Goal: Task Accomplishment & Management: Complete application form

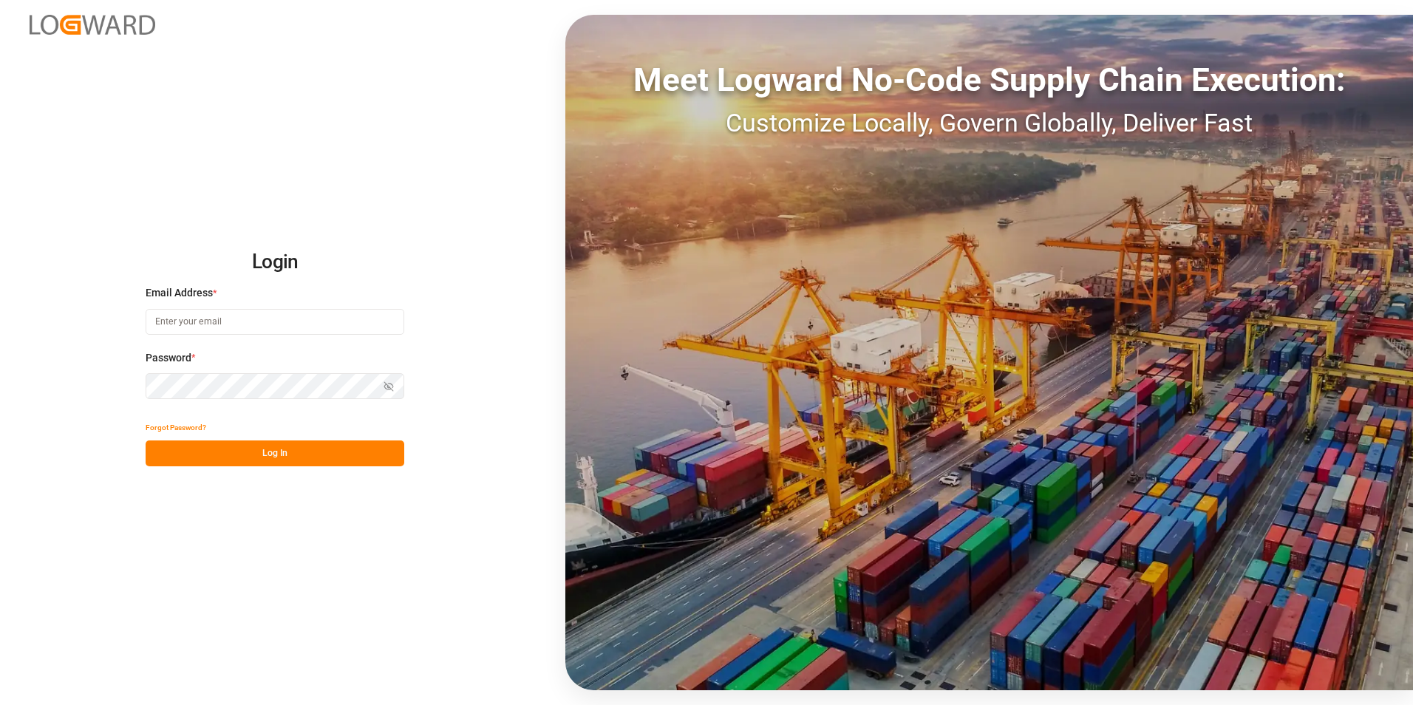
type input "[PERSON_NAME][EMAIL_ADDRESS][DOMAIN_NAME]"
click at [266, 449] on button "Log In" at bounding box center [275, 453] width 259 height 26
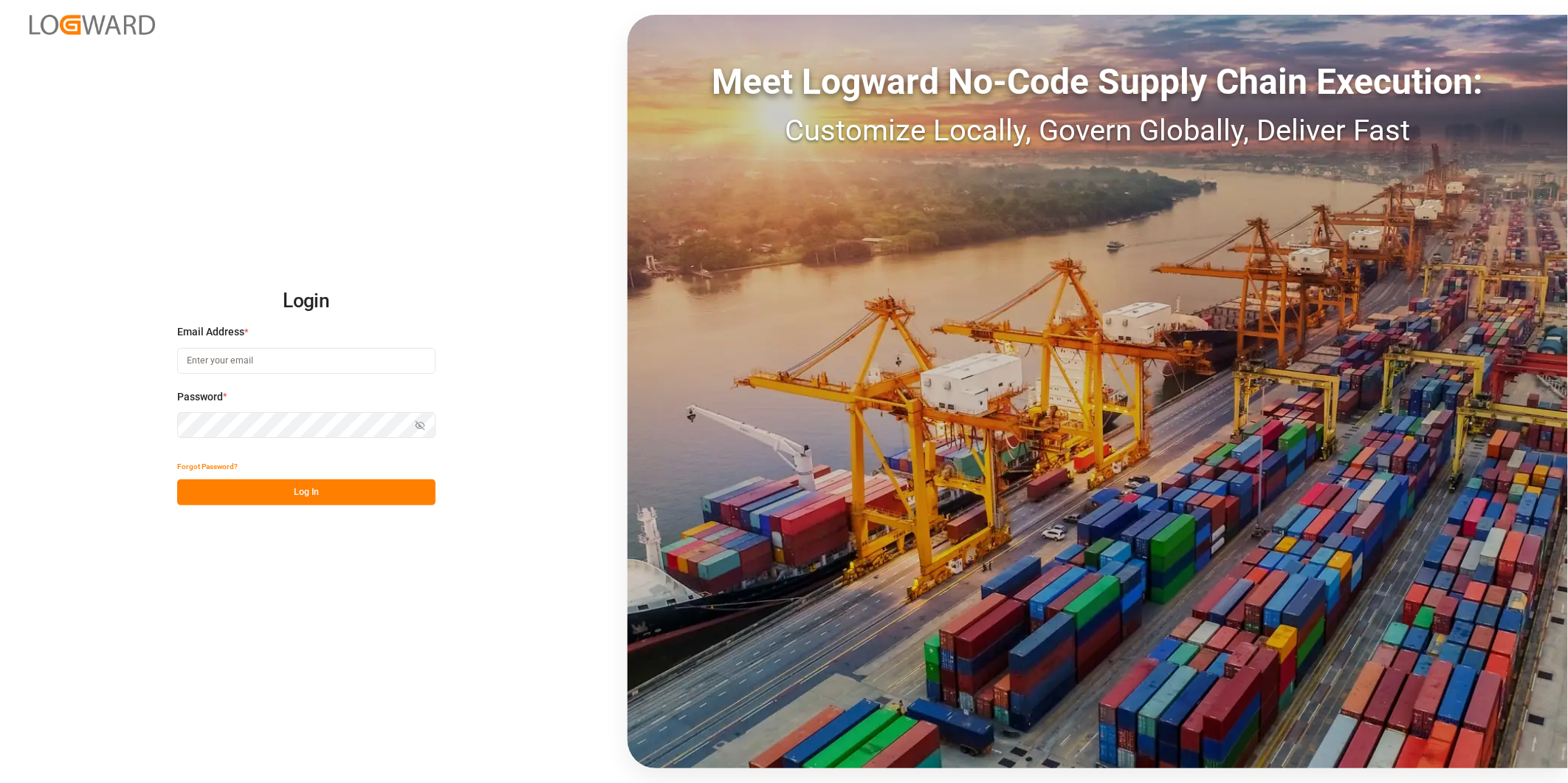
type input "[PERSON_NAME][EMAIL_ADDRESS][DOMAIN_NAME]"
click at [296, 502] on button "Log In" at bounding box center [306, 493] width 259 height 26
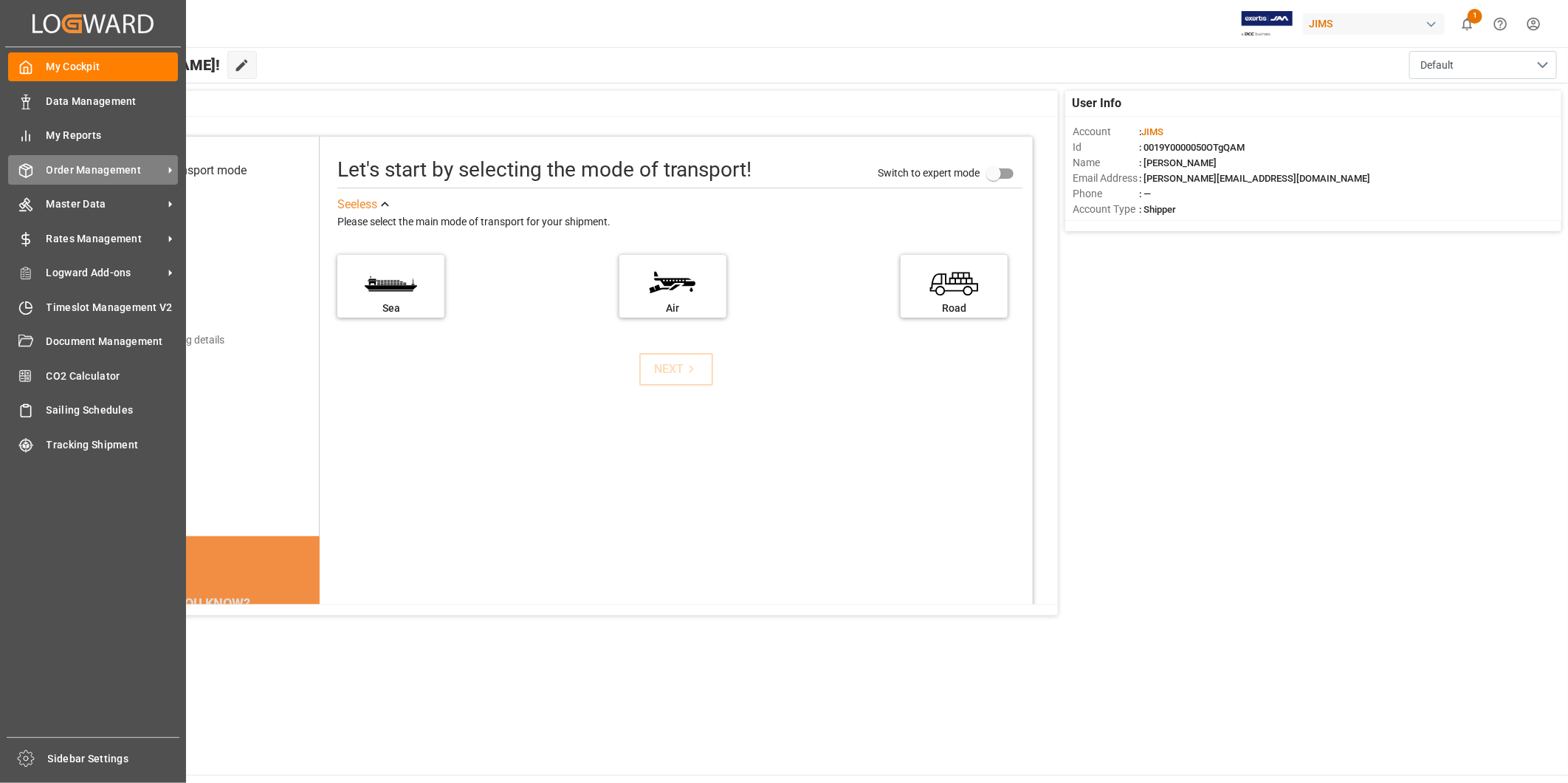
click at [117, 174] on span "Order Management" at bounding box center [105, 171] width 117 height 16
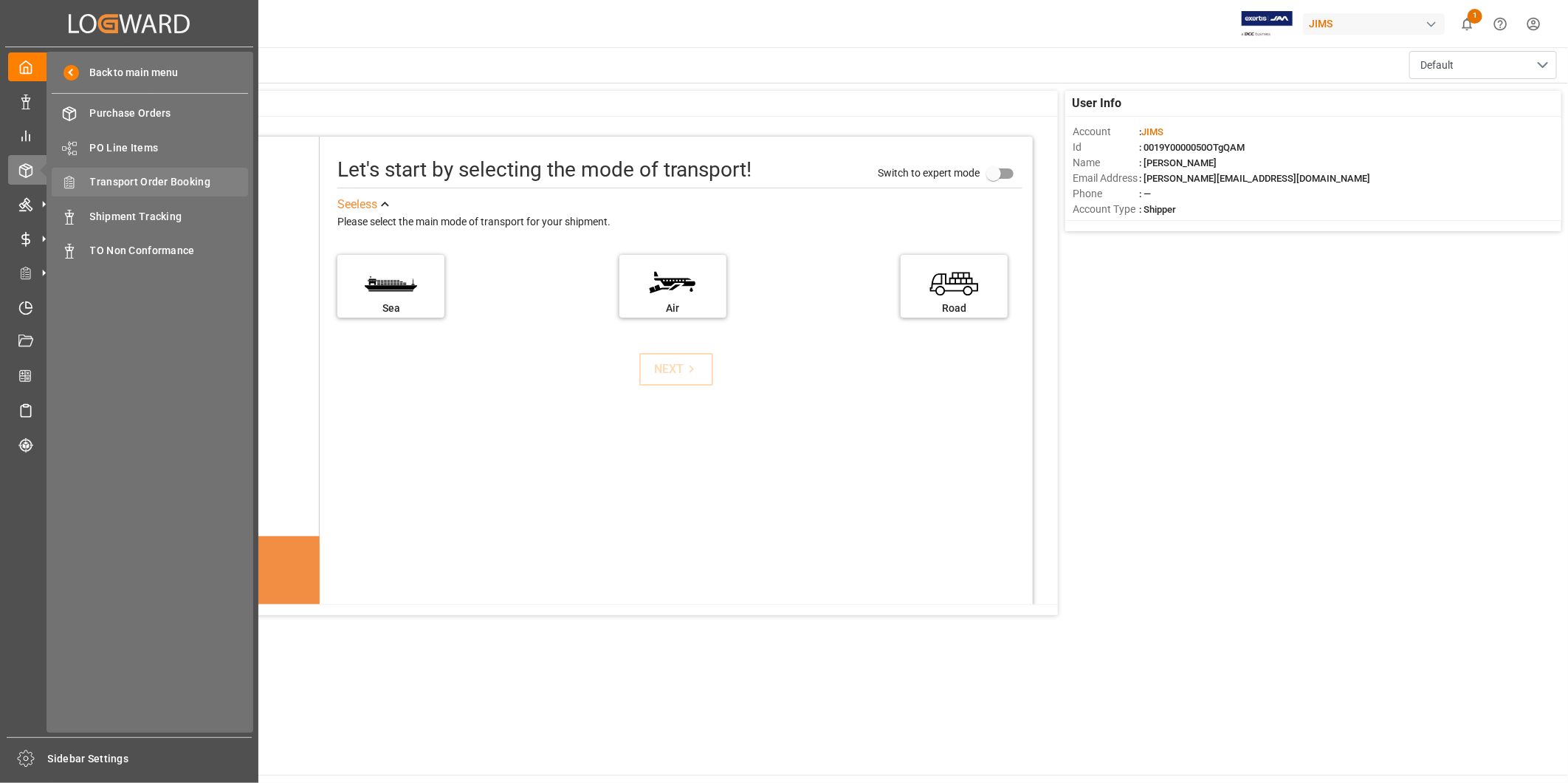
click at [211, 189] on div "Transport Order Booking Transport Order Booking" at bounding box center [150, 182] width 197 height 29
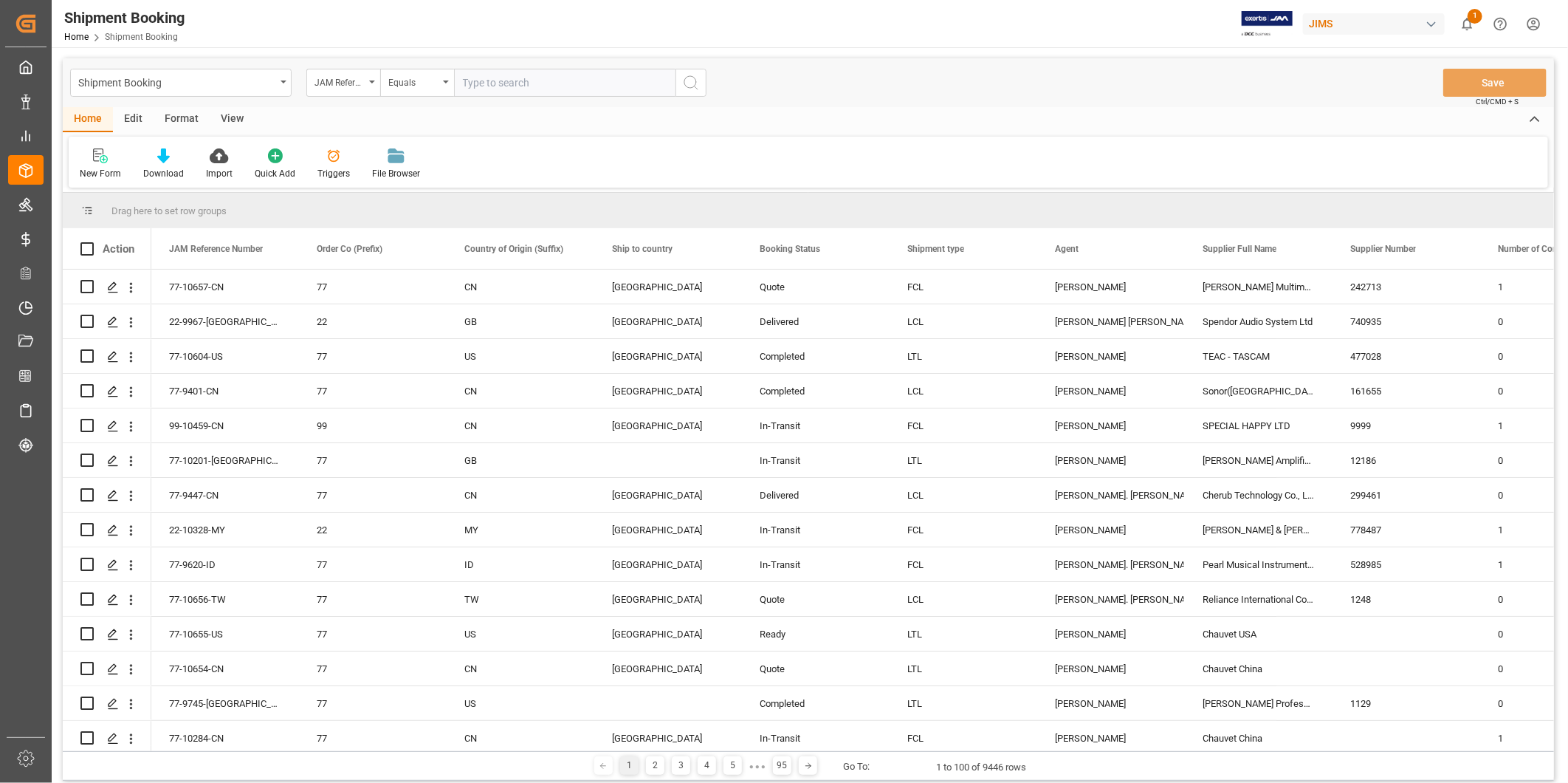
click at [506, 81] on input "text" at bounding box center [565, 83] width 222 height 28
paste input "22-10600-US"
type input "22-10600-US"
click at [690, 83] on icon "search button" at bounding box center [692, 83] width 18 height 18
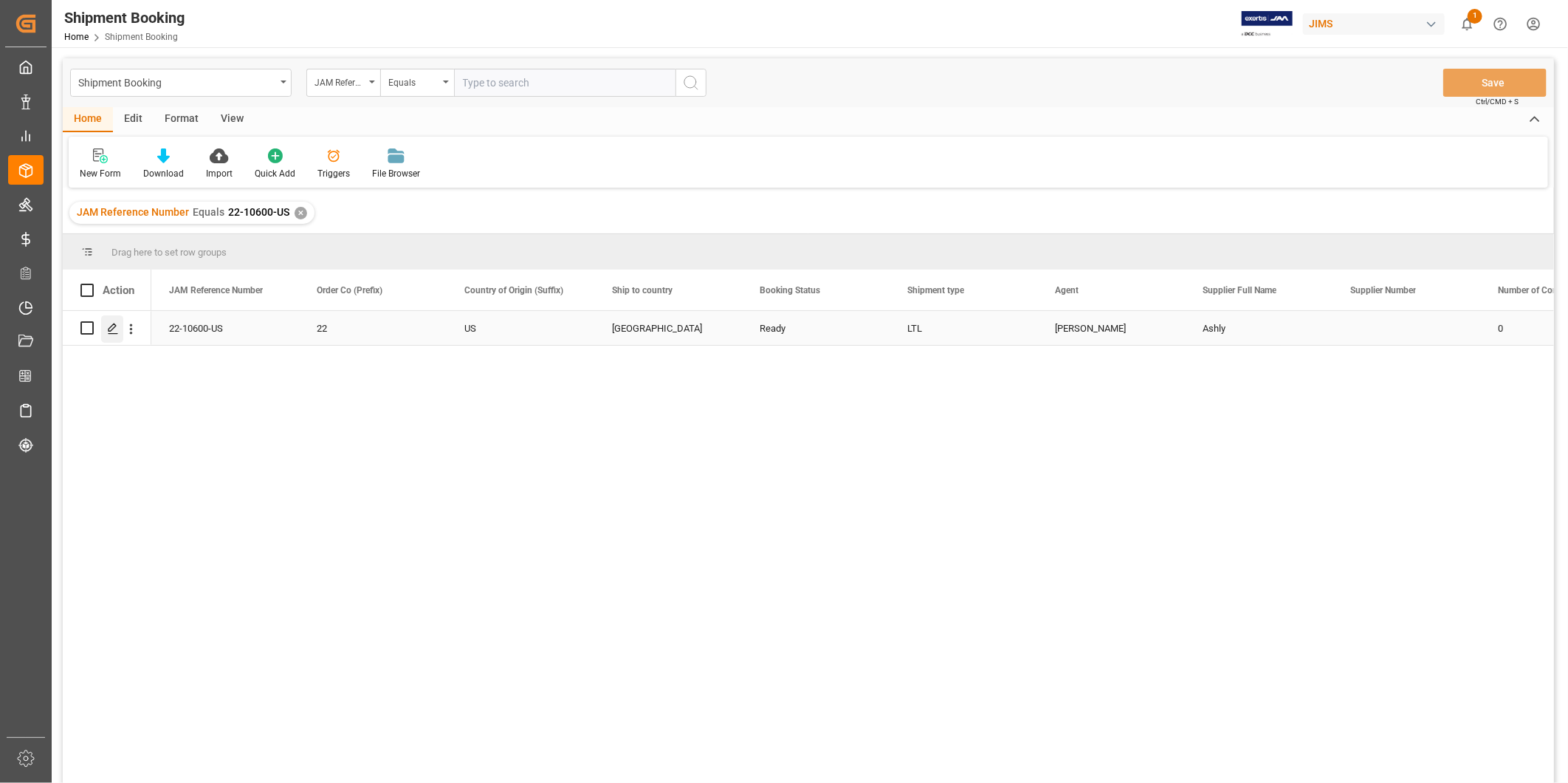
click at [106, 335] on div "Press SPACE to select this row." at bounding box center [112, 328] width 22 height 27
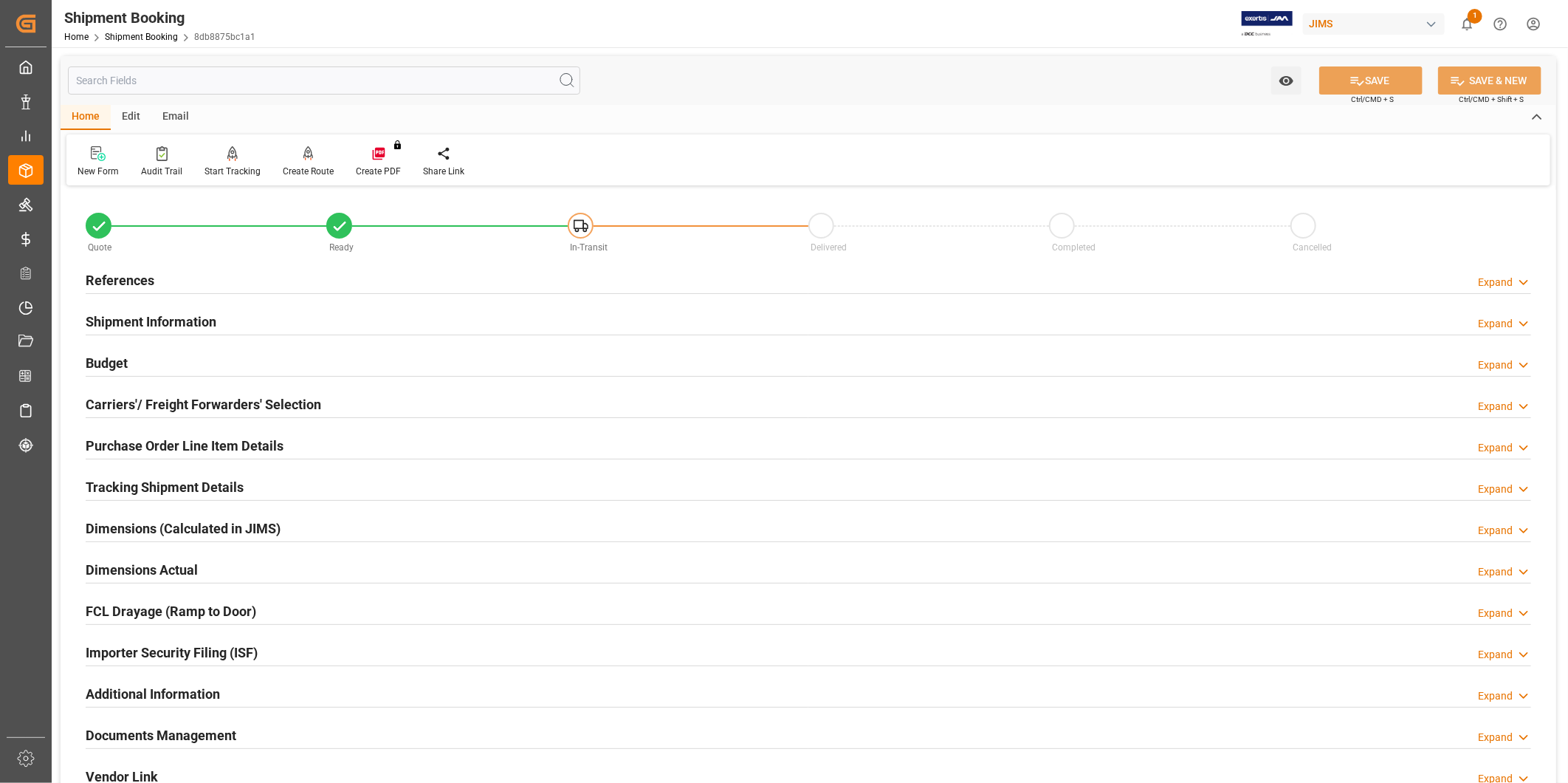
click at [909, 104] on div "Watch Option SAVE Ctrl/CMD + S SAVE & NEW Ctrl/CMD + Shift + S Home Edit Email …" at bounding box center [808, 120] width 1496 height 129
click at [203, 495] on h2 "Tracking Shipment Details" at bounding box center [165, 487] width 158 height 20
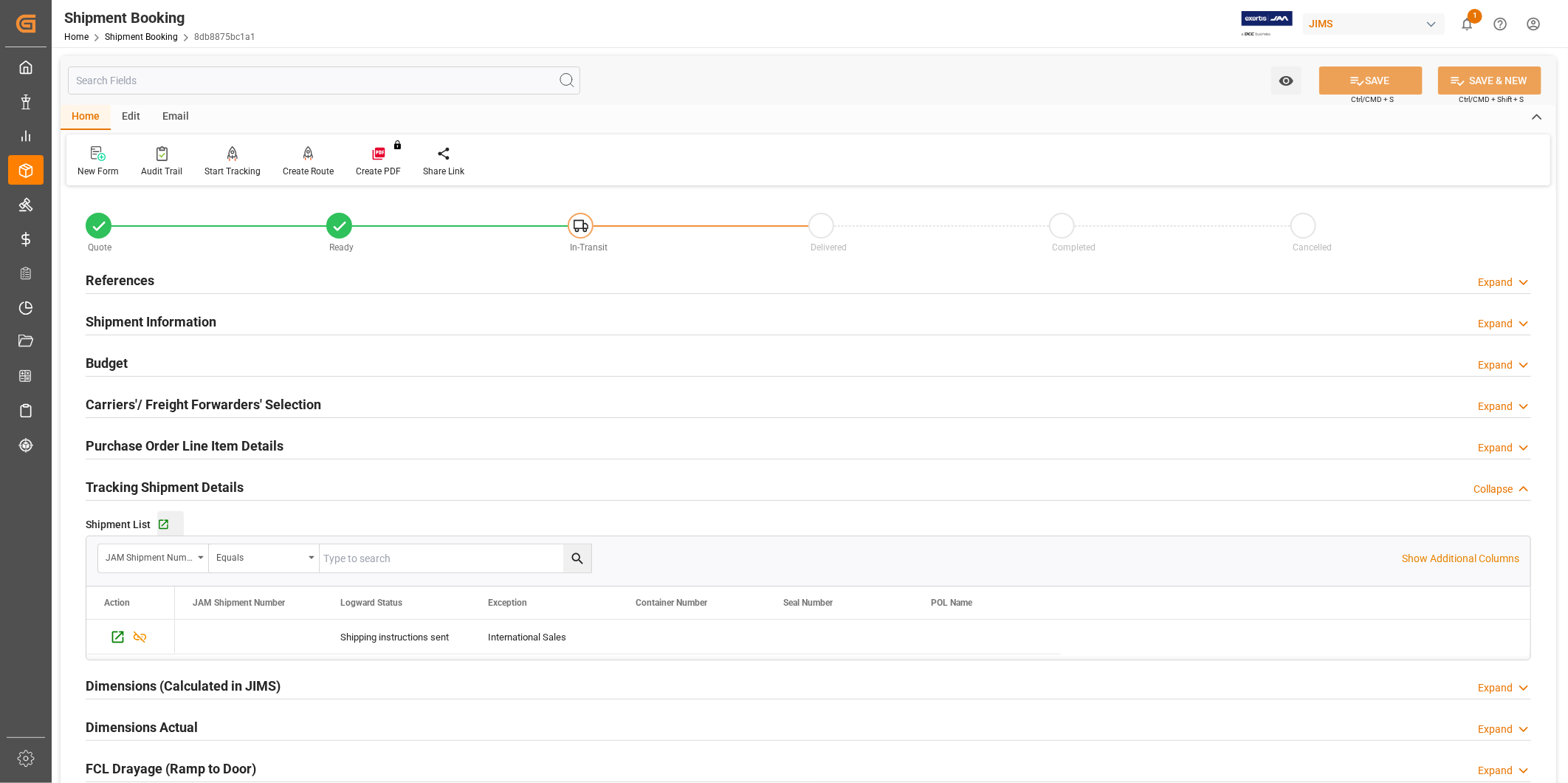
click at [168, 530] on div "Go to Shipment Tracking Grid" at bounding box center [170, 525] width 27 height 13
click at [223, 362] on div "Budget Expand" at bounding box center [808, 362] width 1446 height 28
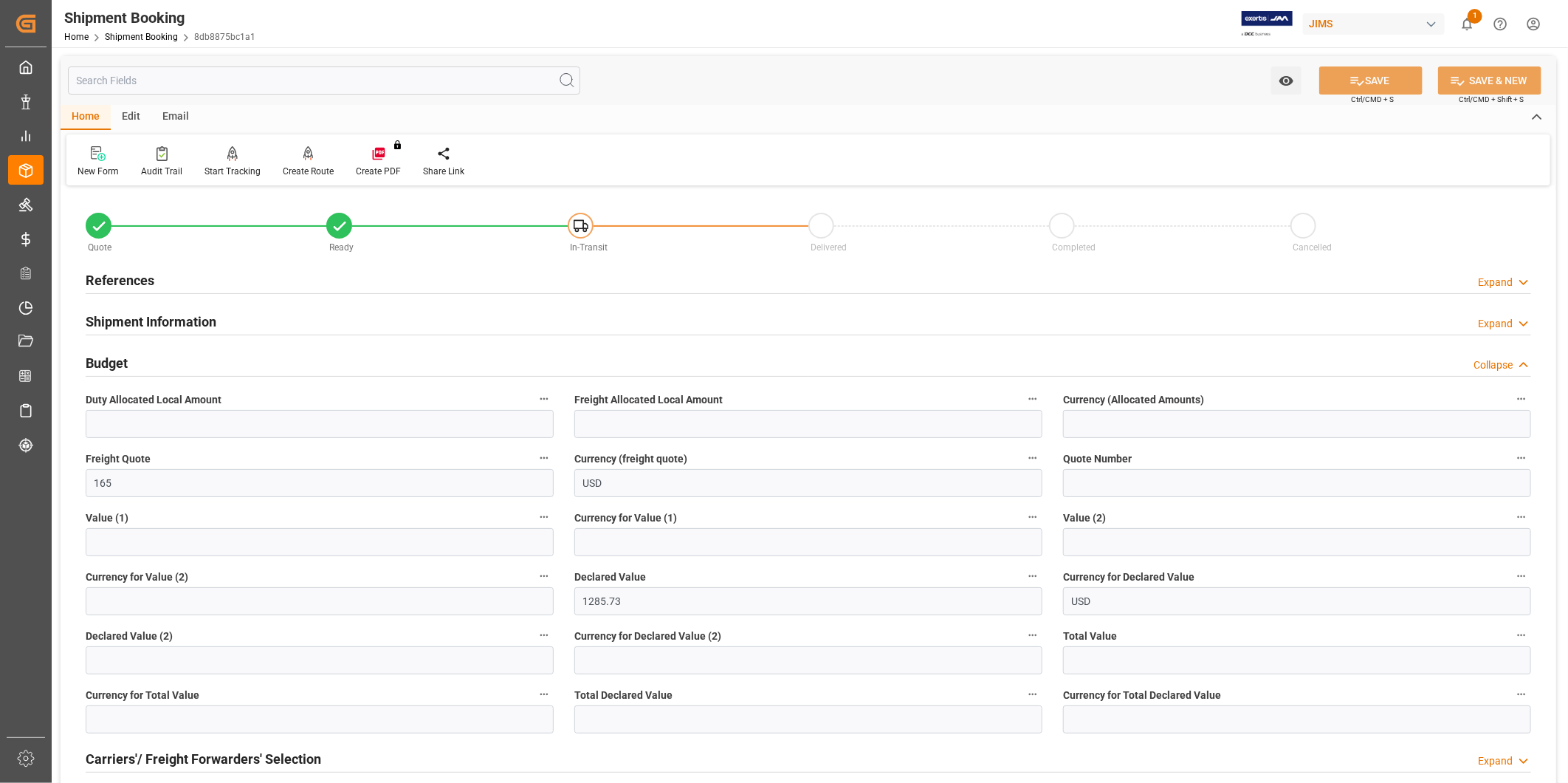
click at [1485, 367] on div "Collapse" at bounding box center [1493, 366] width 39 height 16
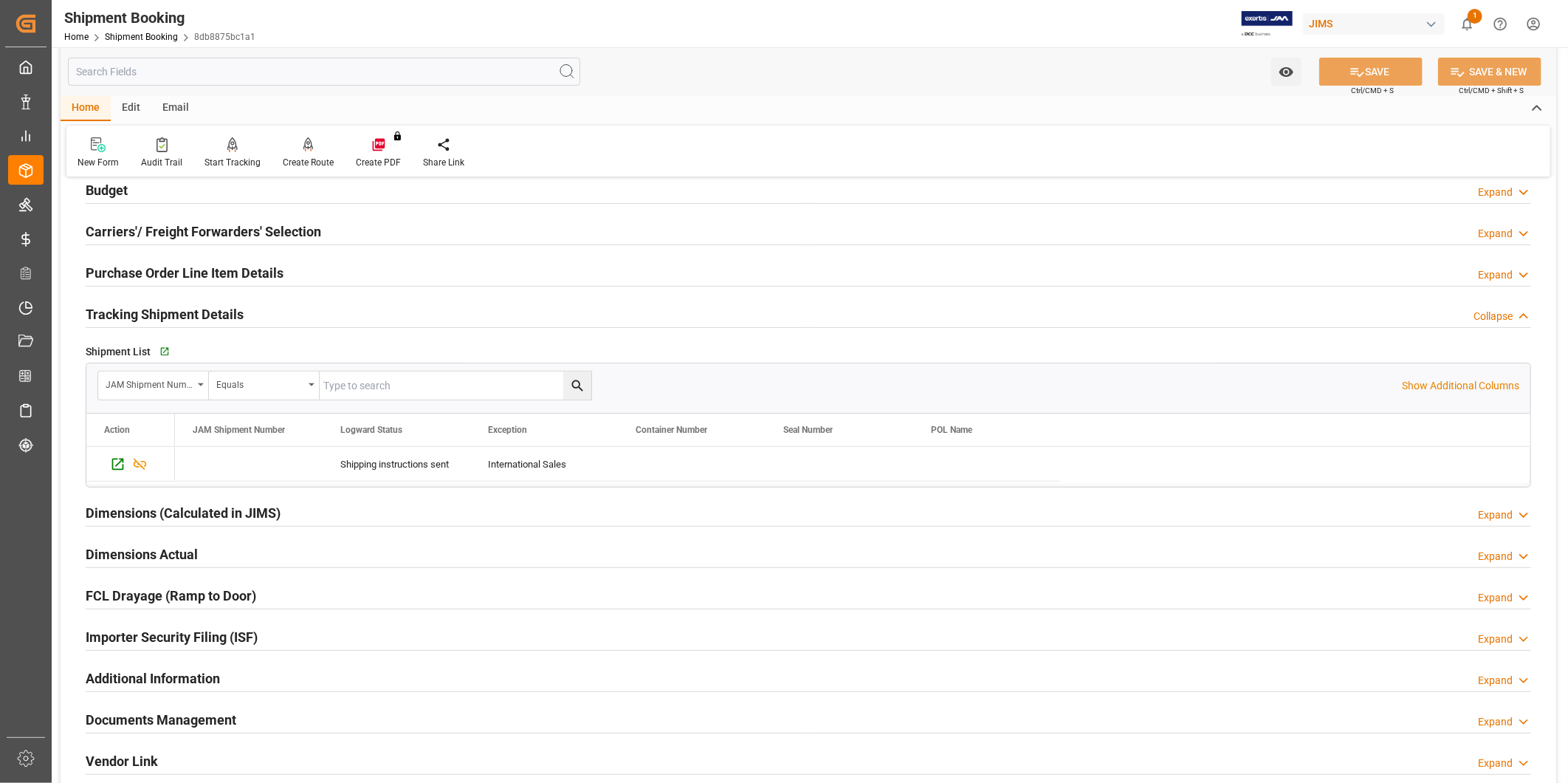
scroll to position [137, 0]
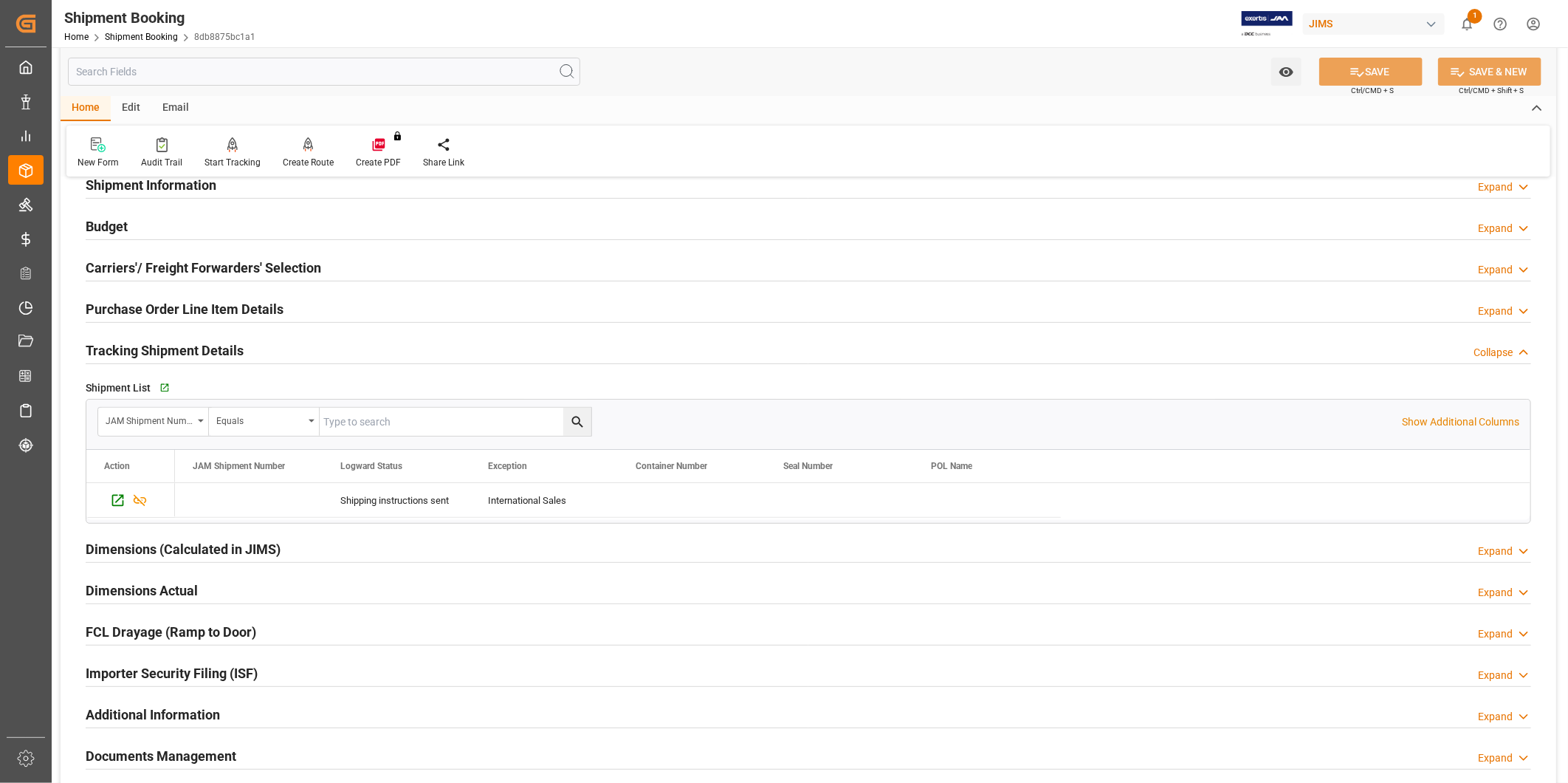
click at [225, 219] on div "Budget Expand" at bounding box center [808, 225] width 1446 height 28
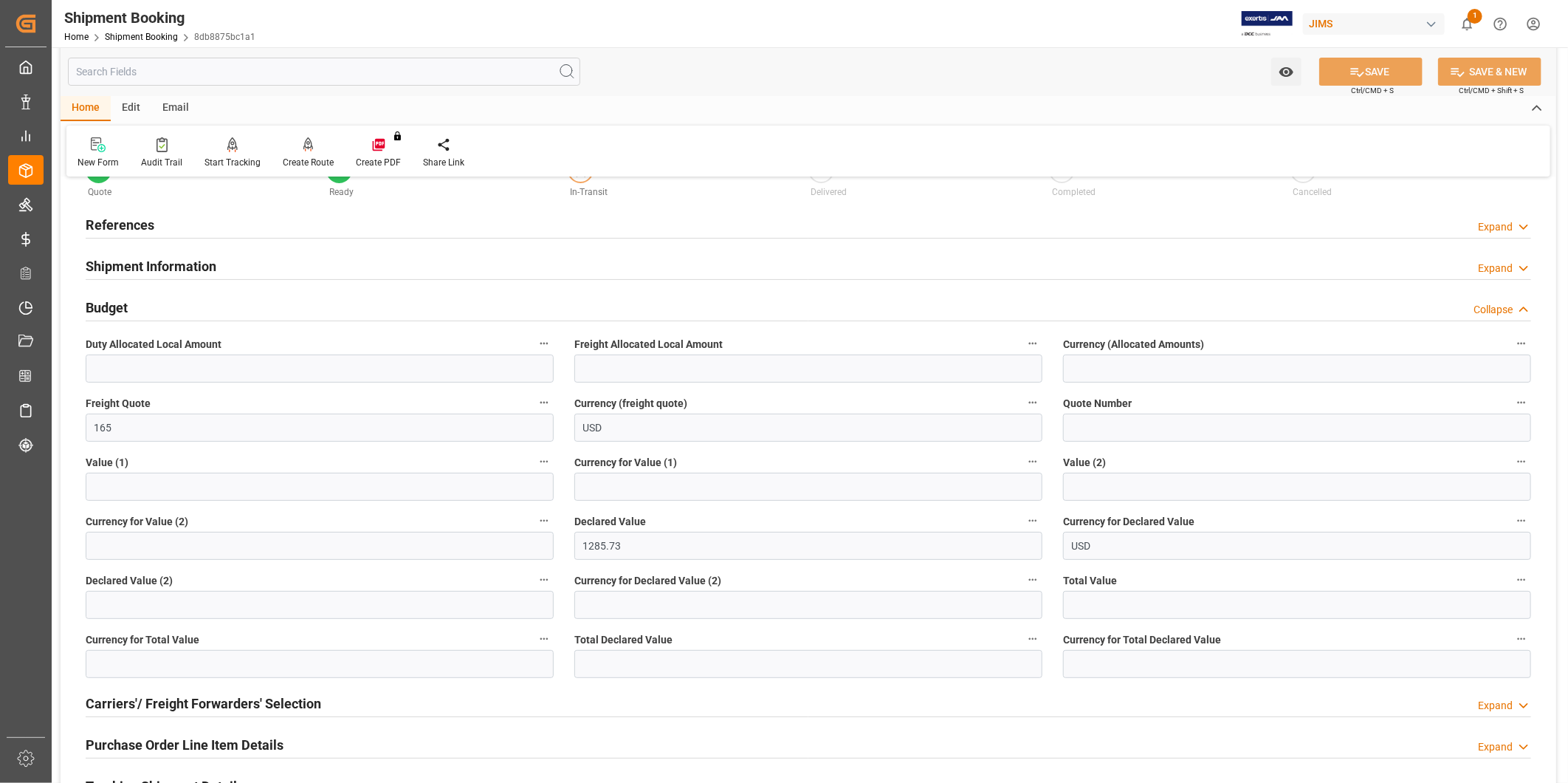
scroll to position [0, 0]
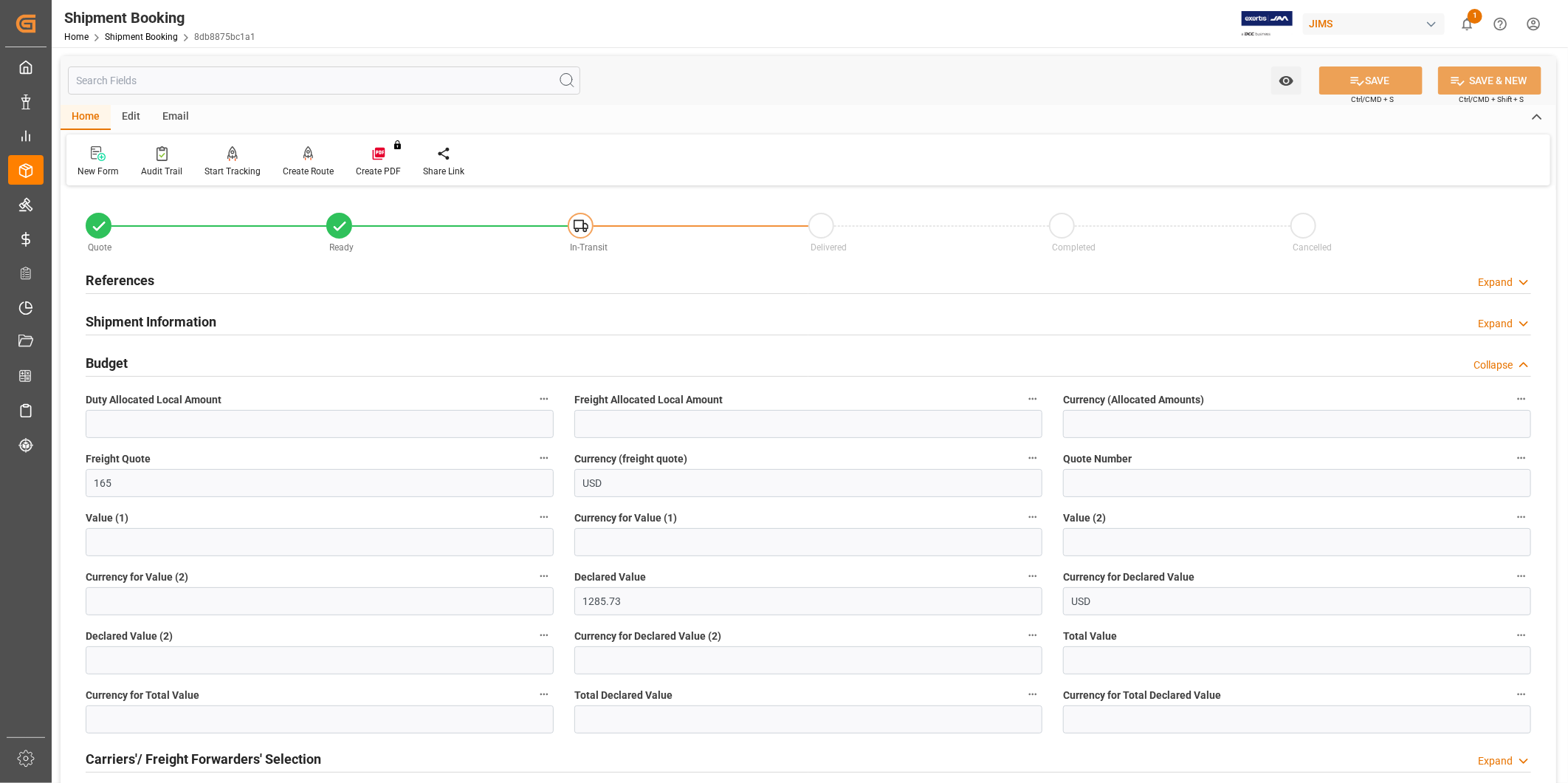
click at [1502, 284] on div "Expand" at bounding box center [1495, 283] width 35 height 16
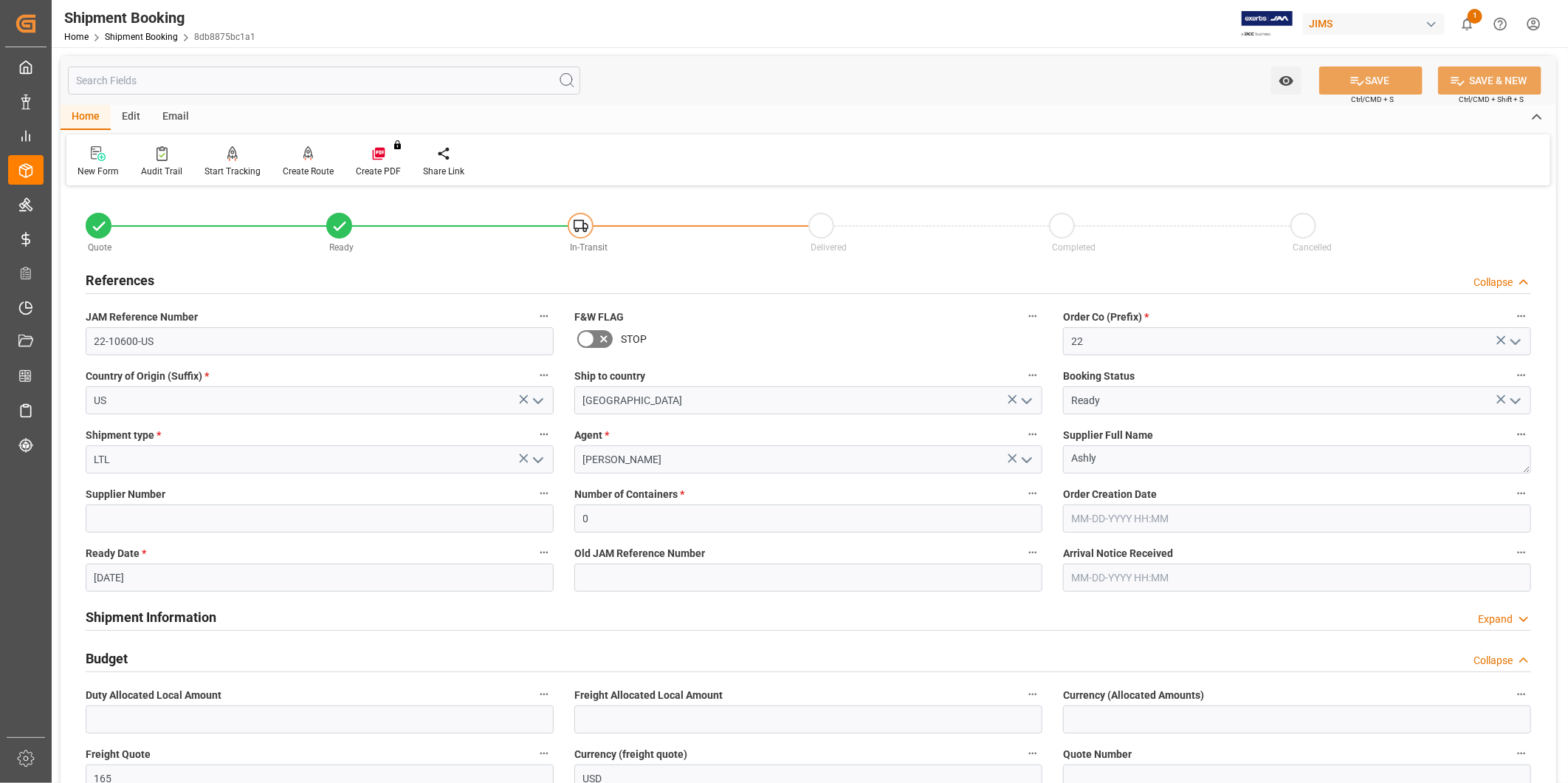
click at [1502, 284] on div "Collapse" at bounding box center [1493, 283] width 39 height 16
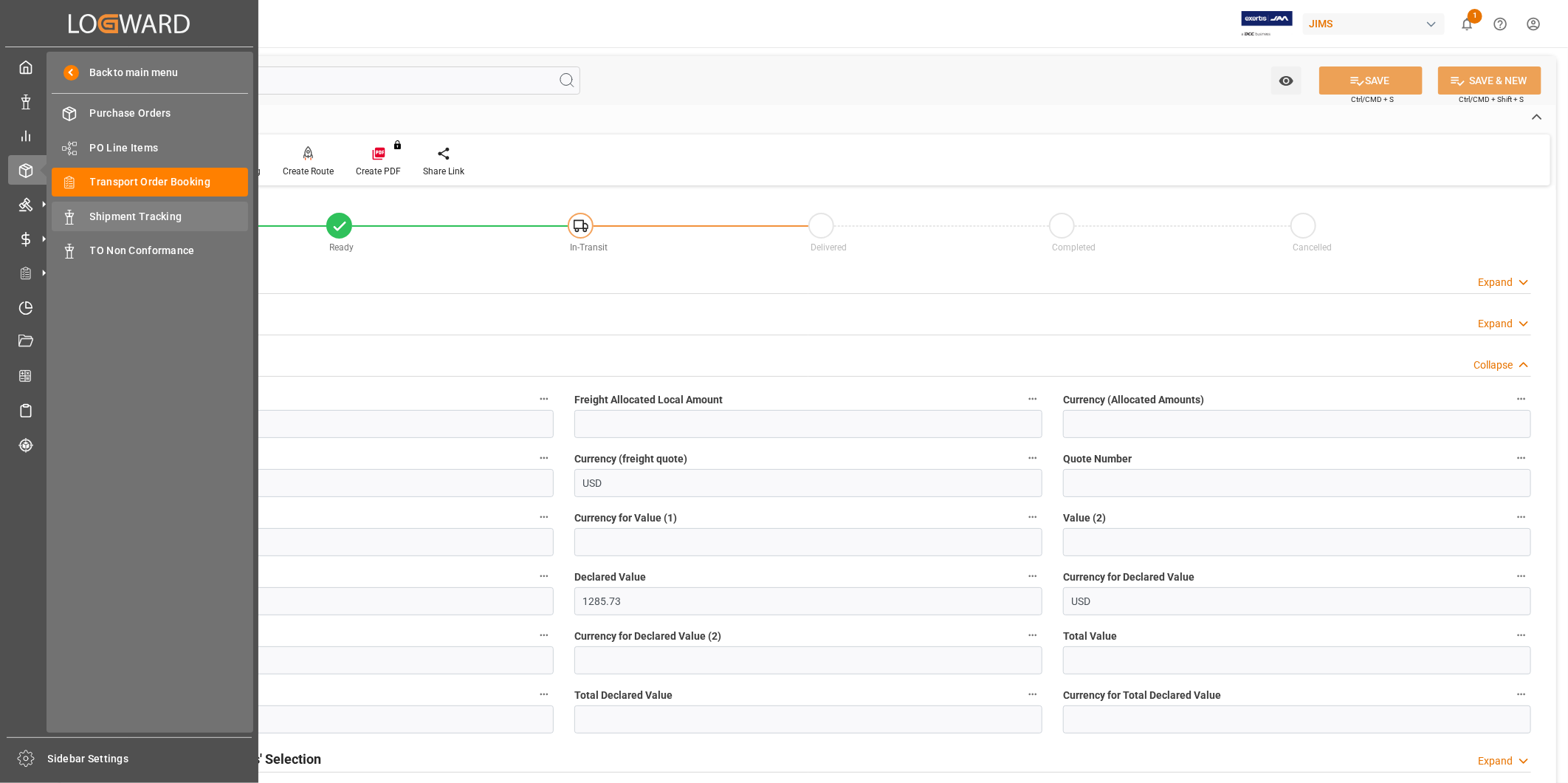
click at [144, 219] on span "Shipment Tracking" at bounding box center [169, 217] width 159 height 16
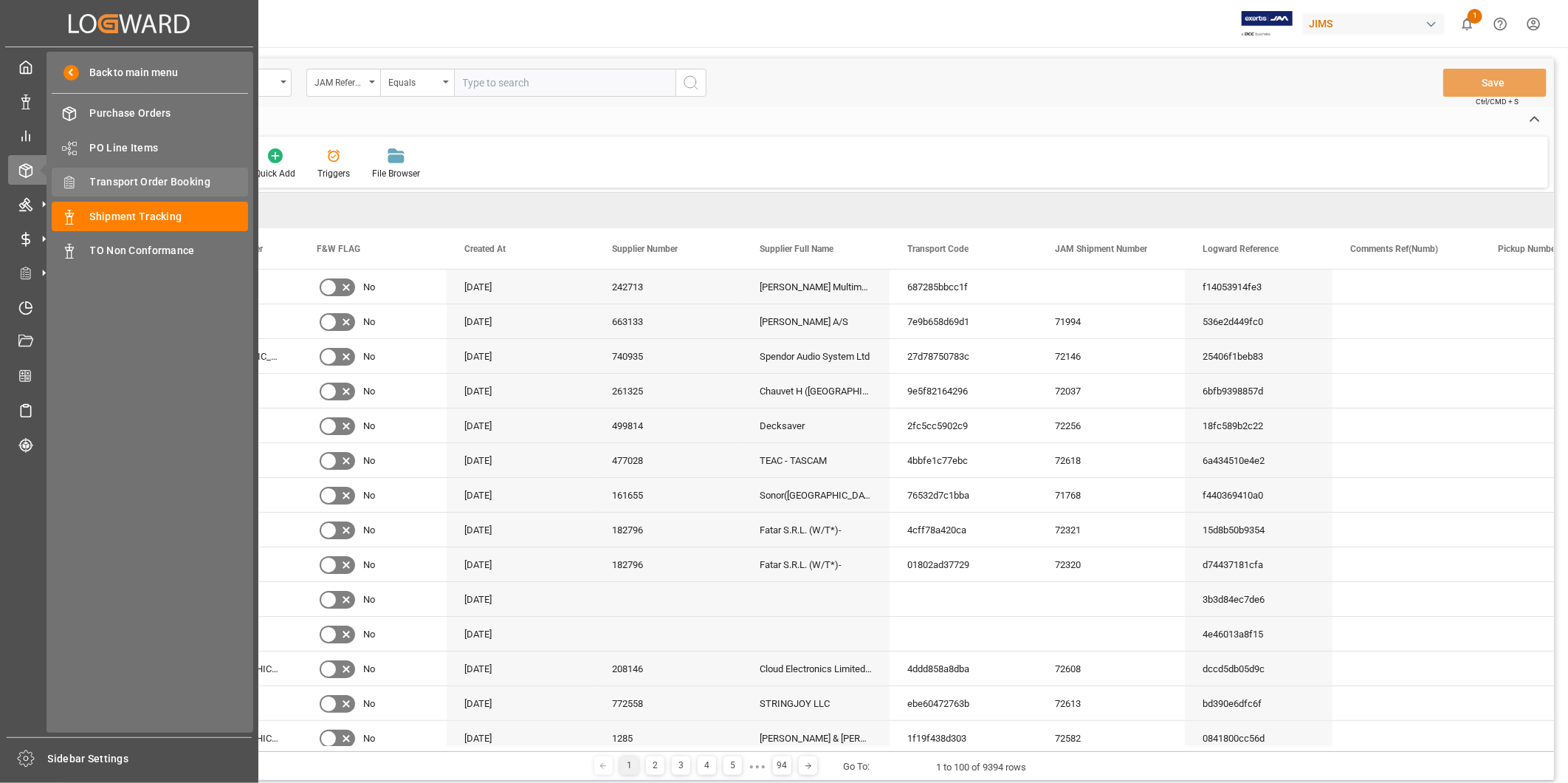
click at [180, 178] on span "Transport Order Booking" at bounding box center [169, 182] width 159 height 16
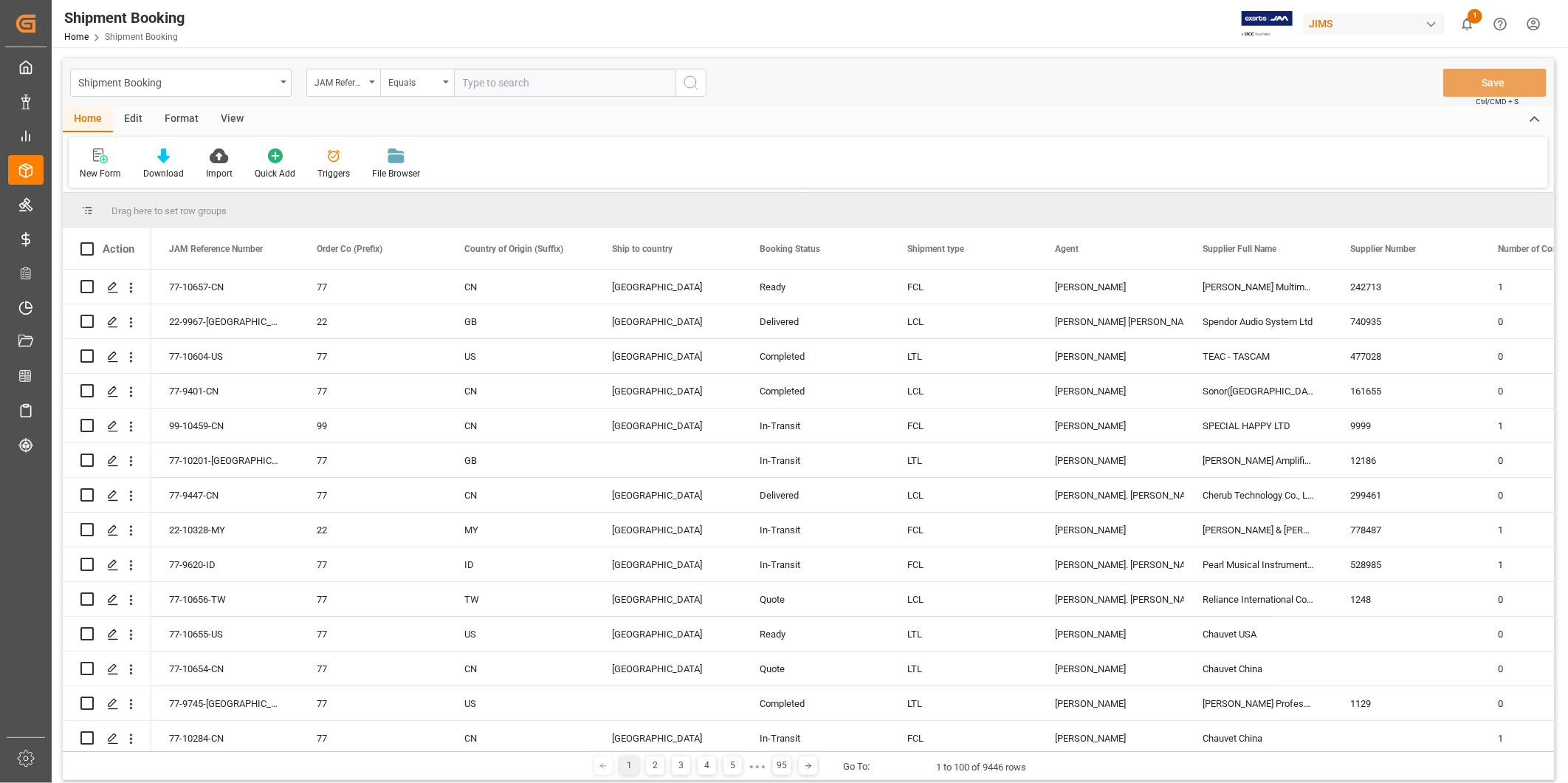
click at [516, 76] on input "text" at bounding box center [565, 83] width 222 height 28
paste input "22-10600-US"
type input "22-10600-US"
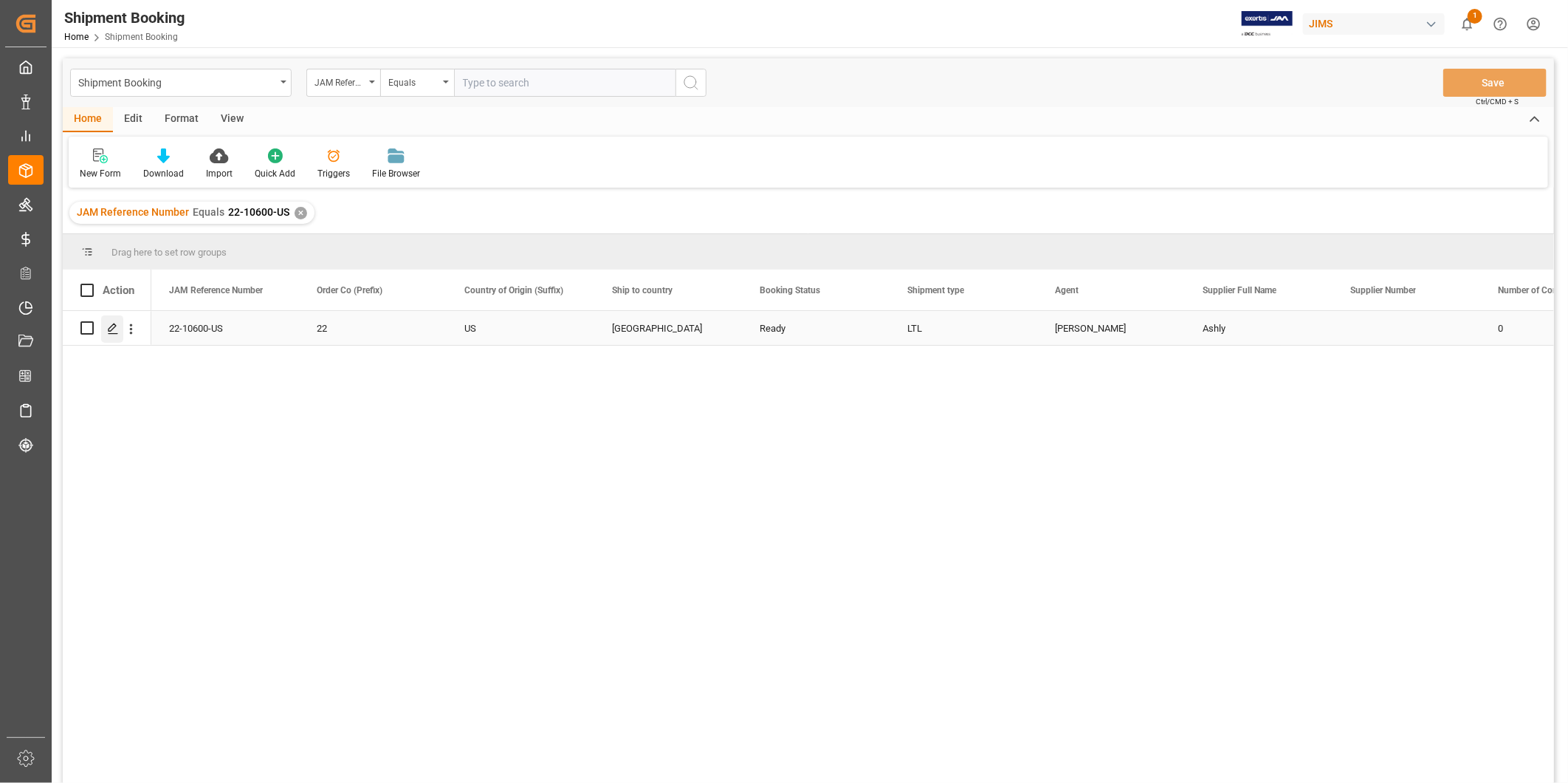
click at [113, 325] on icon "Press SPACE to select this row." at bounding box center [113, 329] width 12 height 12
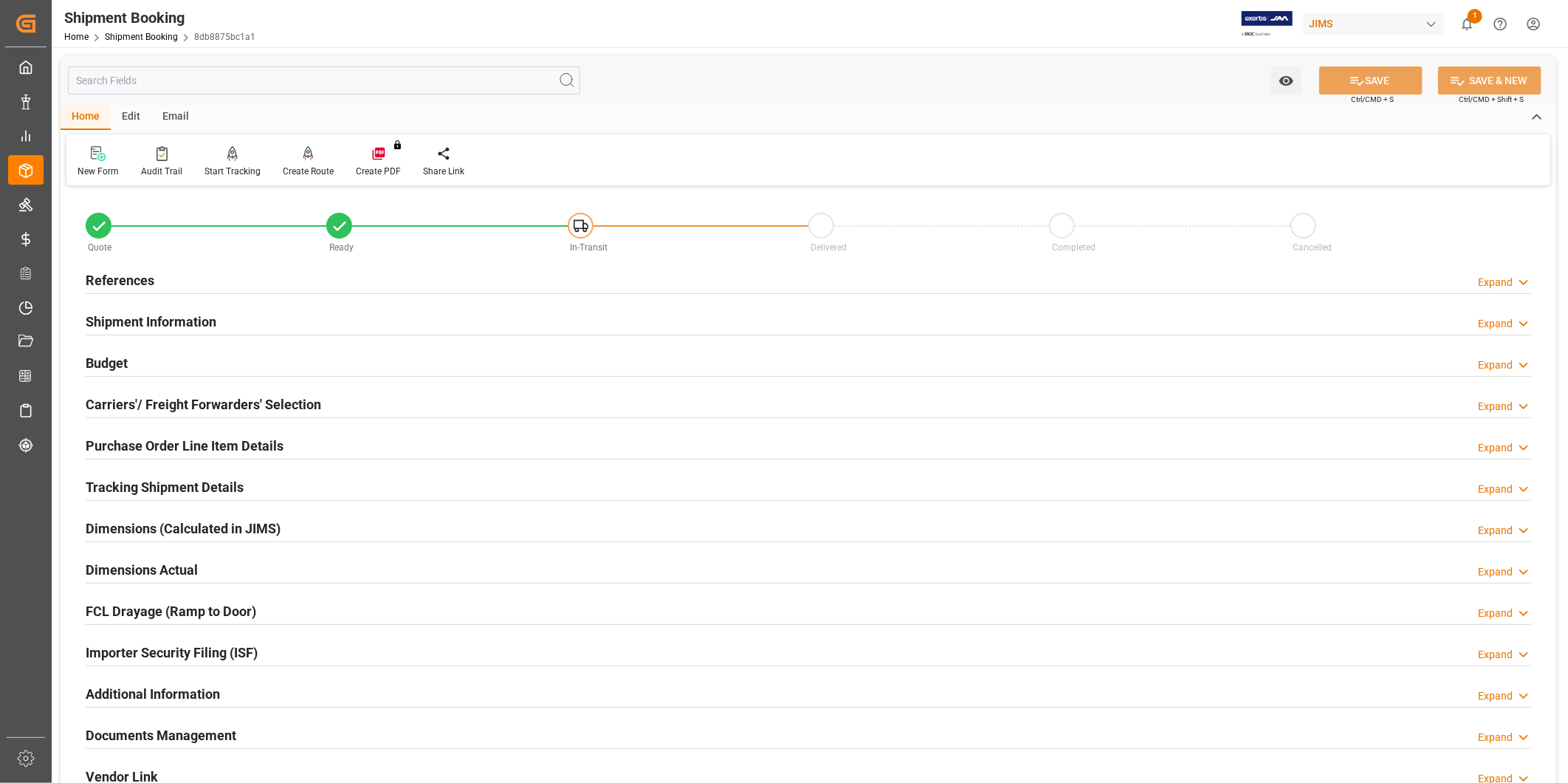
click at [129, 494] on h2 "Tracking Shipment Details" at bounding box center [165, 487] width 158 height 20
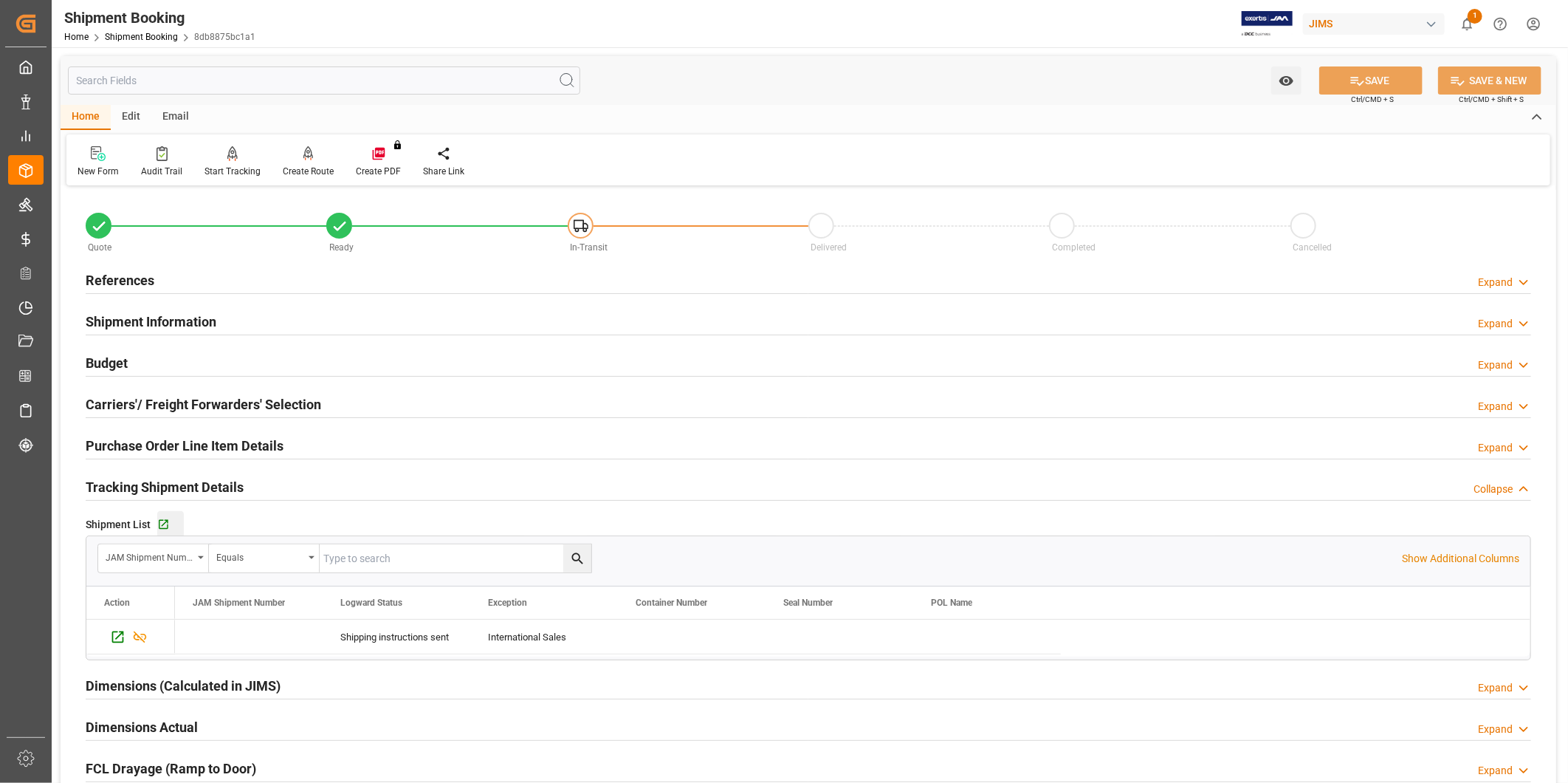
click at [160, 532] on button "Go to Shipment Tracking Grid" at bounding box center [170, 524] width 27 height 27
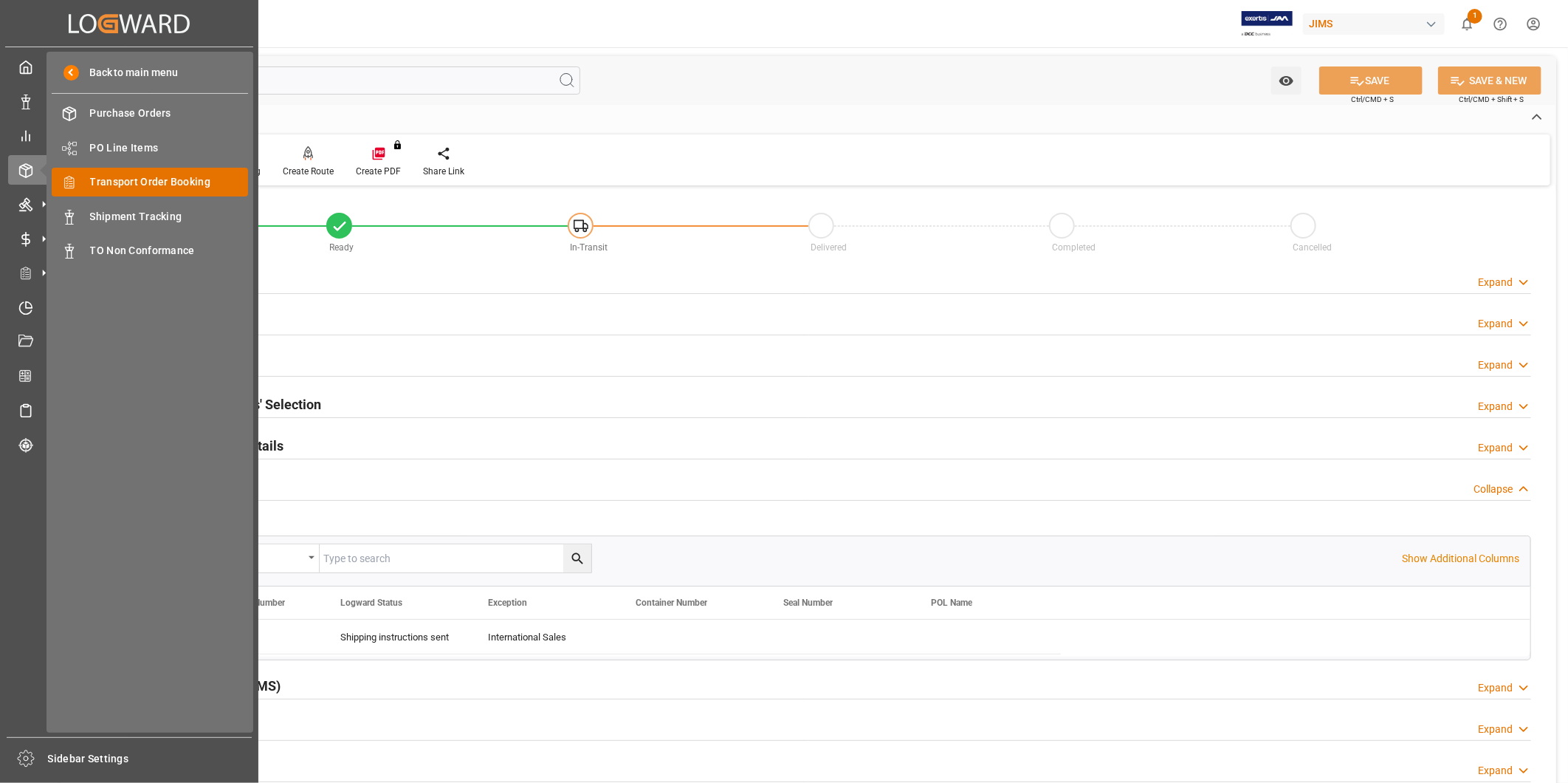
click at [120, 179] on span "Transport Order Booking" at bounding box center [169, 182] width 159 height 16
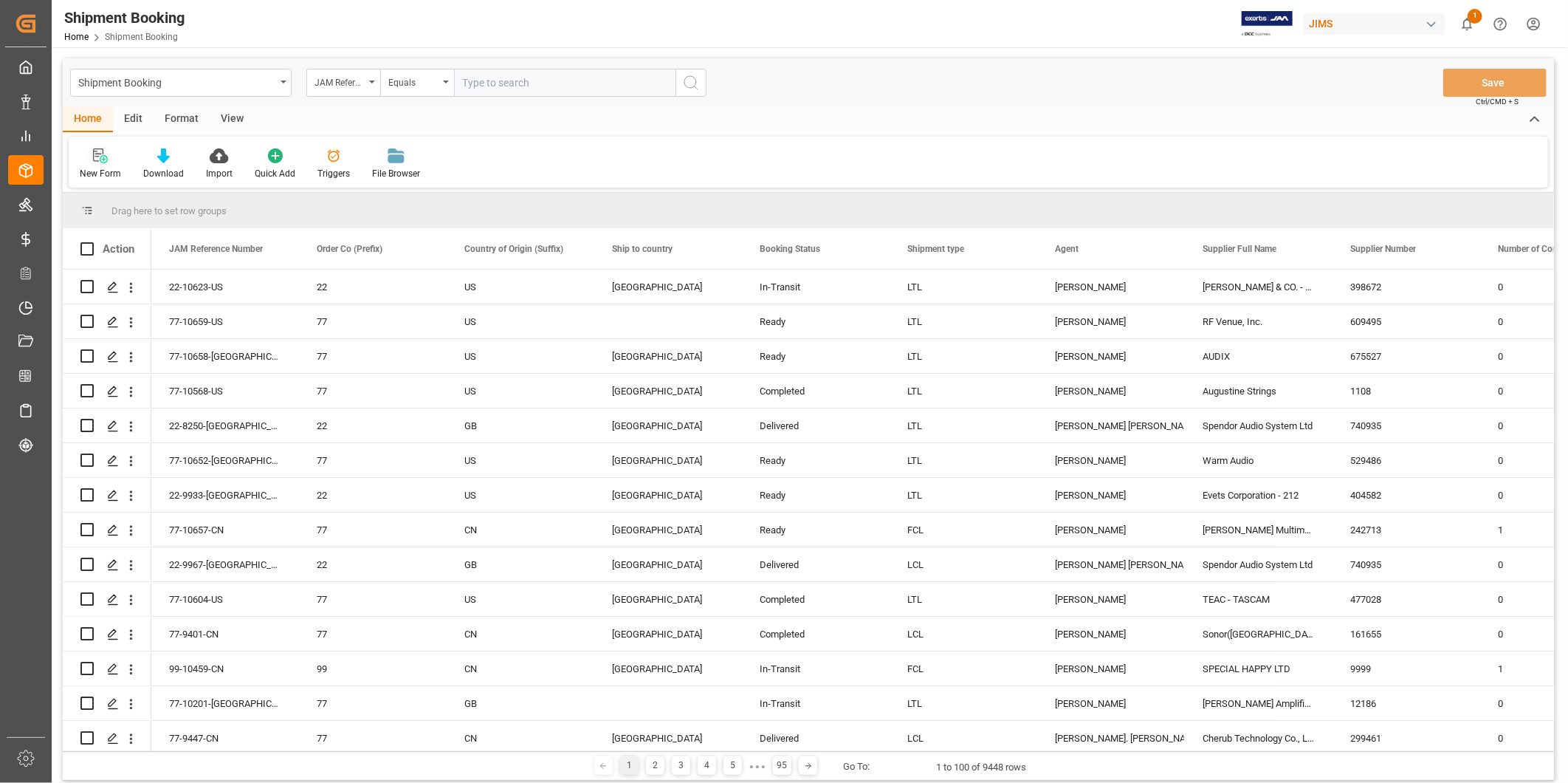
click at [108, 167] on div "New Form" at bounding box center [100, 173] width 41 height 13
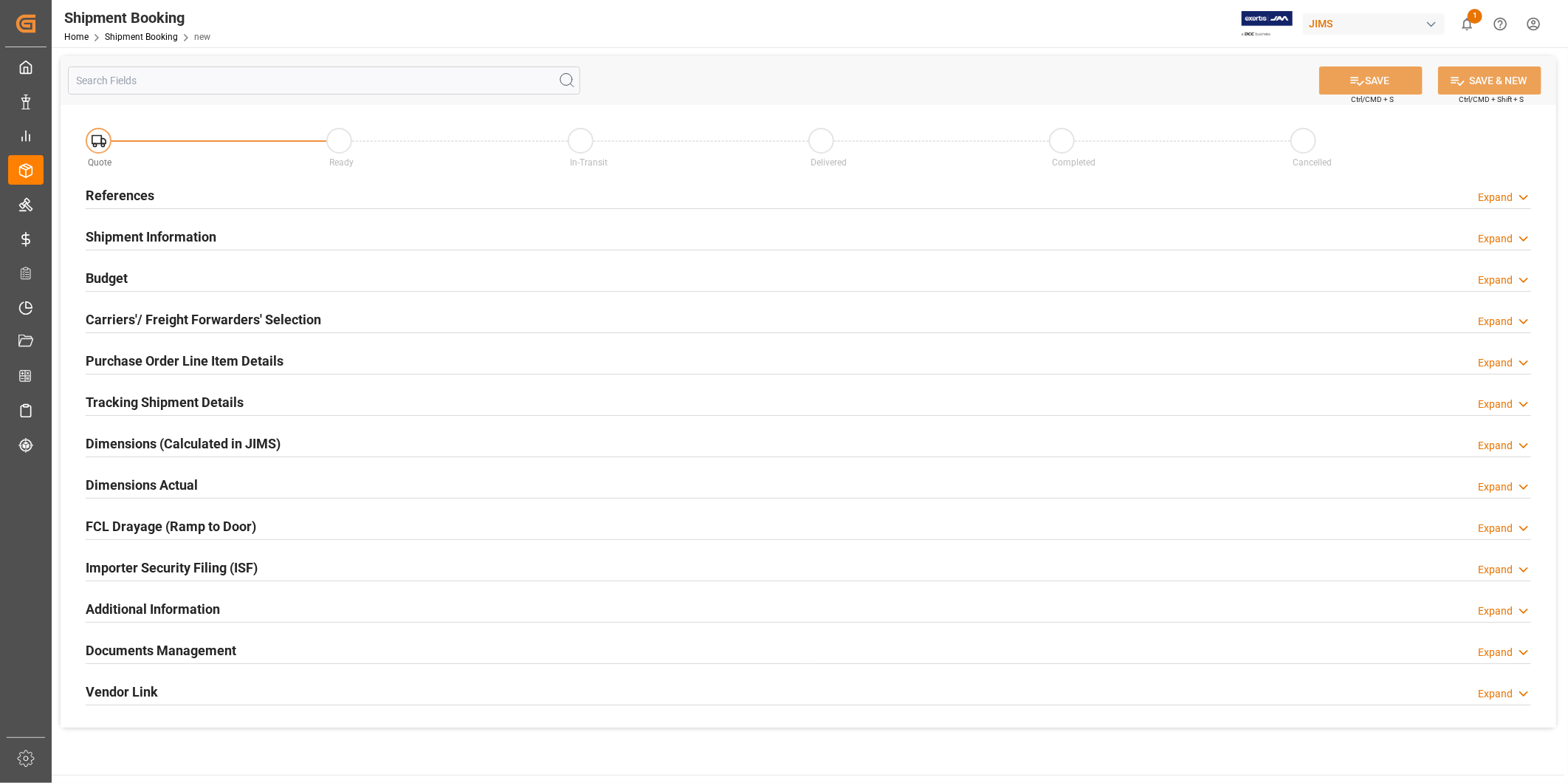
click at [1521, 202] on icon at bounding box center [1524, 198] width 15 height 16
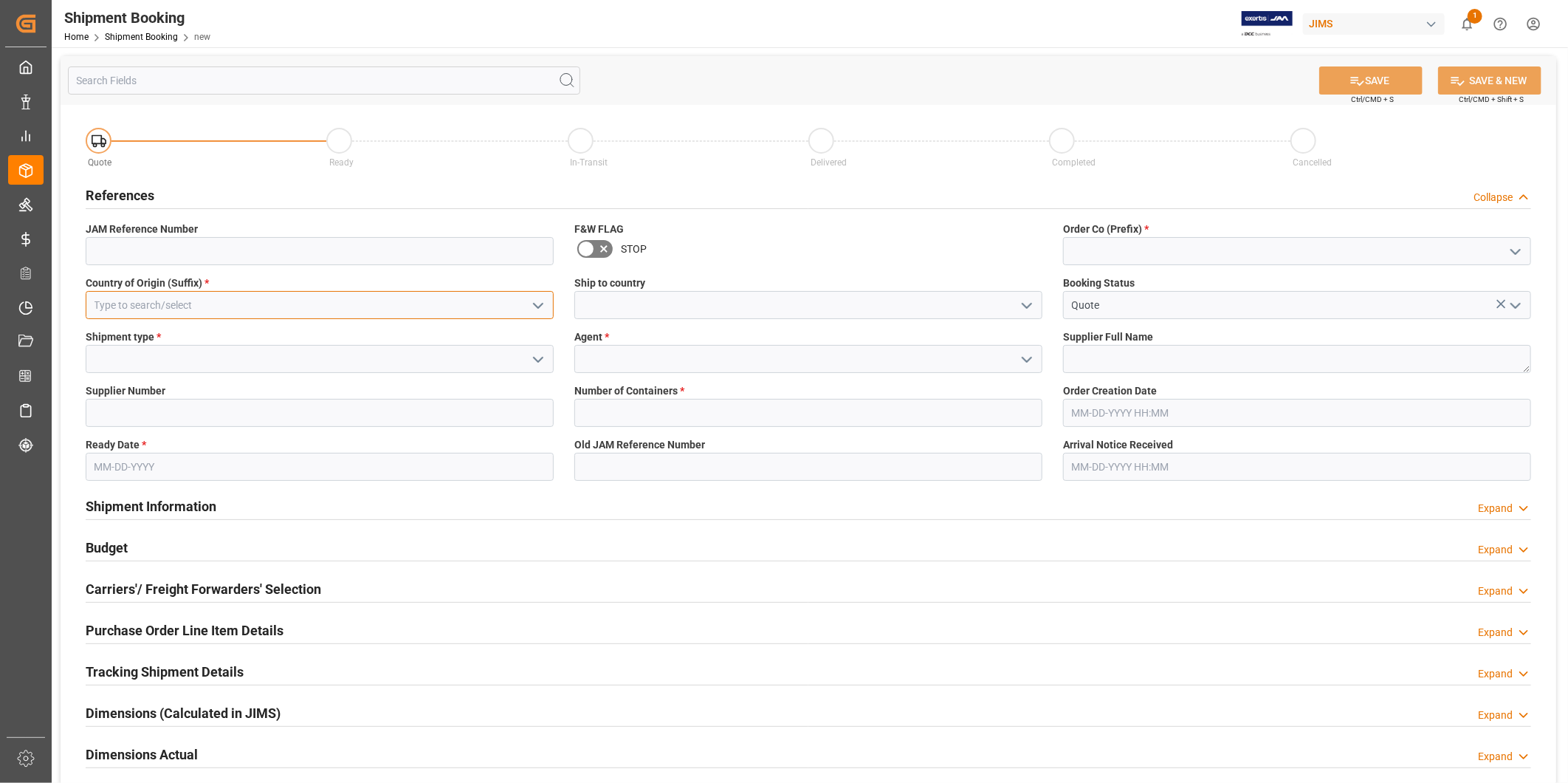
click at [489, 309] on input at bounding box center [320, 305] width 468 height 28
click at [468, 351] on div "CN" at bounding box center [319, 337] width 467 height 33
type input "CN"
click at [1518, 257] on icon "open menu" at bounding box center [1516, 252] width 18 height 18
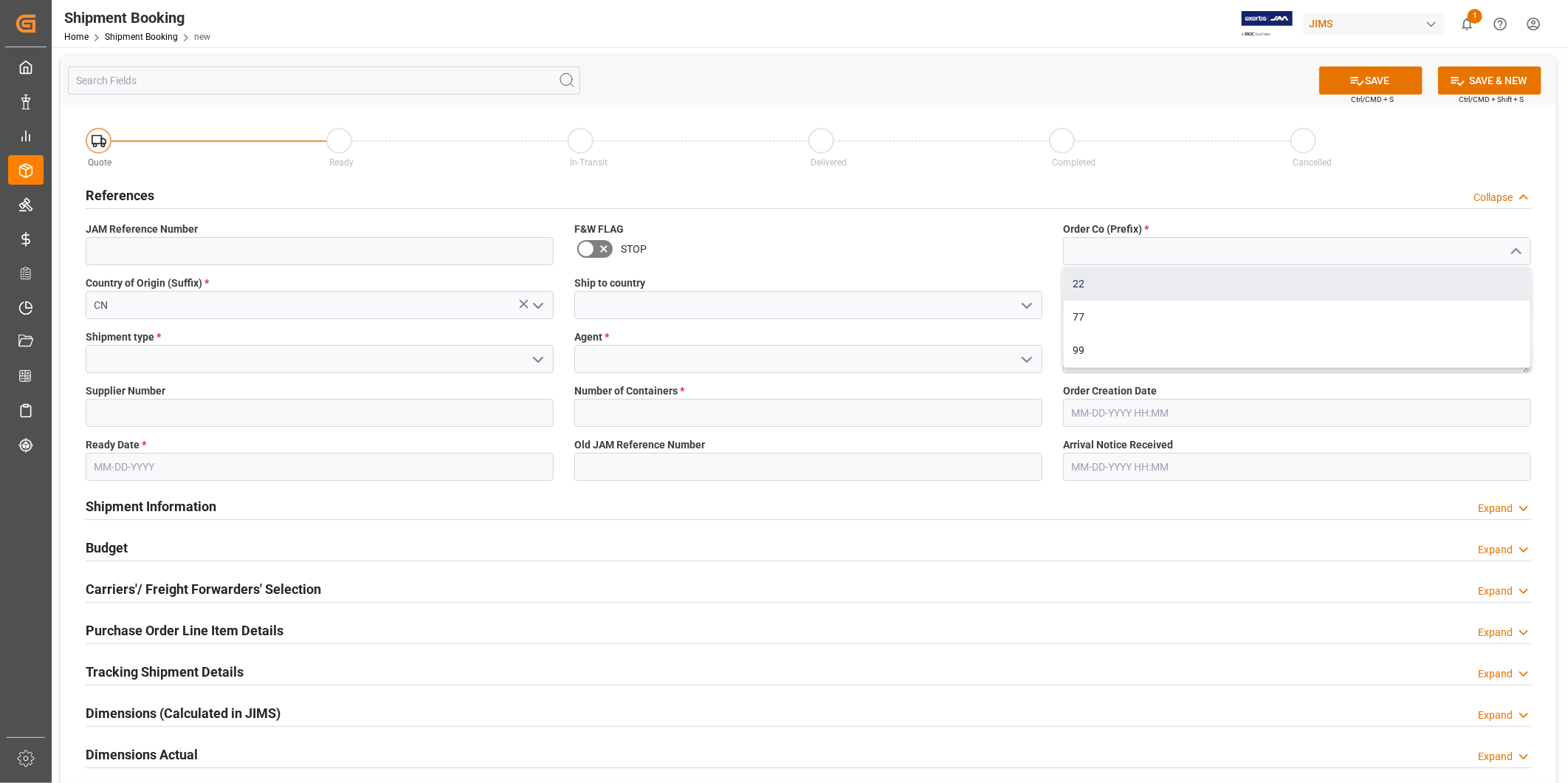
click at [1443, 287] on div "22" at bounding box center [1297, 283] width 467 height 33
type input "22"
click at [1033, 309] on icon "open menu" at bounding box center [1027, 306] width 18 height 18
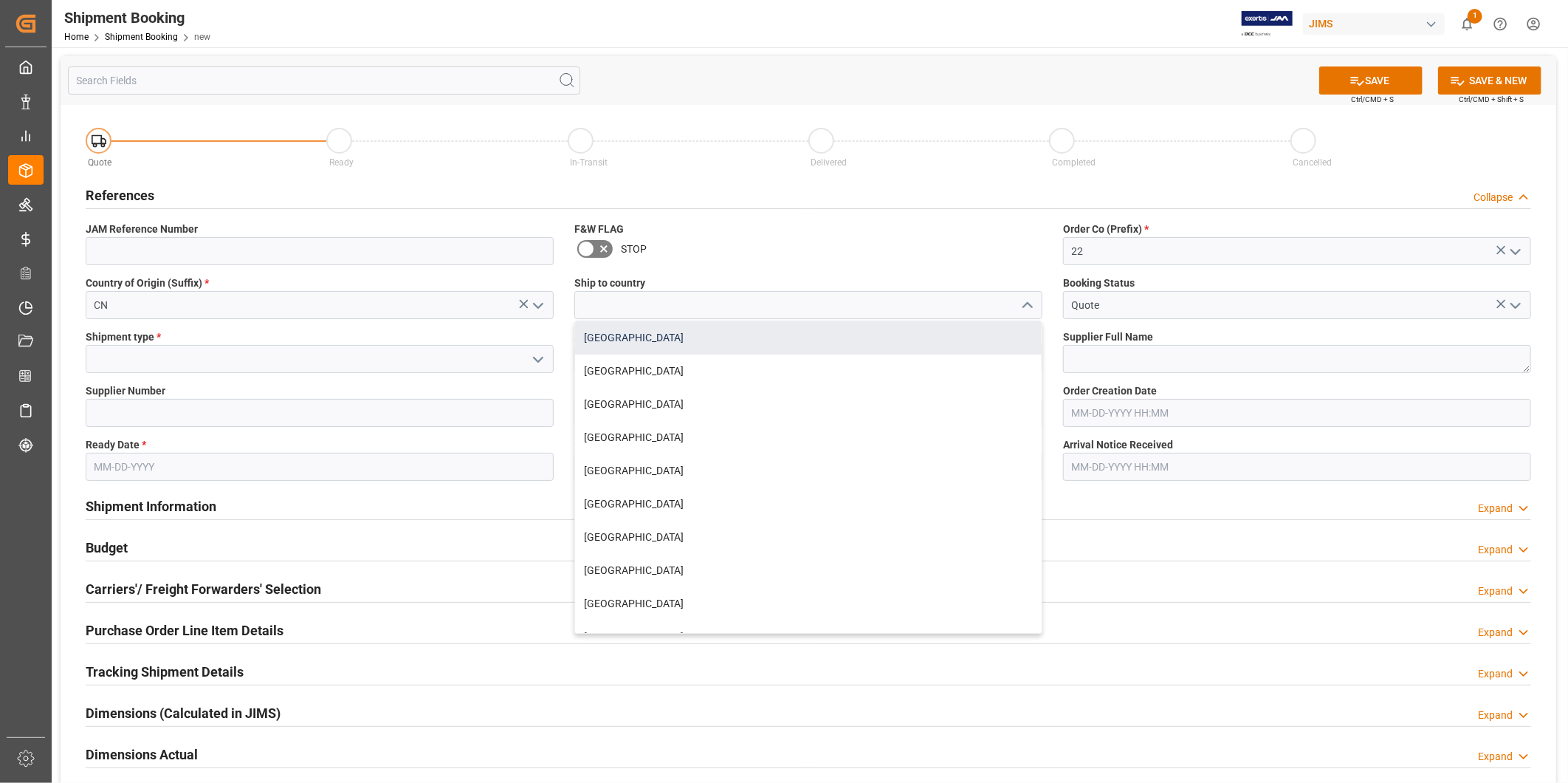
click at [999, 342] on div "[GEOGRAPHIC_DATA]" at bounding box center [808, 337] width 467 height 33
type input "[GEOGRAPHIC_DATA]"
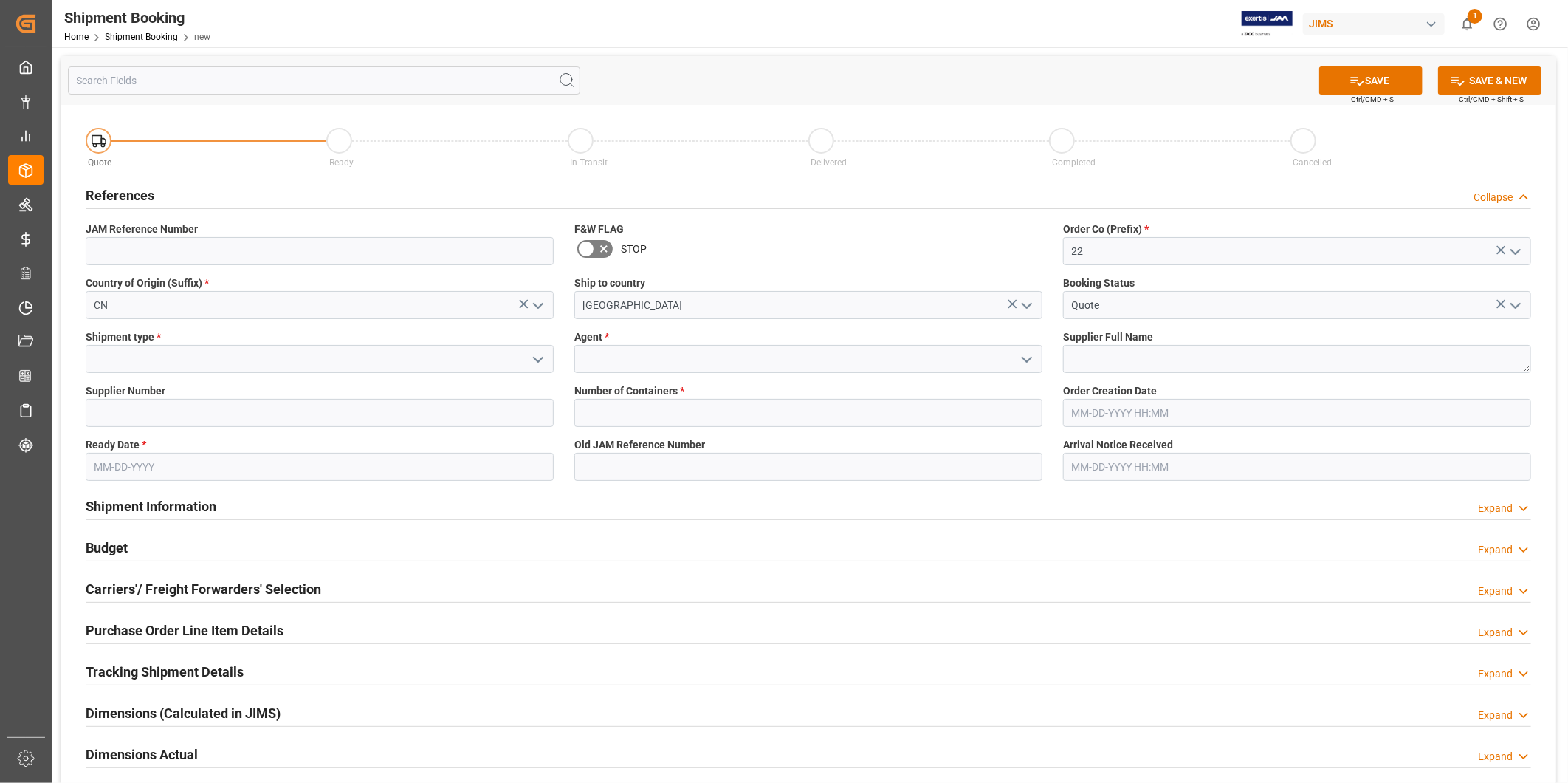
click at [545, 366] on icon "open menu" at bounding box center [539, 360] width 18 height 18
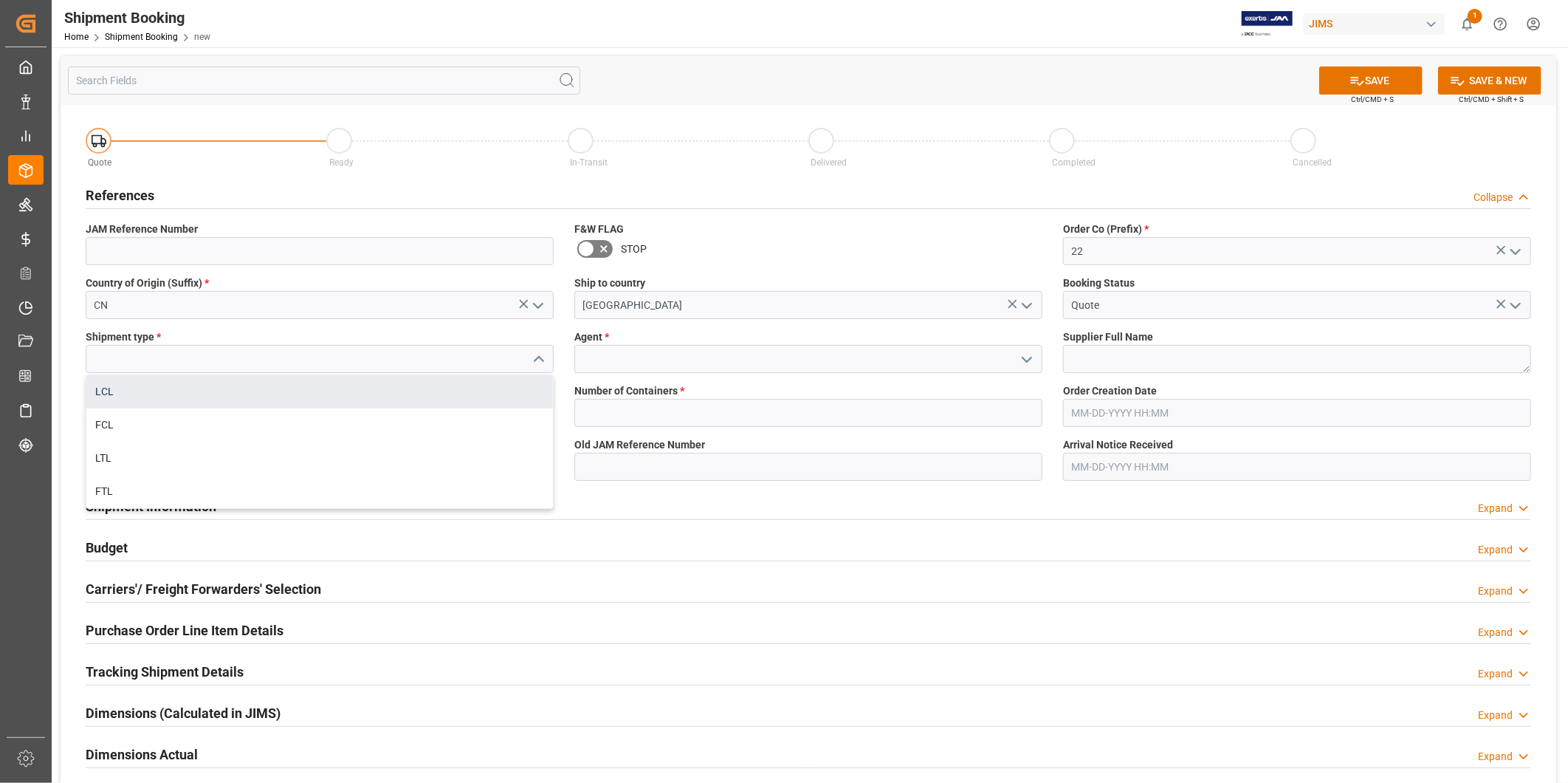
click at [519, 382] on div "LCL" at bounding box center [319, 391] width 467 height 33
type input "LCL"
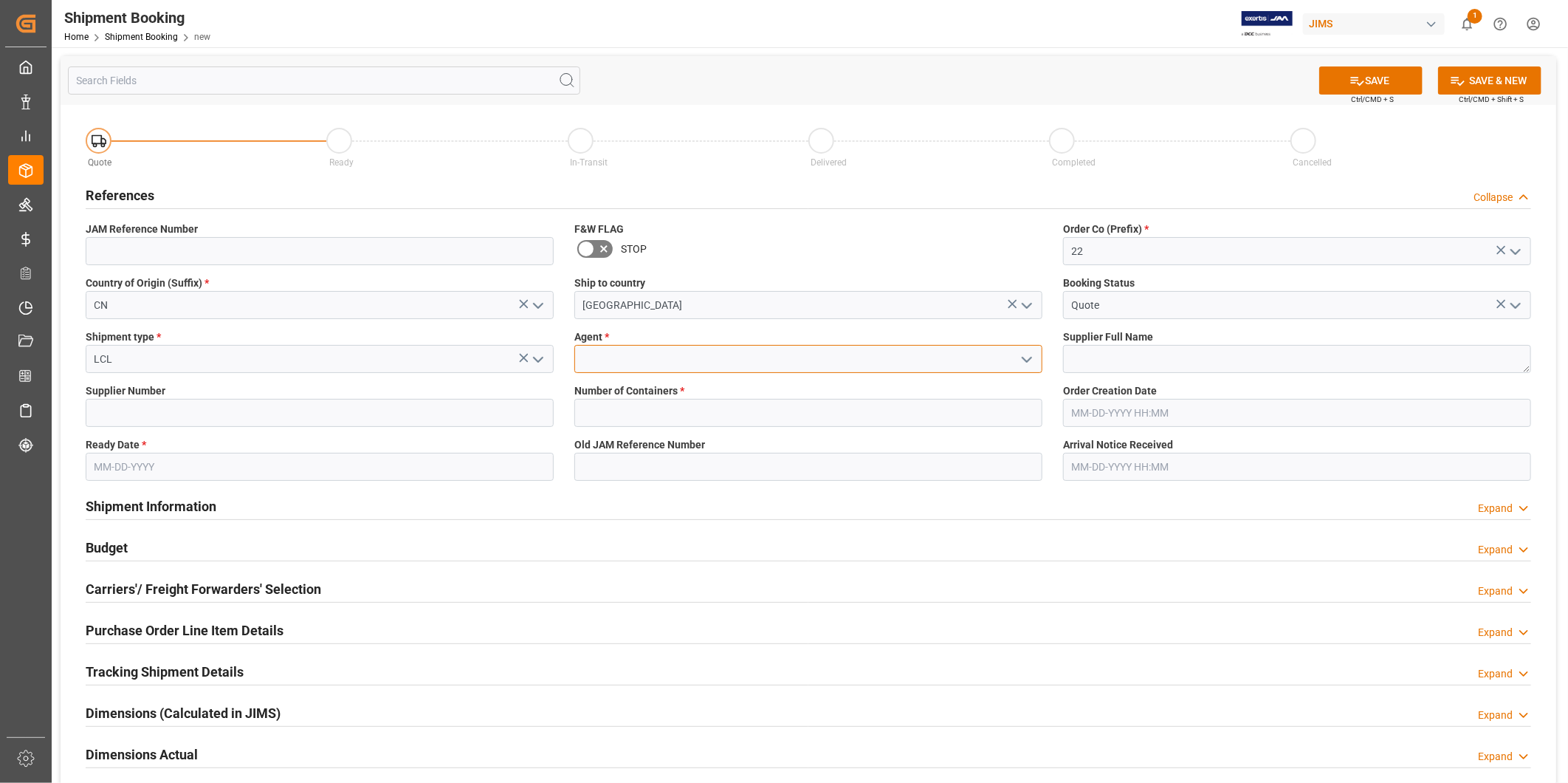
click at [983, 368] on input at bounding box center [808, 359] width 468 height 28
type input "[PERSON_NAME]"
click at [1128, 363] on textarea at bounding box center [1297, 359] width 468 height 28
paste textarea "U.S. Music (Starsun)"
type textarea "U.S. Music (Starsun)"
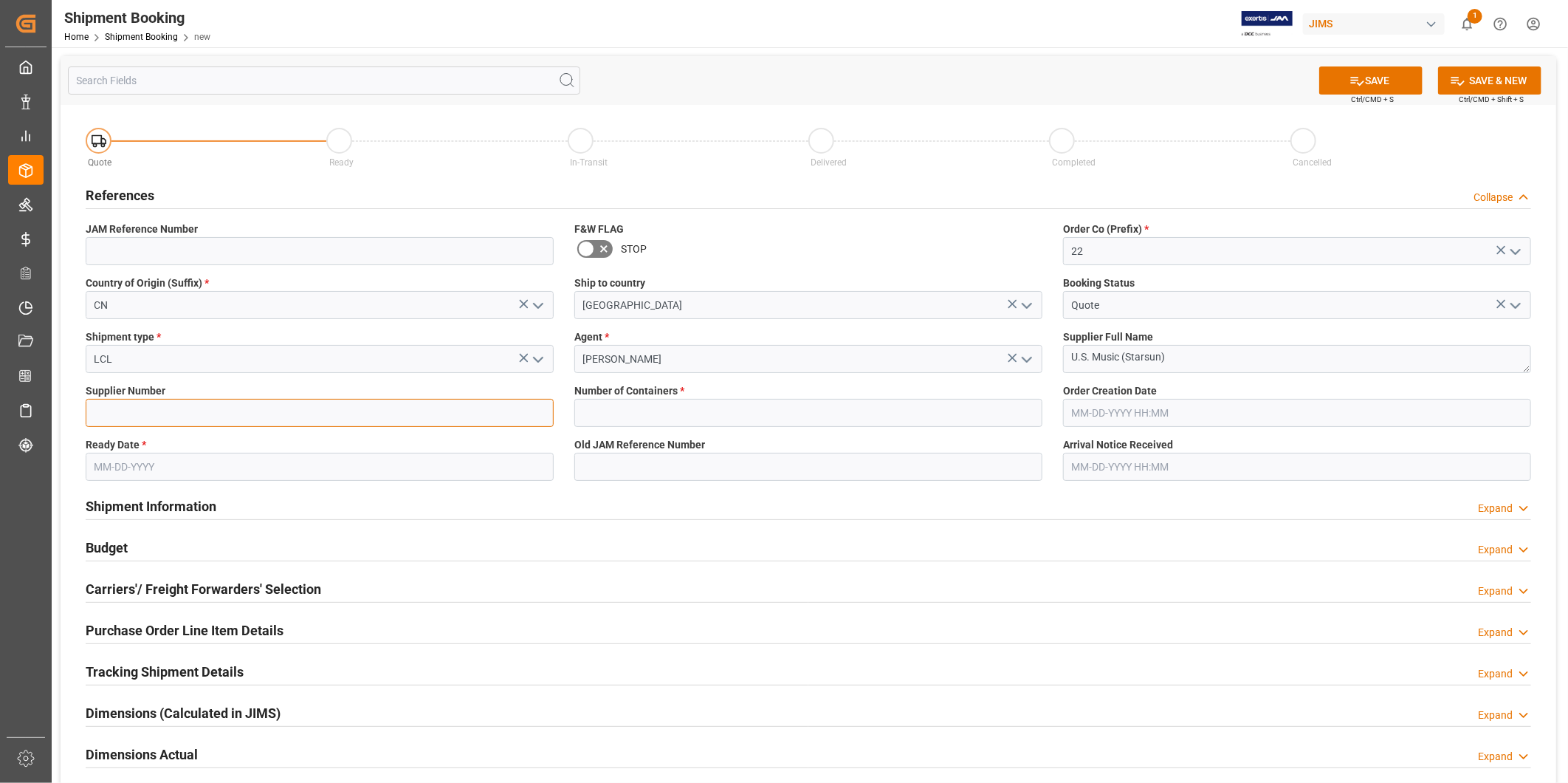
click at [219, 403] on input at bounding box center [320, 413] width 468 height 28
paste input "233596"
type input "233596"
click at [728, 408] on input "text" at bounding box center [808, 413] width 468 height 28
type input "0"
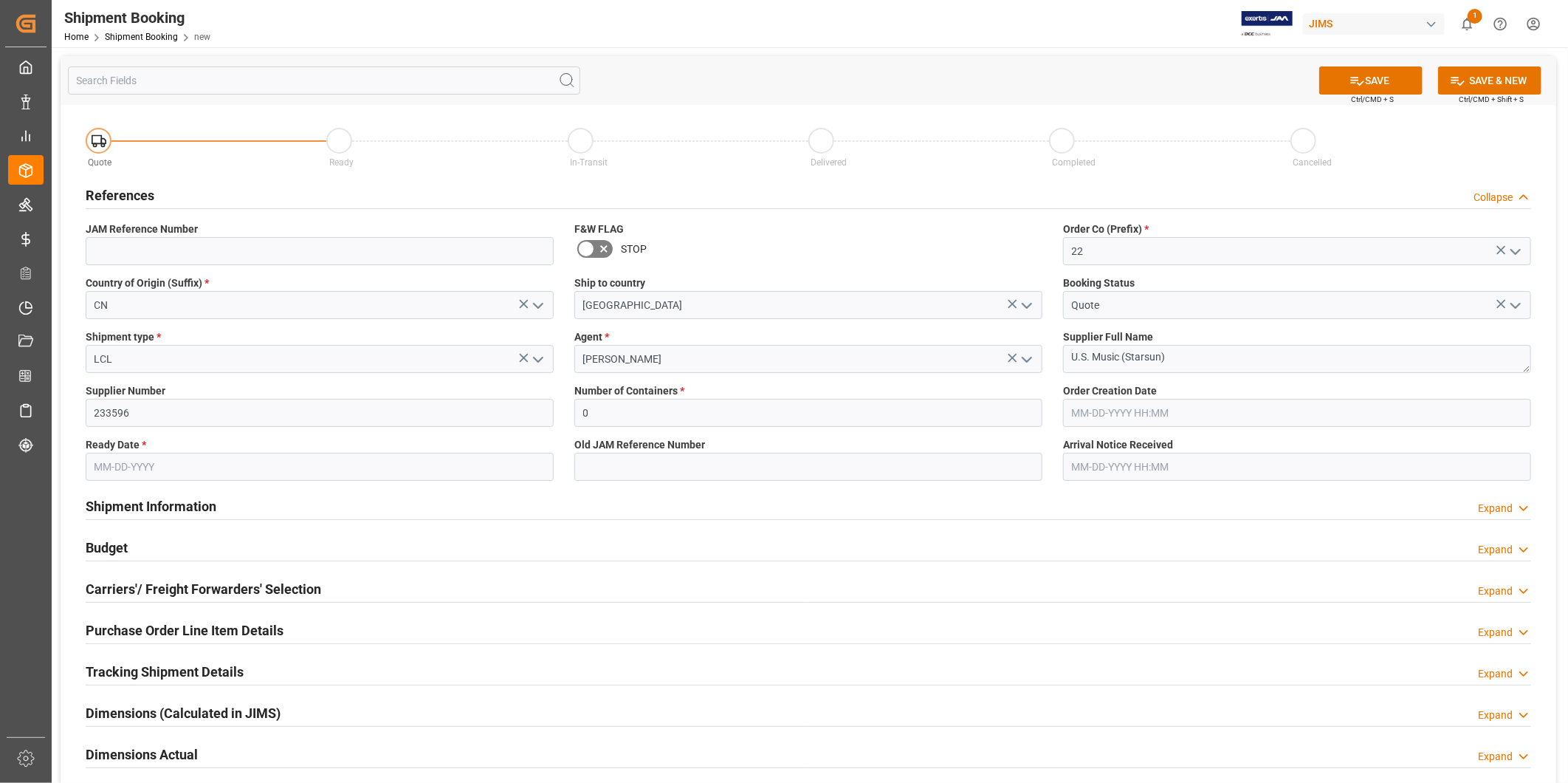
click at [227, 463] on input "text" at bounding box center [320, 467] width 468 height 28
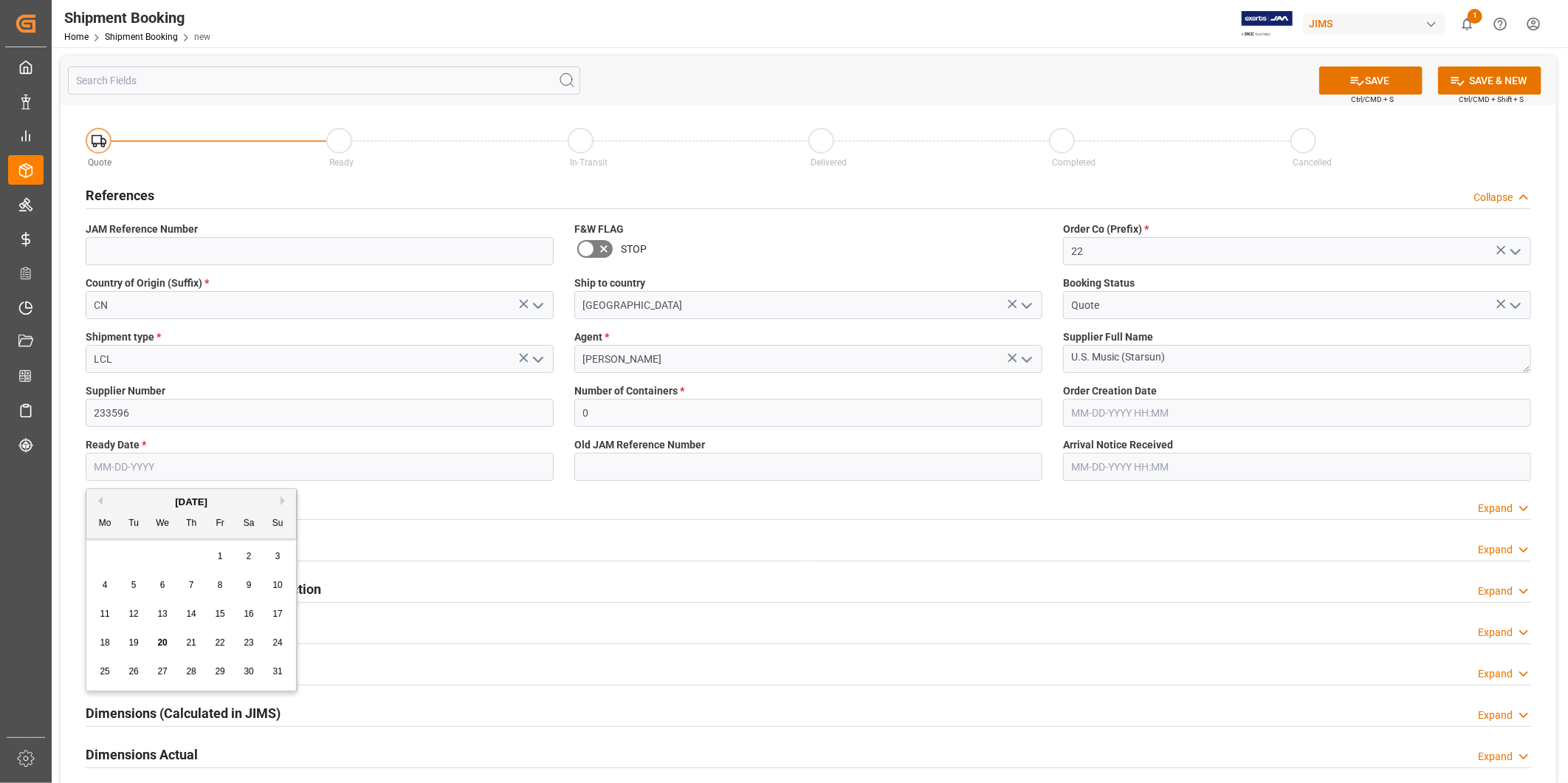
click at [284, 501] on button "Next Month" at bounding box center [285, 500] width 9 height 9
click at [245, 619] on div "20" at bounding box center [249, 615] width 18 height 18
type input "[DATE]"
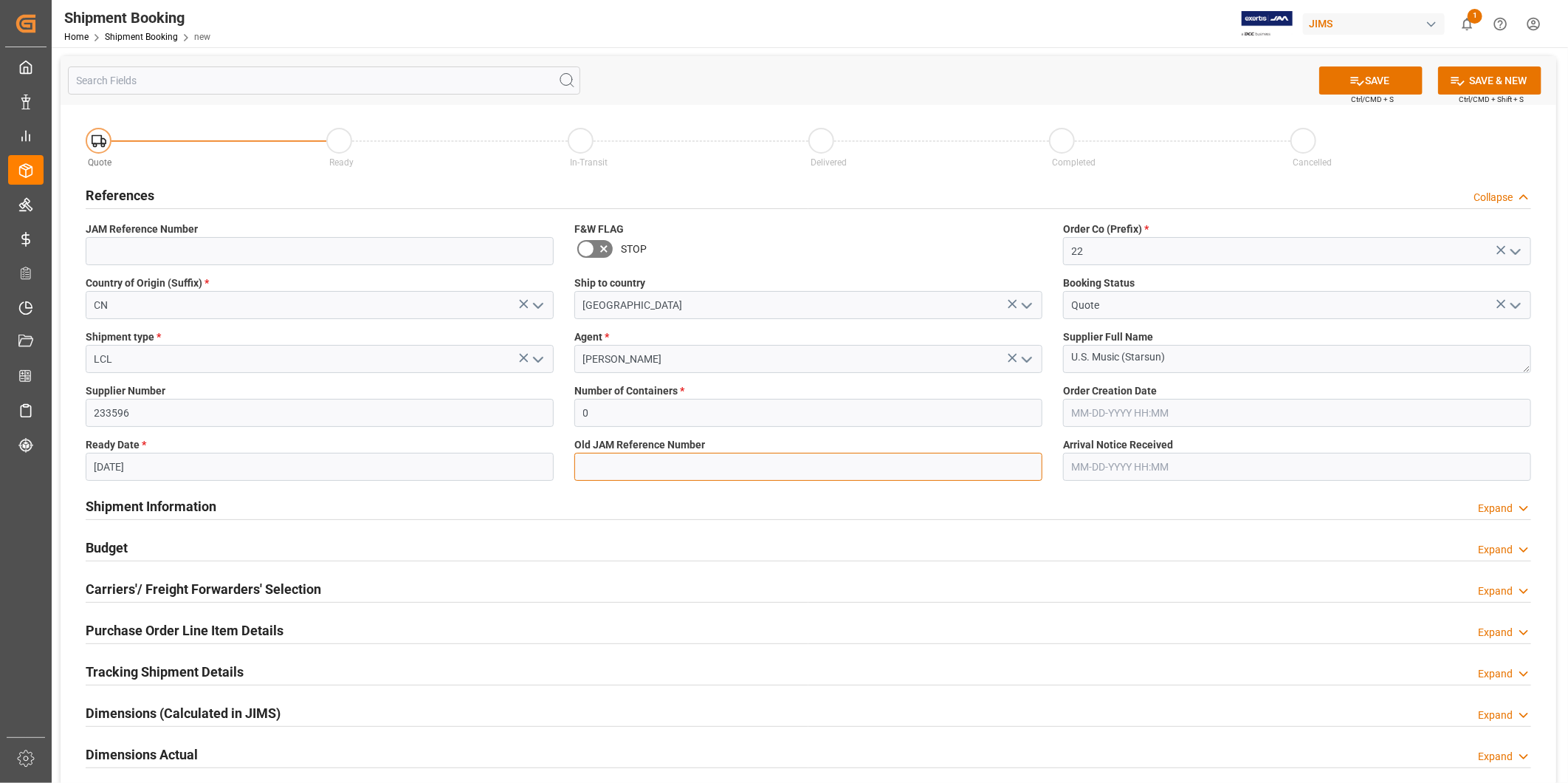
click at [720, 467] on input at bounding box center [808, 467] width 468 height 28
type input "B"
click at [1404, 84] on button "SAVE" at bounding box center [1370, 80] width 103 height 28
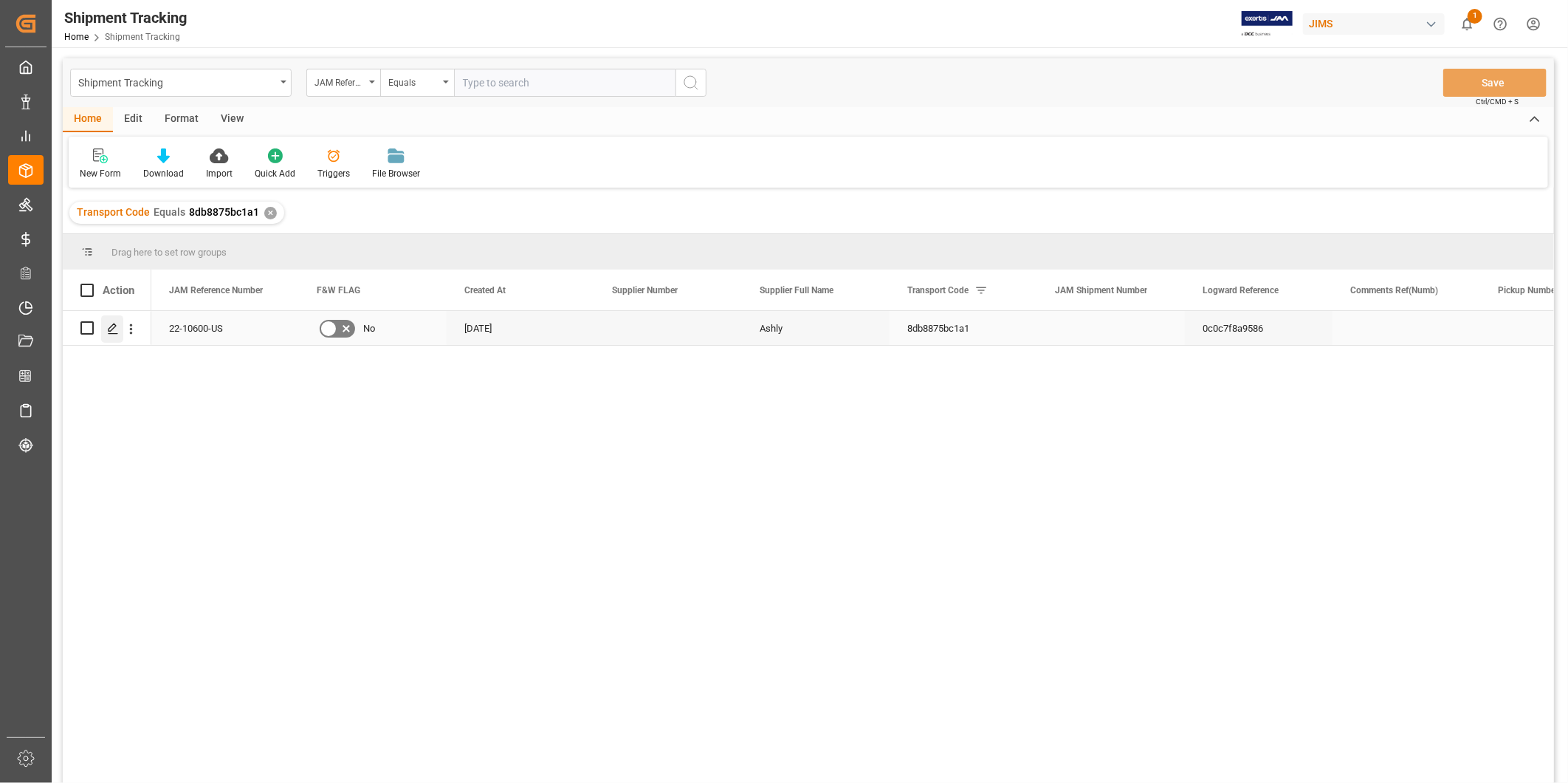
click at [109, 333] on line "Press SPACE to select this row." at bounding box center [113, 333] width 9 height 0
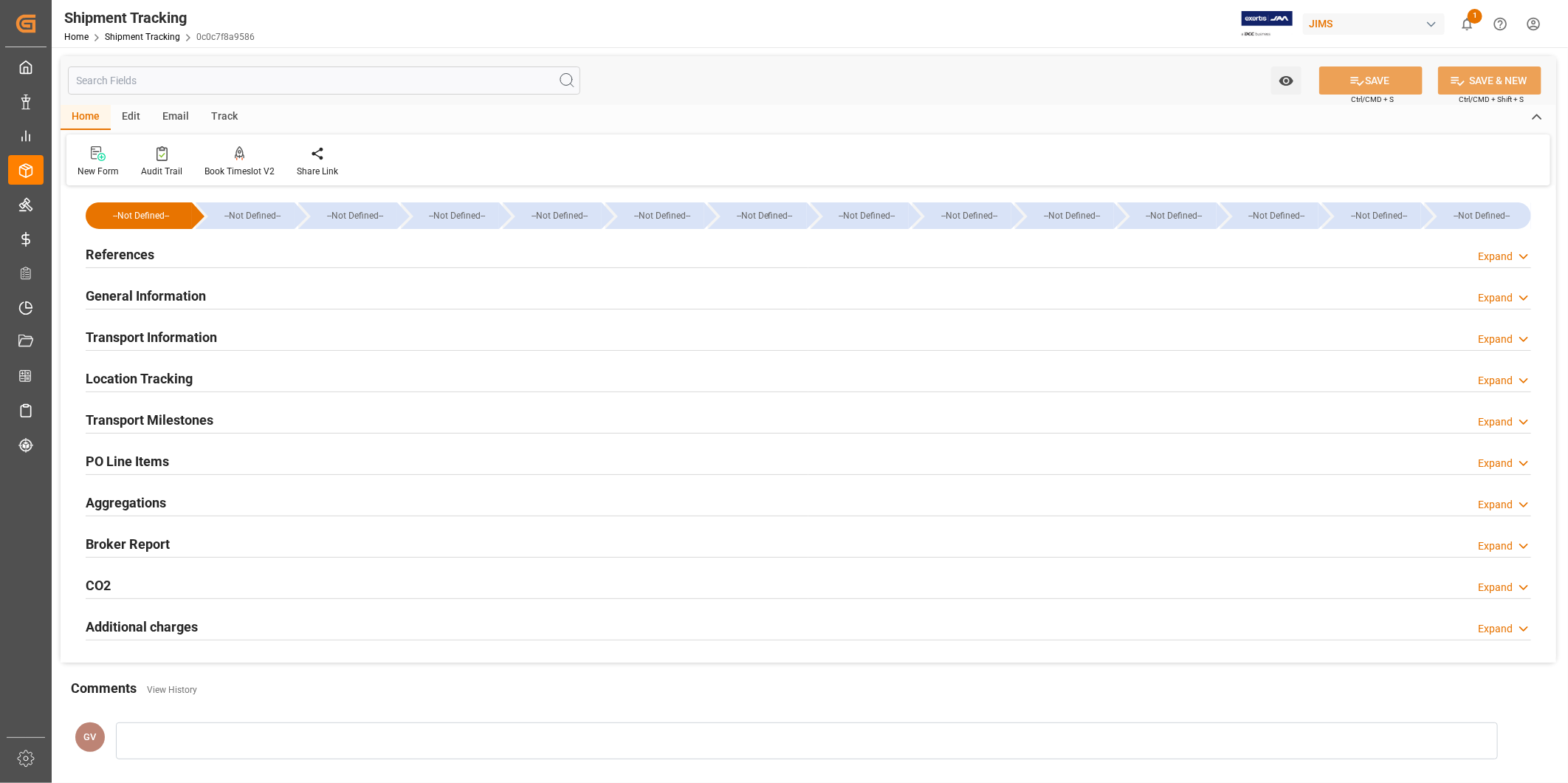
click at [386, 335] on div "Transport Information Expand" at bounding box center [808, 336] width 1446 height 28
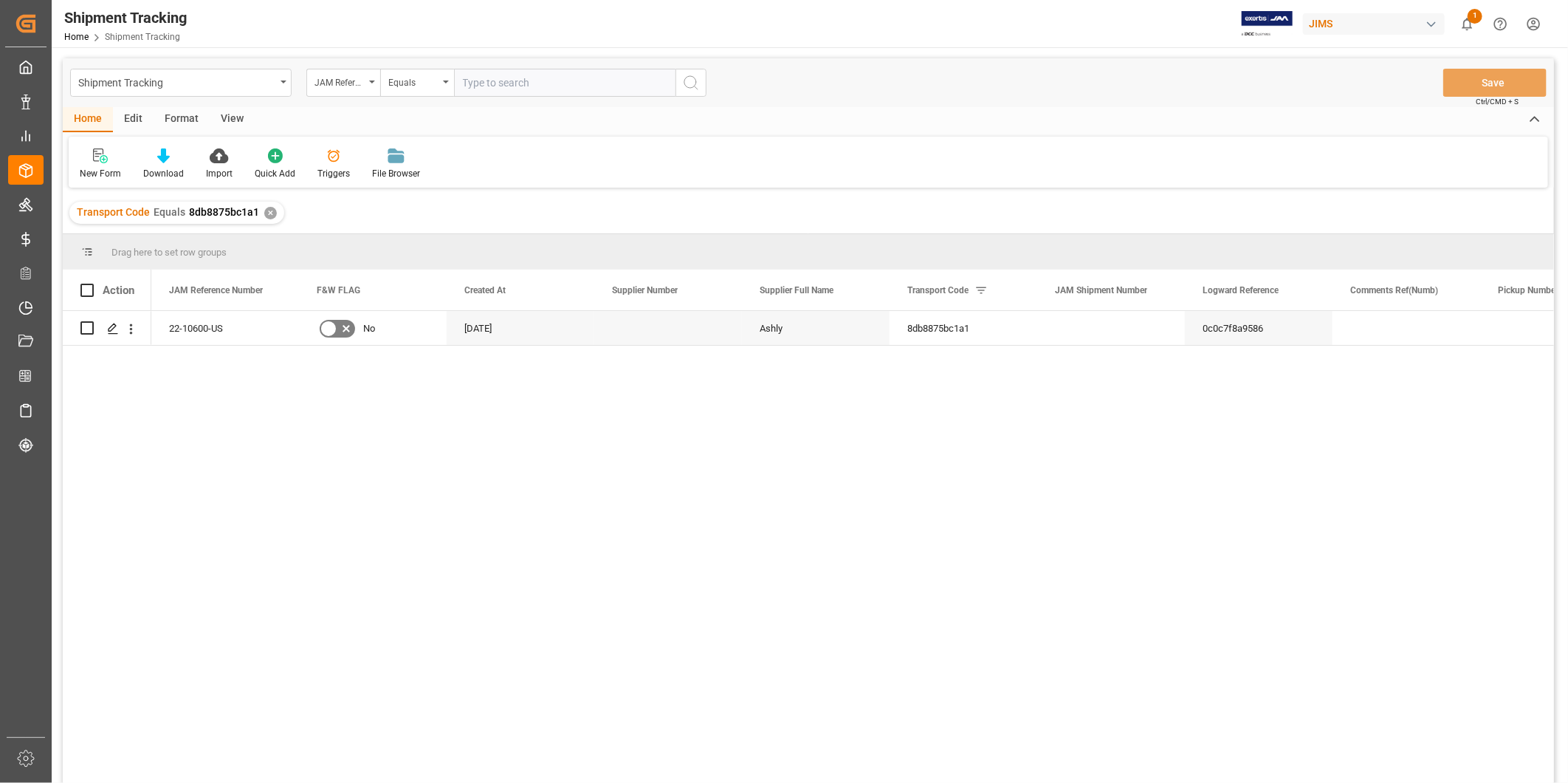
click at [226, 119] on div "View" at bounding box center [232, 119] width 45 height 25
click at [109, 171] on div "Default" at bounding box center [94, 164] width 51 height 33
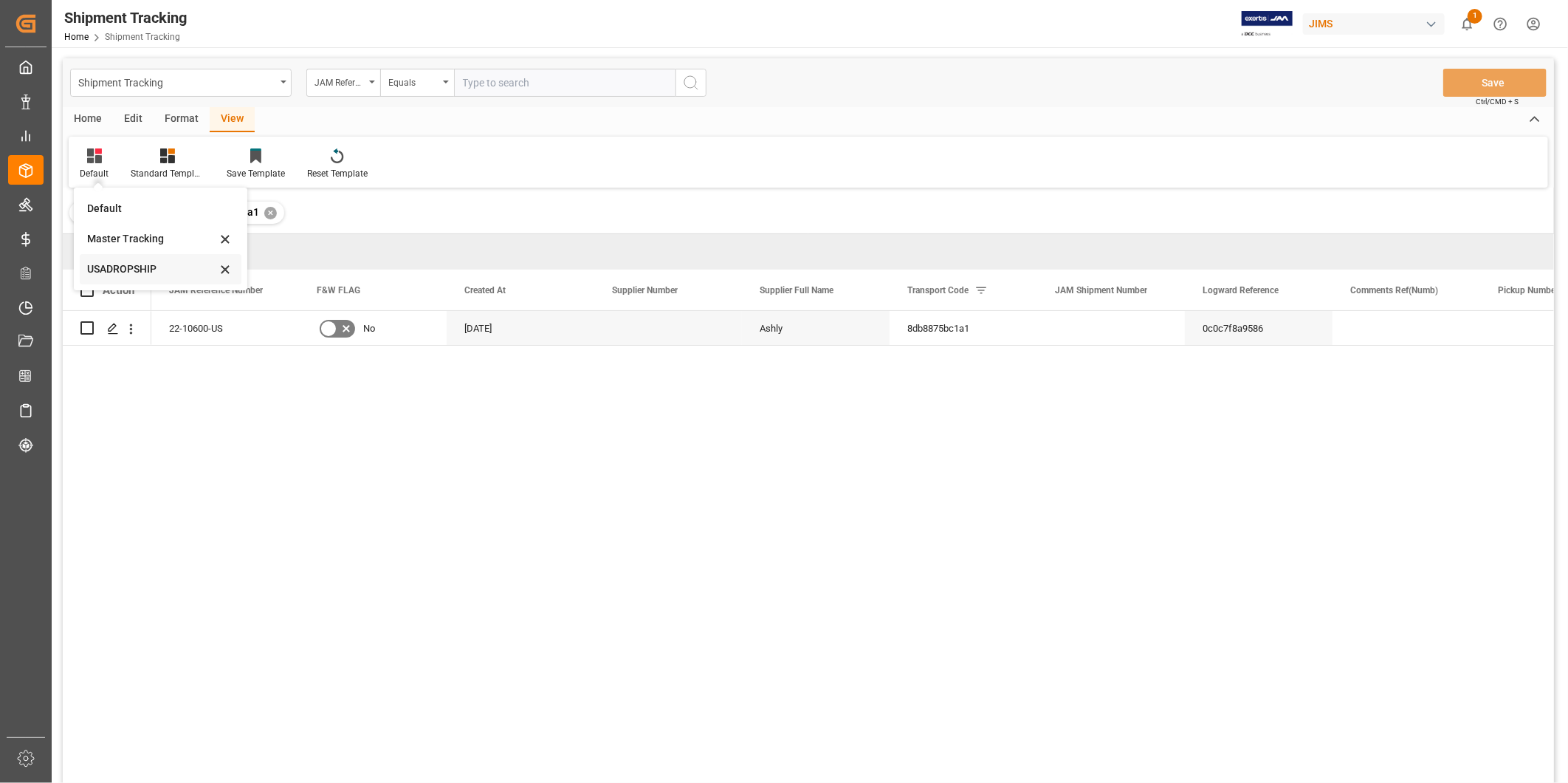
click at [115, 275] on div "USADROPSHIP" at bounding box center [151, 270] width 129 height 16
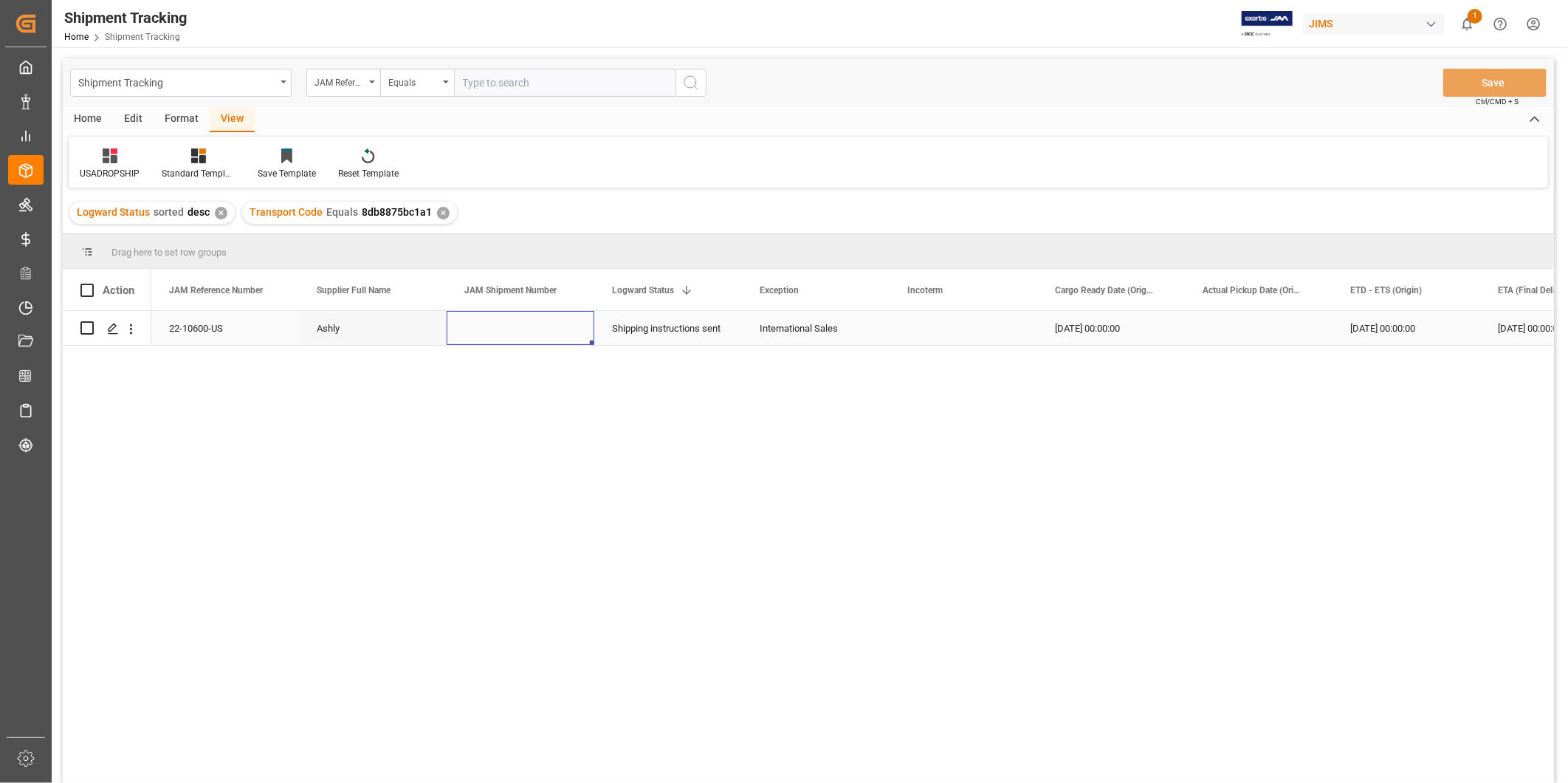
click at [526, 330] on div "Press SPACE to select this row." at bounding box center [521, 328] width 148 height 34
click at [124, 171] on div "USADROPSHIP" at bounding box center [110, 173] width 60 height 13
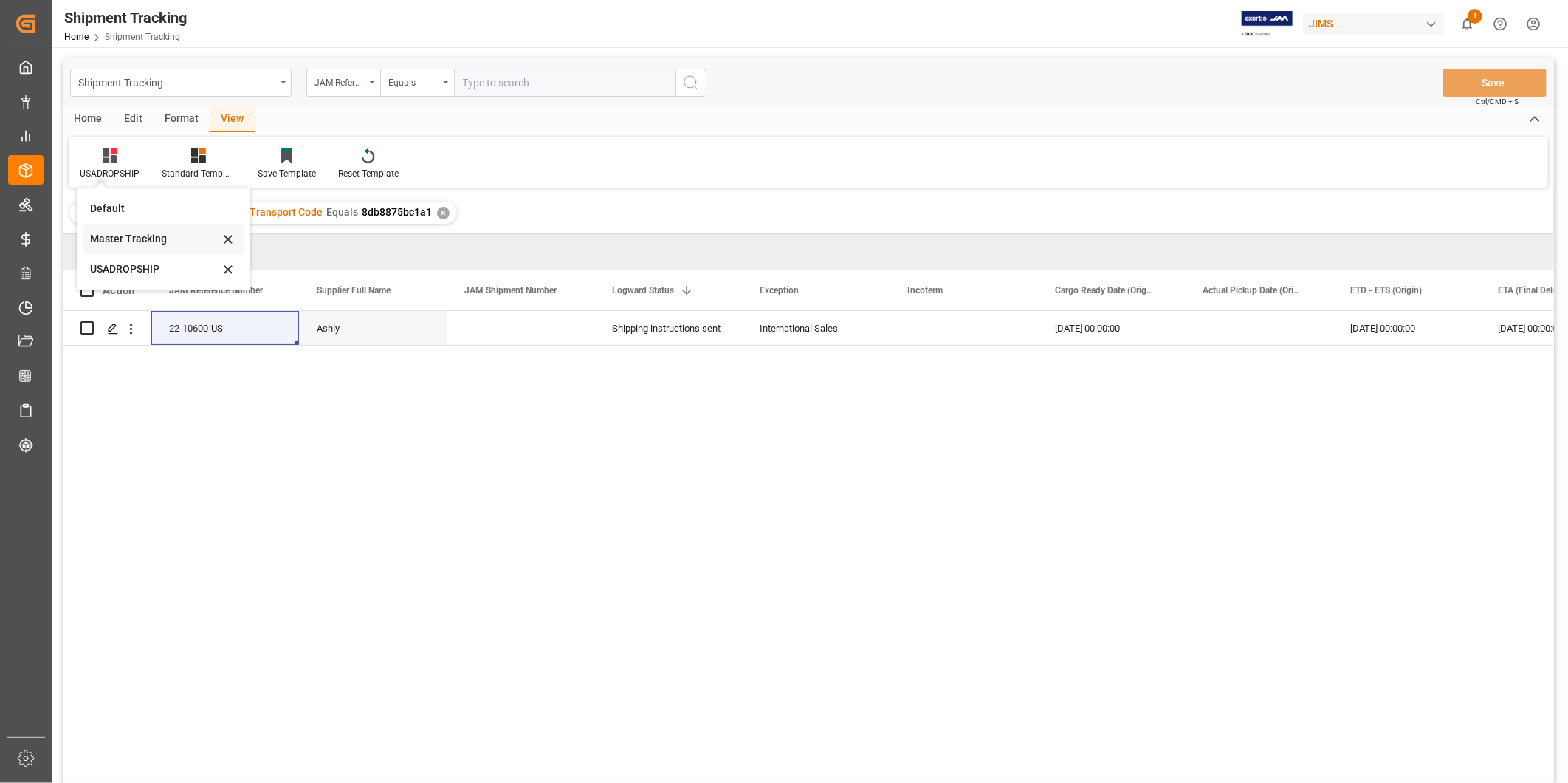
click at [137, 239] on div "Master Tracking" at bounding box center [154, 239] width 129 height 16
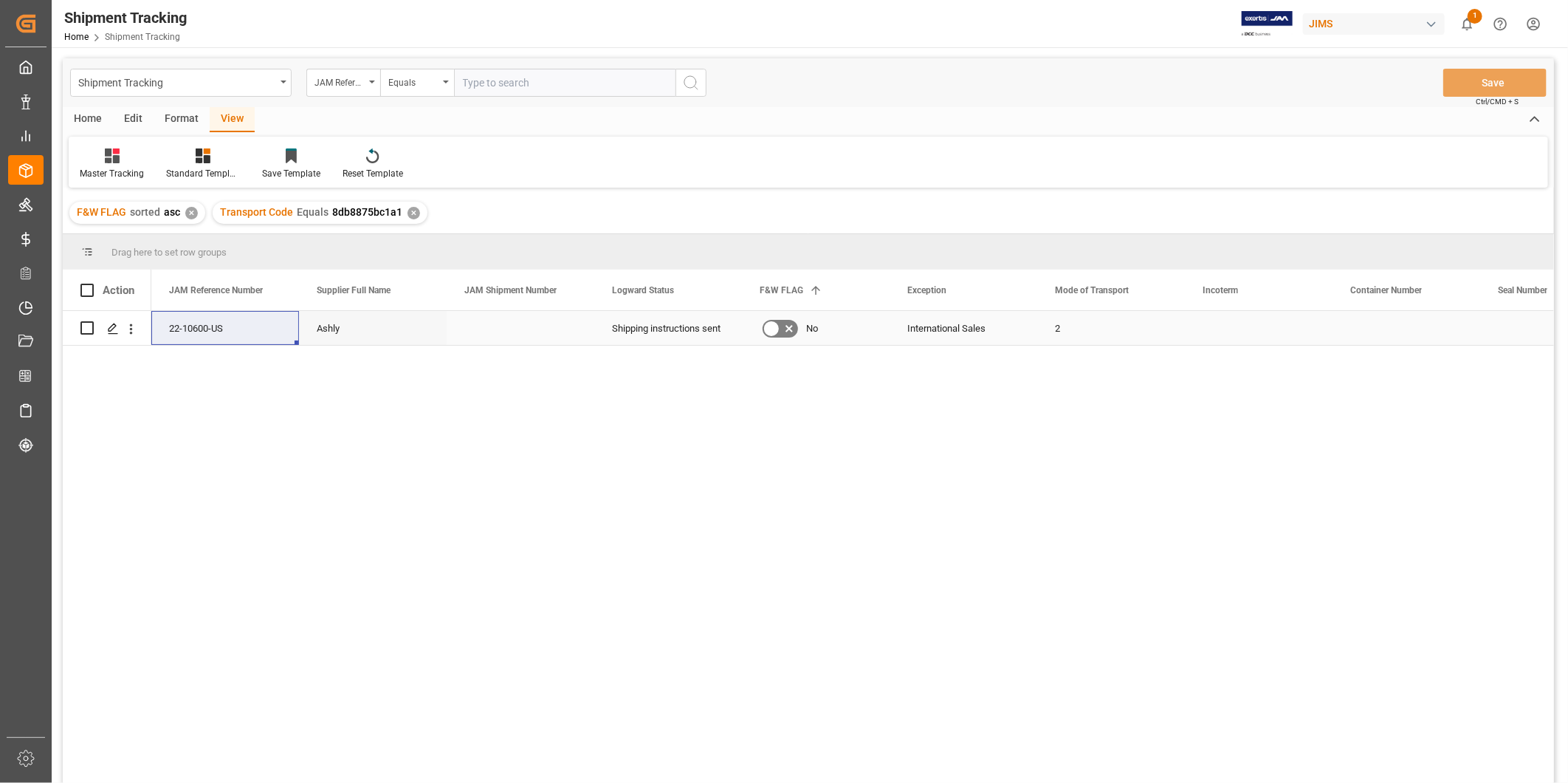
click at [1220, 329] on div "Press SPACE to select this row." at bounding box center [1259, 328] width 148 height 34
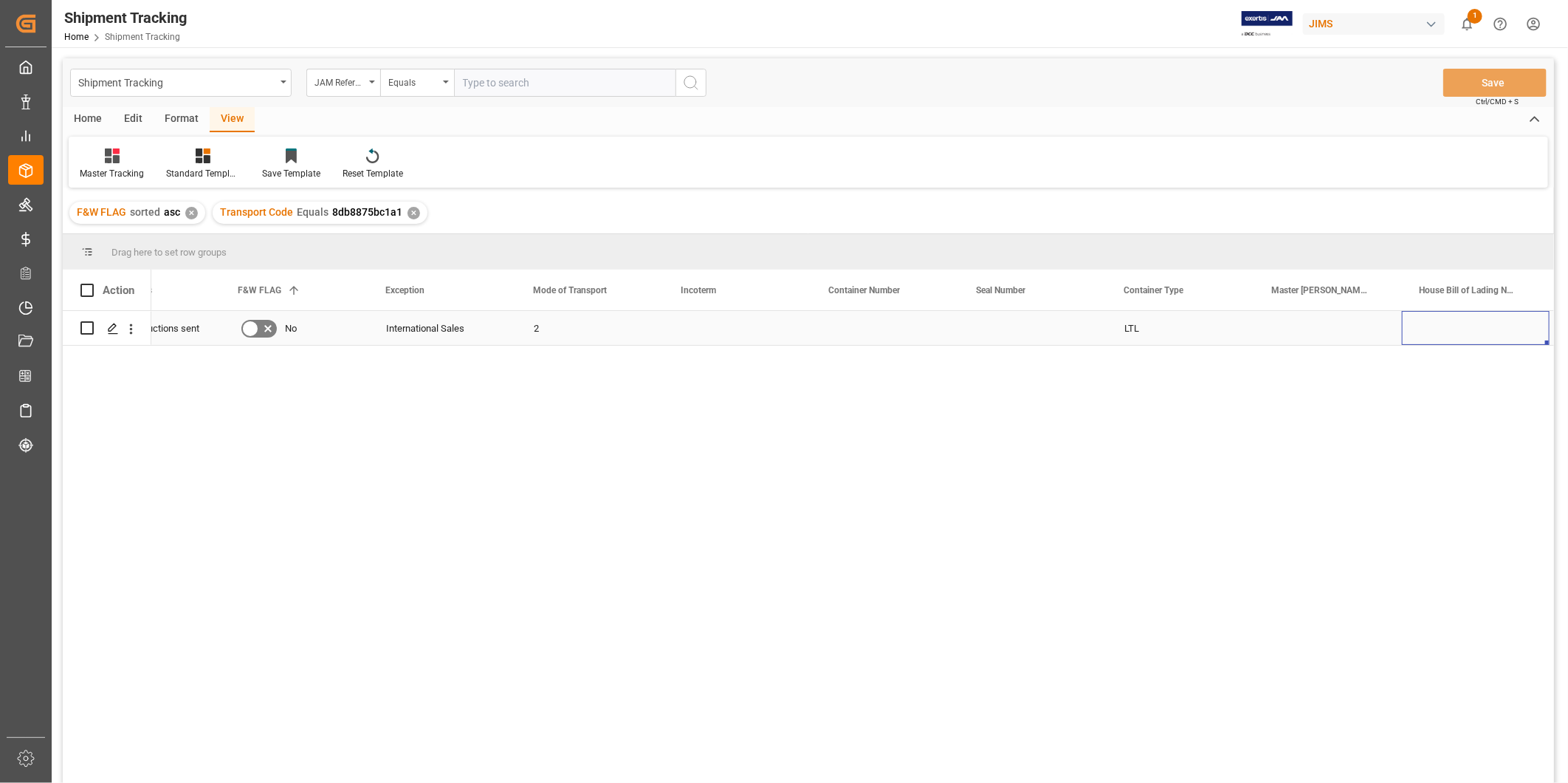
scroll to position [0, 669]
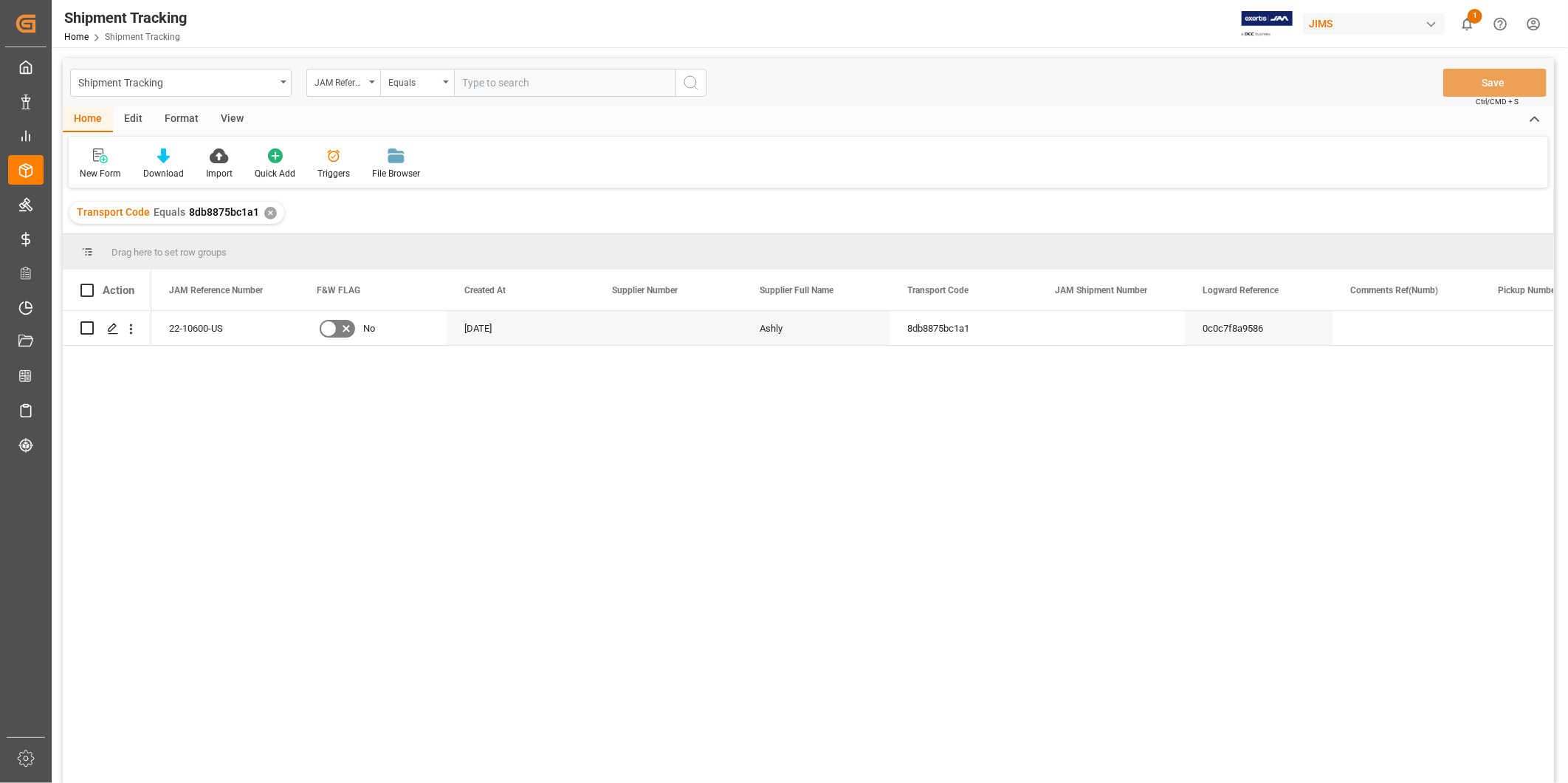
click at [219, 123] on div "View" at bounding box center [232, 119] width 45 height 25
click at [102, 165] on div "Default" at bounding box center [94, 164] width 51 height 33
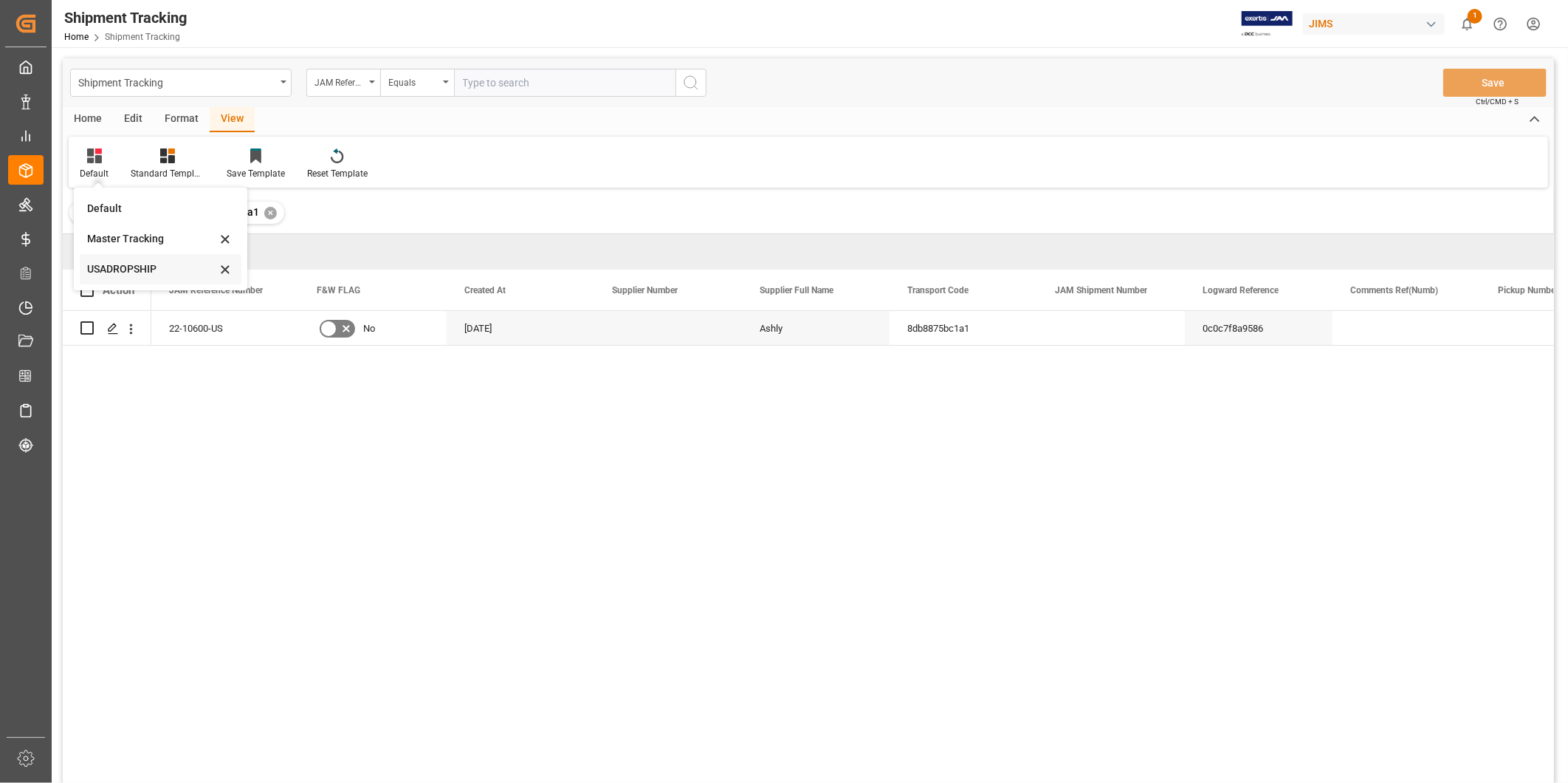
click at [123, 267] on div "USADROPSHIP" at bounding box center [151, 270] width 129 height 16
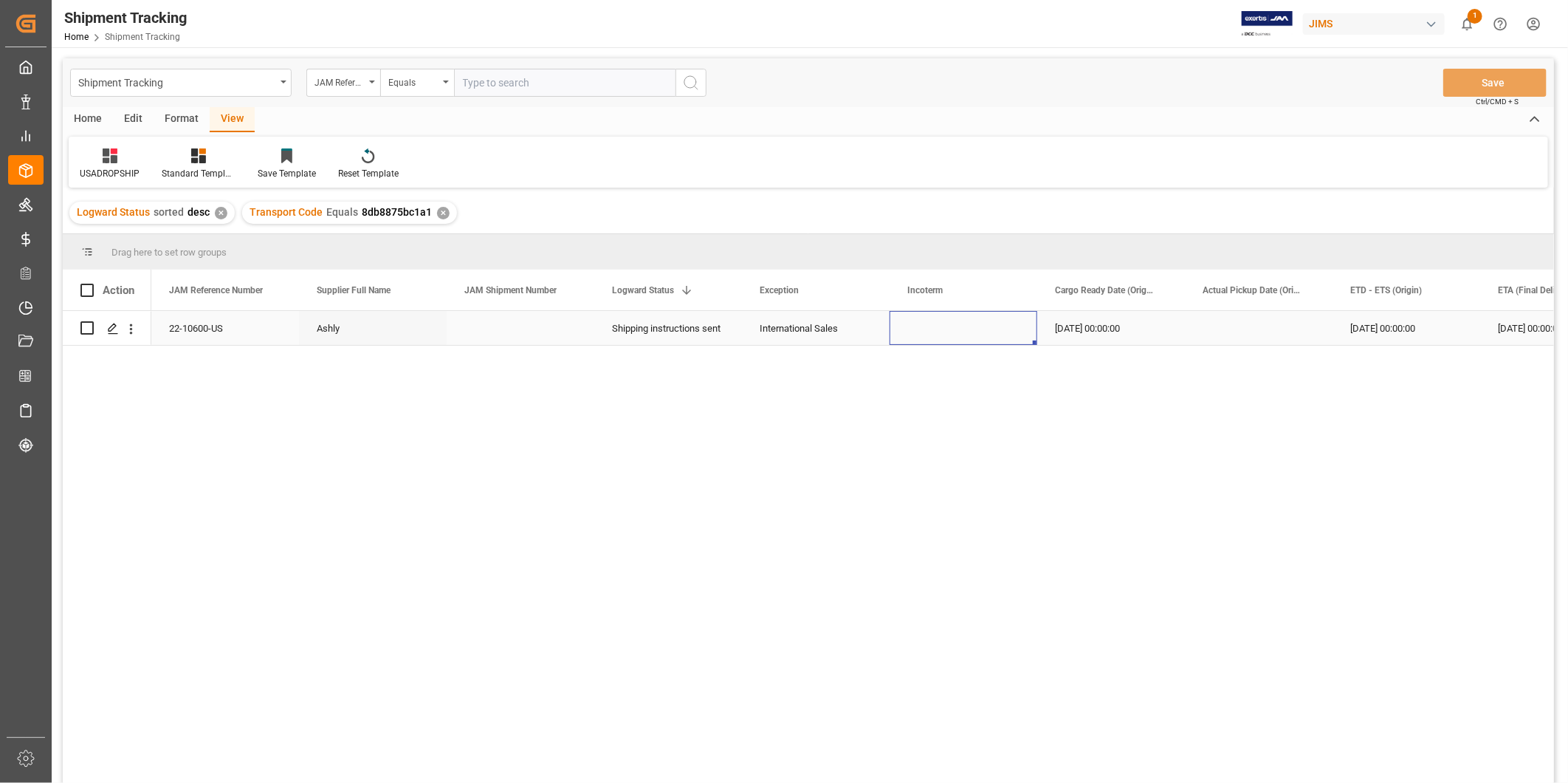
click at [982, 341] on div "Press SPACE to select this row." at bounding box center [963, 328] width 148 height 34
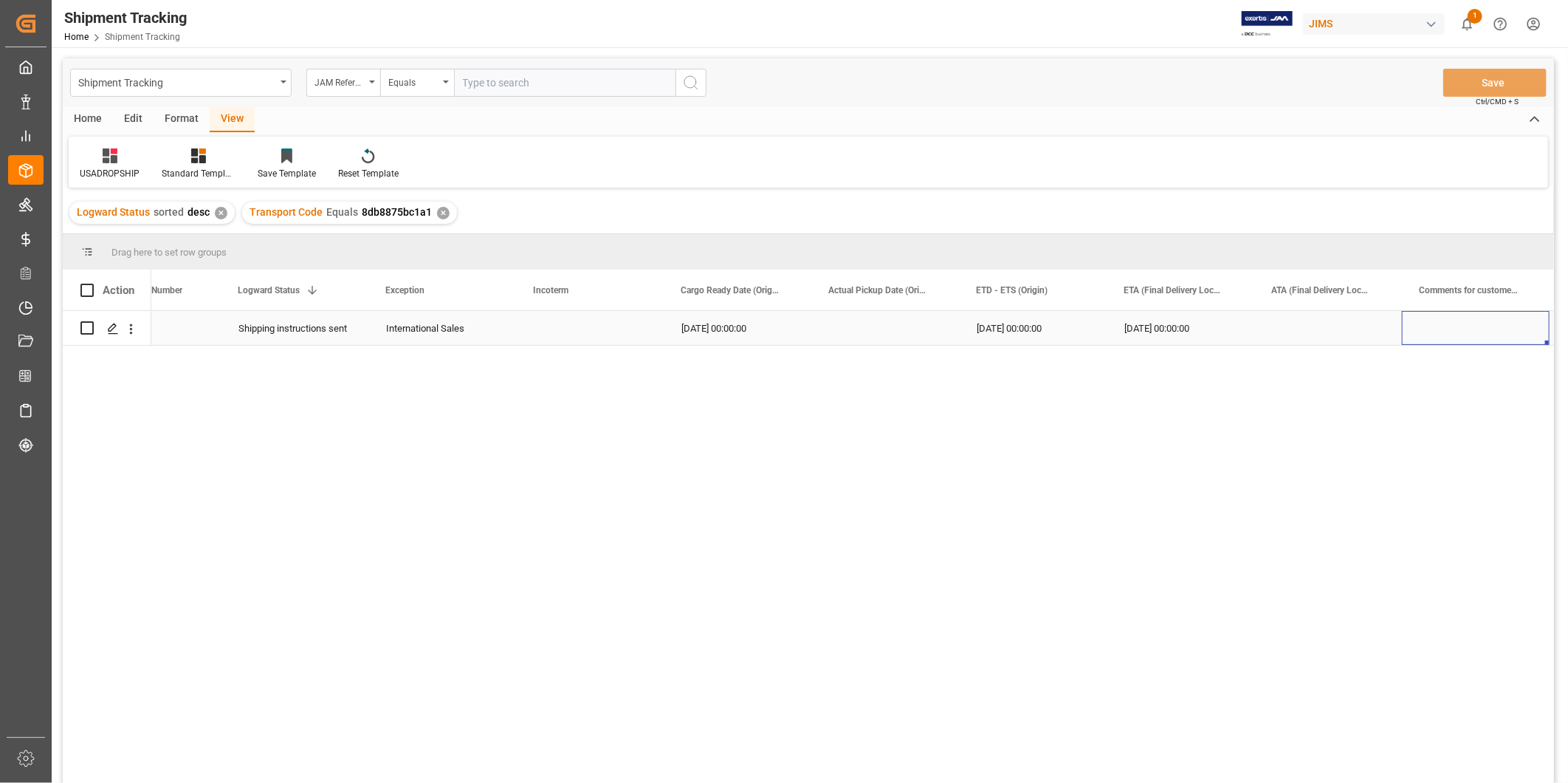
scroll to position [0, 517]
click at [126, 171] on div "USADROPSHIP" at bounding box center [110, 173] width 60 height 13
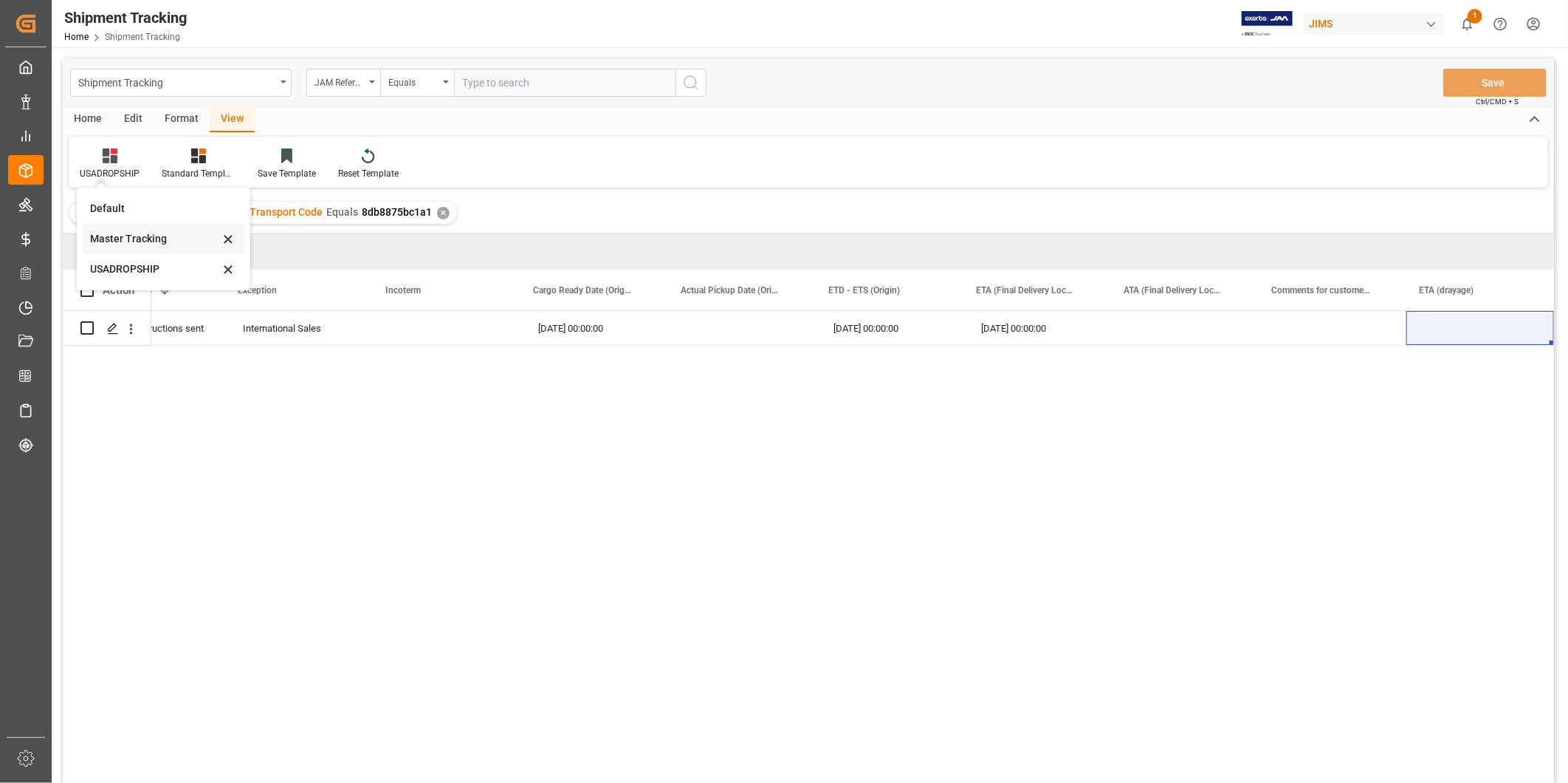
click at [141, 245] on div "Master Tracking" at bounding box center [154, 239] width 129 height 16
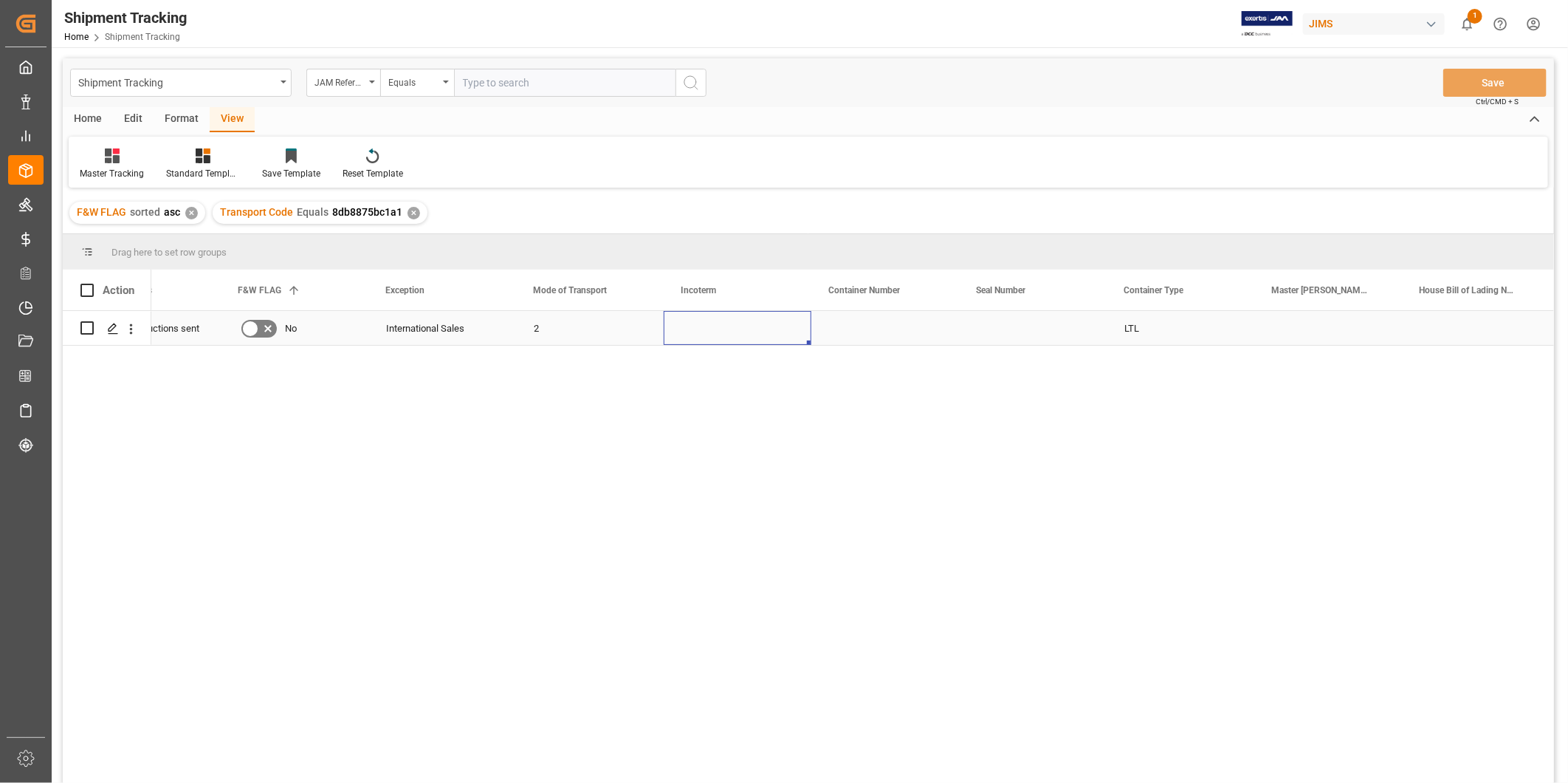
click at [730, 335] on div "Press SPACE to select this row." at bounding box center [738, 328] width 148 height 34
click at [706, 327] on div "818119734697" at bounding box center [738, 328] width 148 height 34
click at [706, 327] on input "818119734697" at bounding box center [738, 337] width 124 height 28
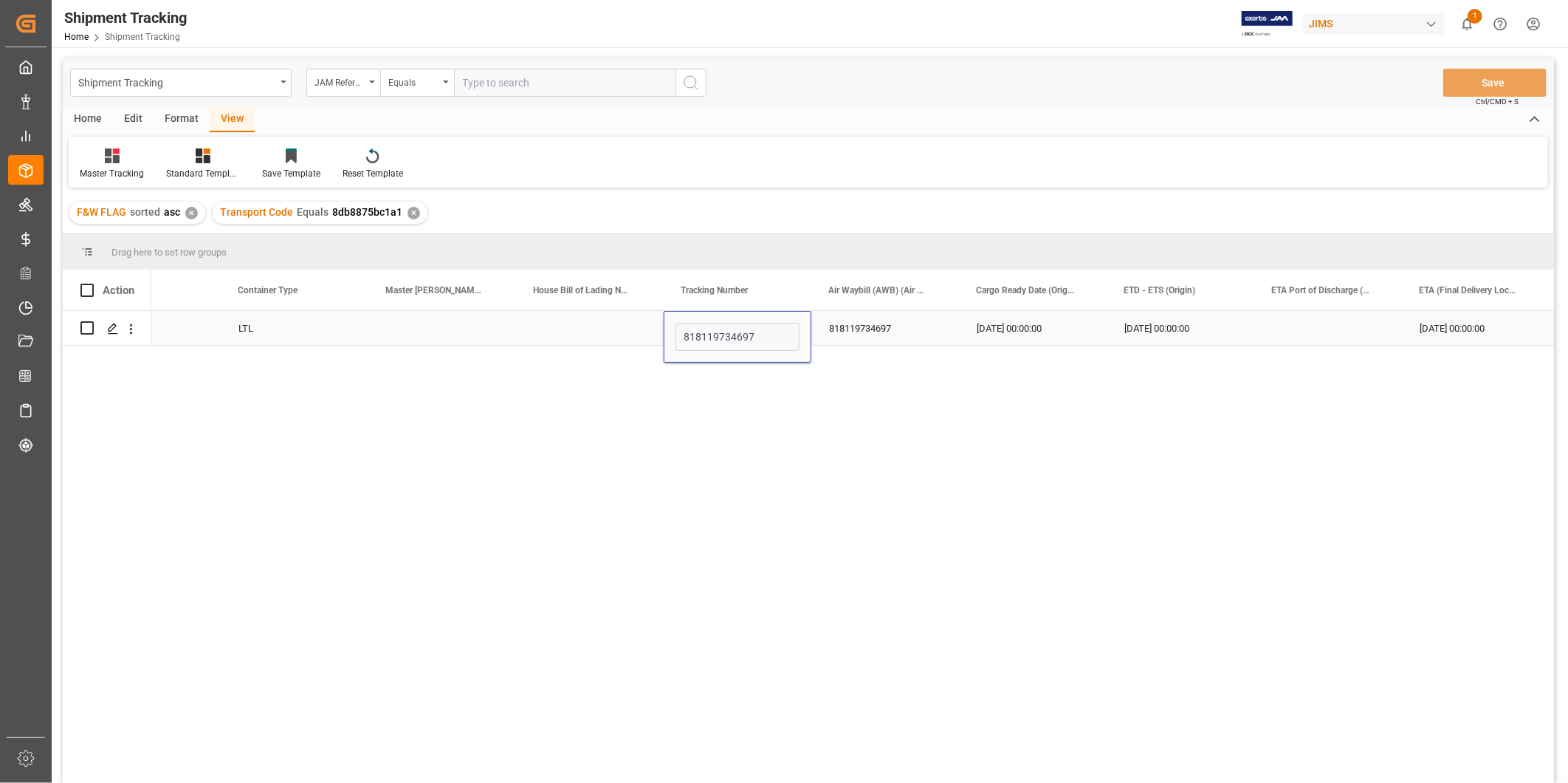
type input "818119734723"
click at [877, 335] on div "818119734697" at bounding box center [885, 328] width 148 height 34
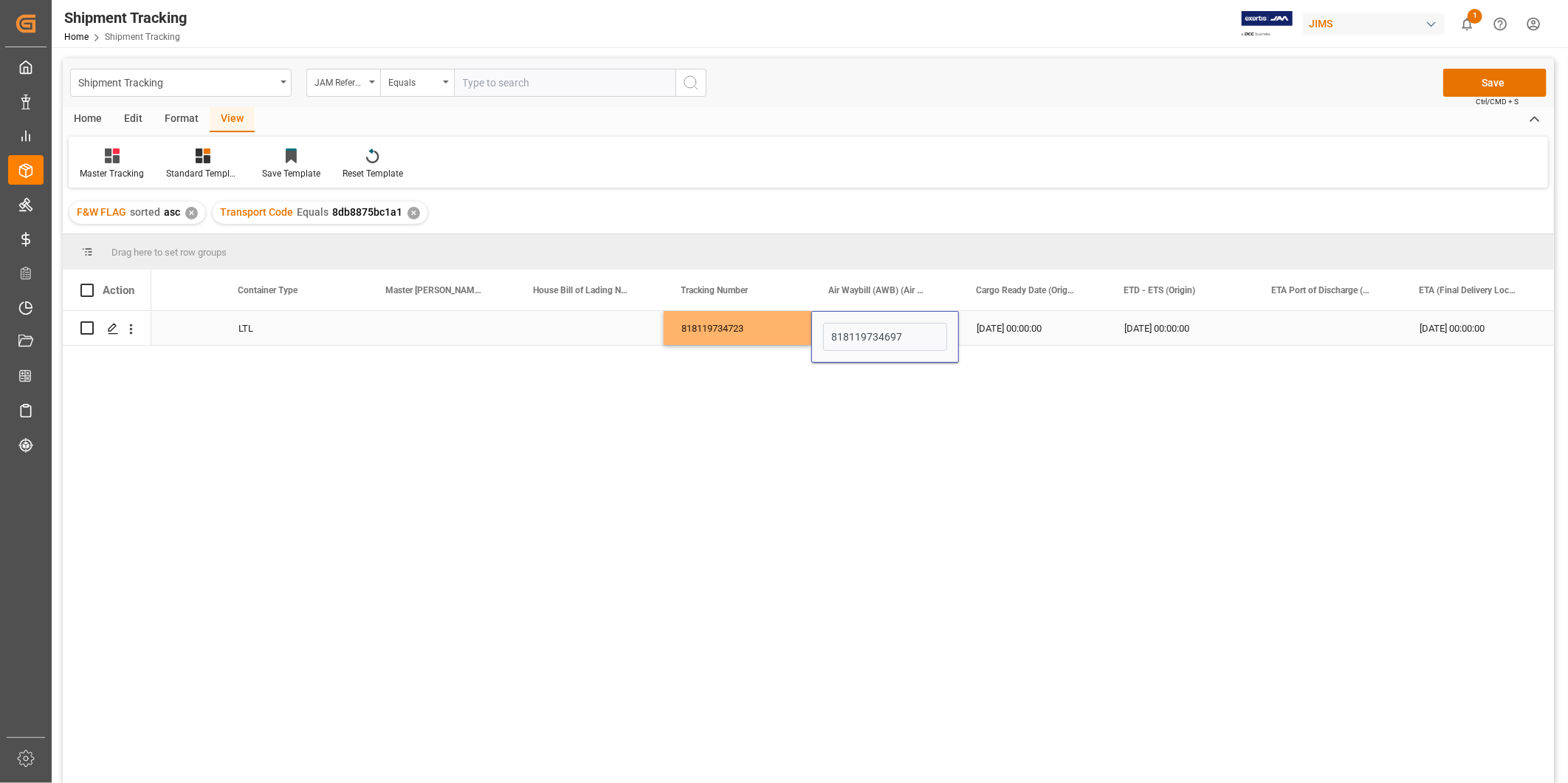
type input "818119734723"
click at [1212, 334] on div "09-20-2025 00:00:00" at bounding box center [1181, 328] width 148 height 34
click at [574, 439] on div "LTL 818119734723 818119734723 08-18-2025 00:00:00 09-20-2025 00:00:00 09-20-202…" at bounding box center [852, 552] width 1403 height 482
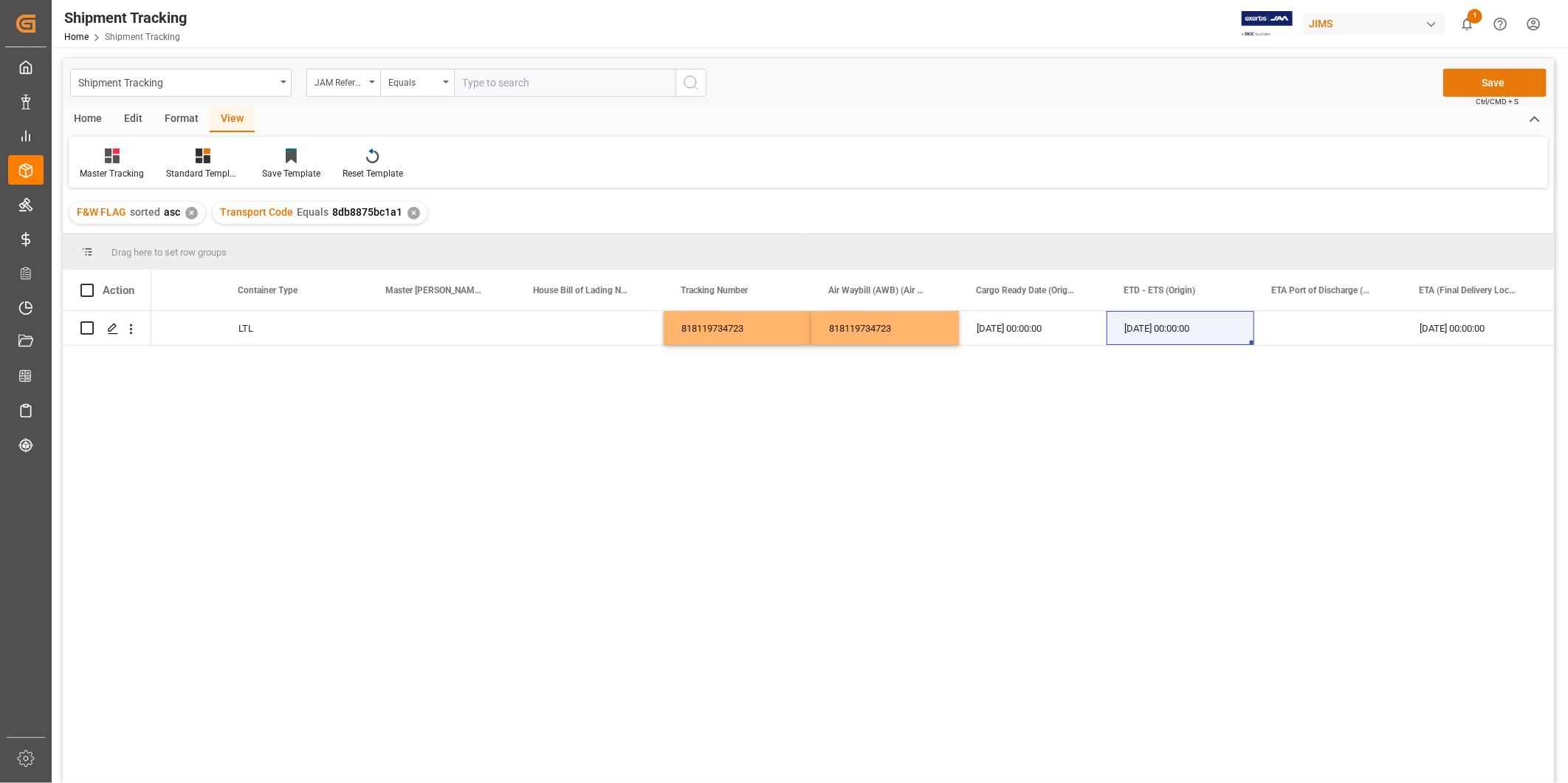
click at [1493, 89] on button "Save" at bounding box center [1494, 83] width 103 height 28
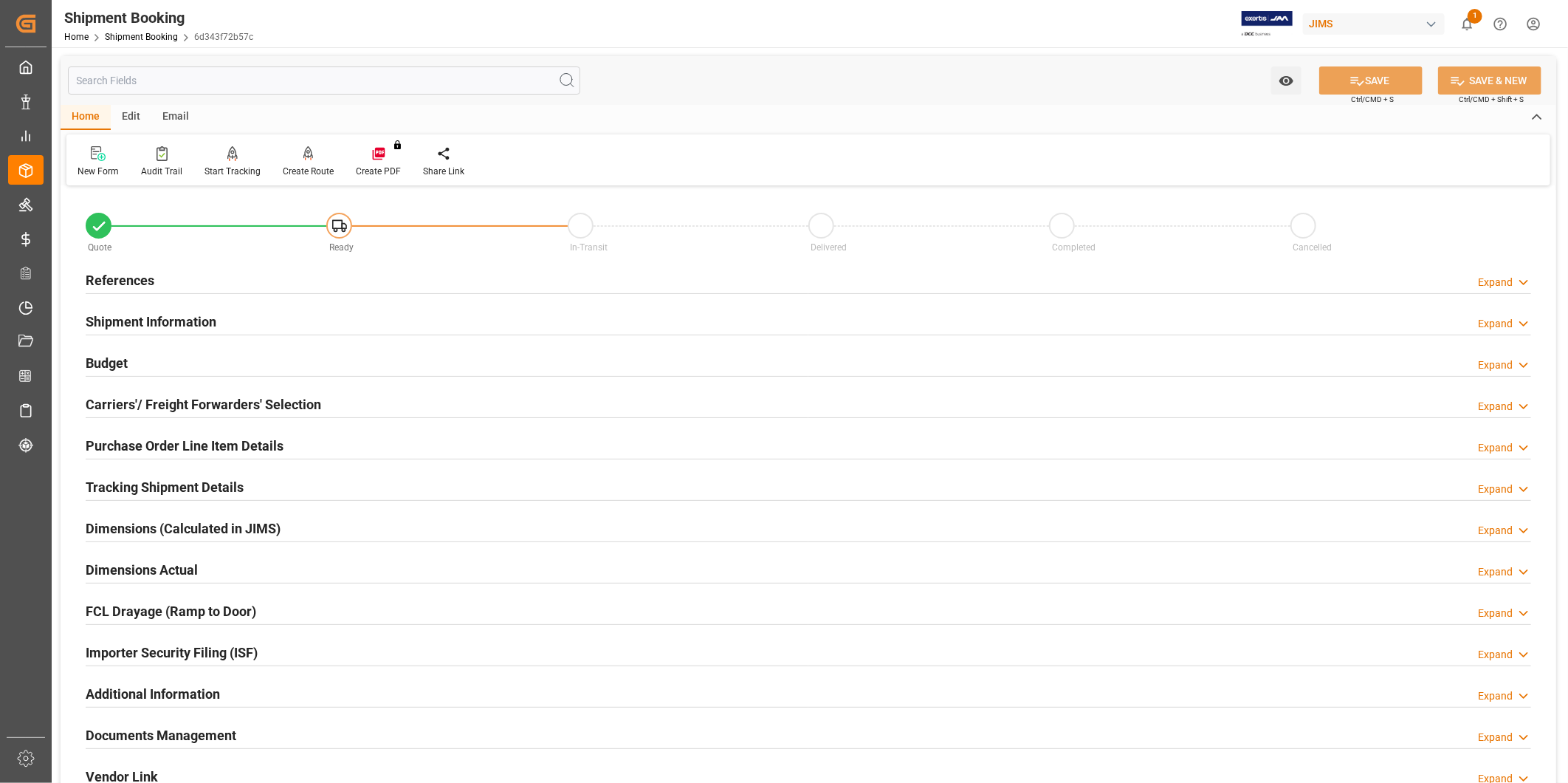
click at [313, 411] on h2 "Carriers'/ Freight Forwarders' Selection" at bounding box center [204, 405] width 236 height 20
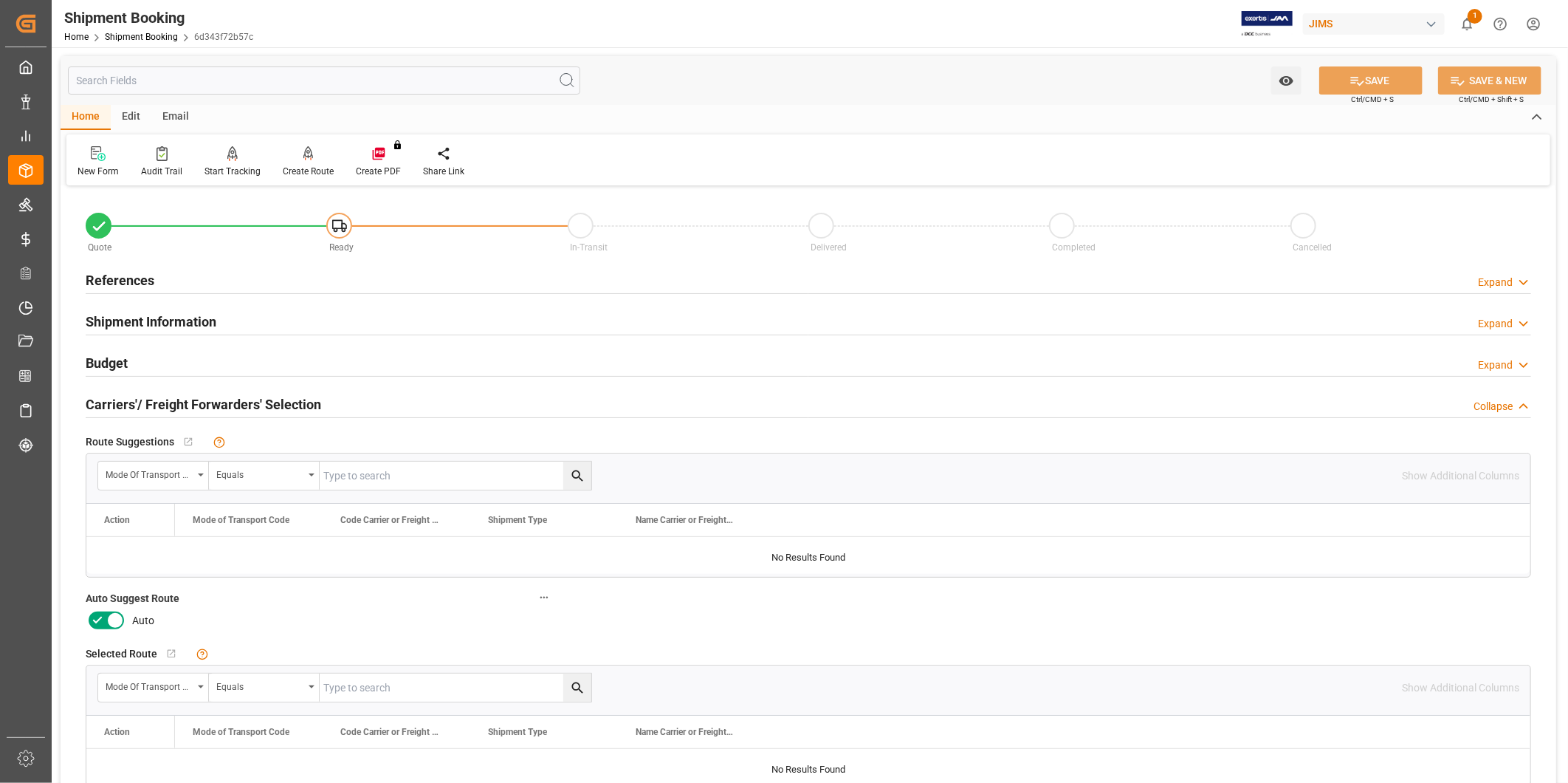
click at [105, 623] on label at bounding box center [106, 621] width 41 height 24
click at [0, 0] on input "checkbox" at bounding box center [0, 0] width 0 height 0
click at [1404, 83] on button "SAVE" at bounding box center [1370, 80] width 103 height 28
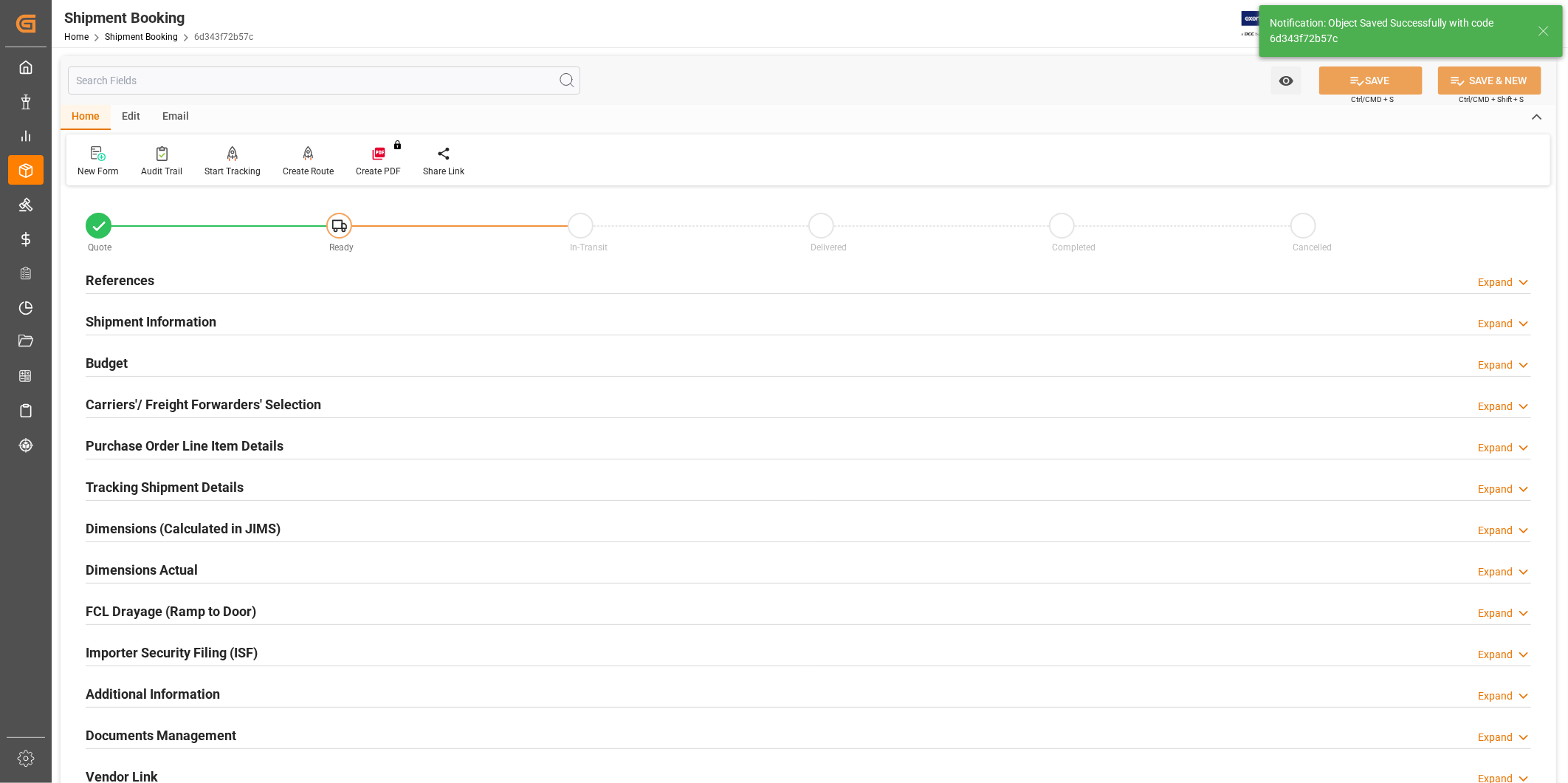
click at [1523, 290] on div "References Expand" at bounding box center [808, 279] width 1446 height 28
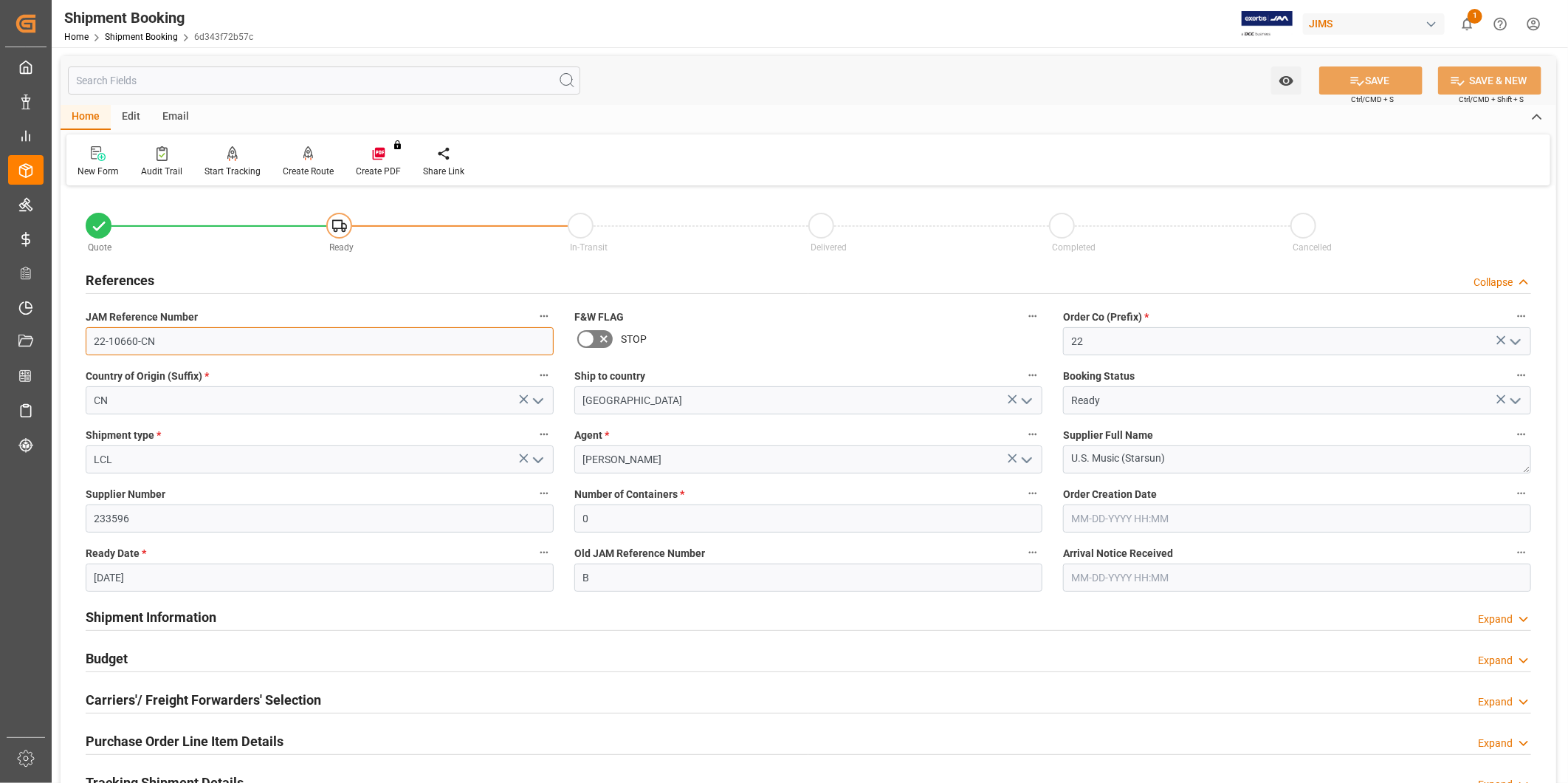
click at [242, 349] on input "22-10660-CN" at bounding box center [320, 341] width 468 height 28
click at [1508, 342] on icon "open menu" at bounding box center [1516, 342] width 18 height 18
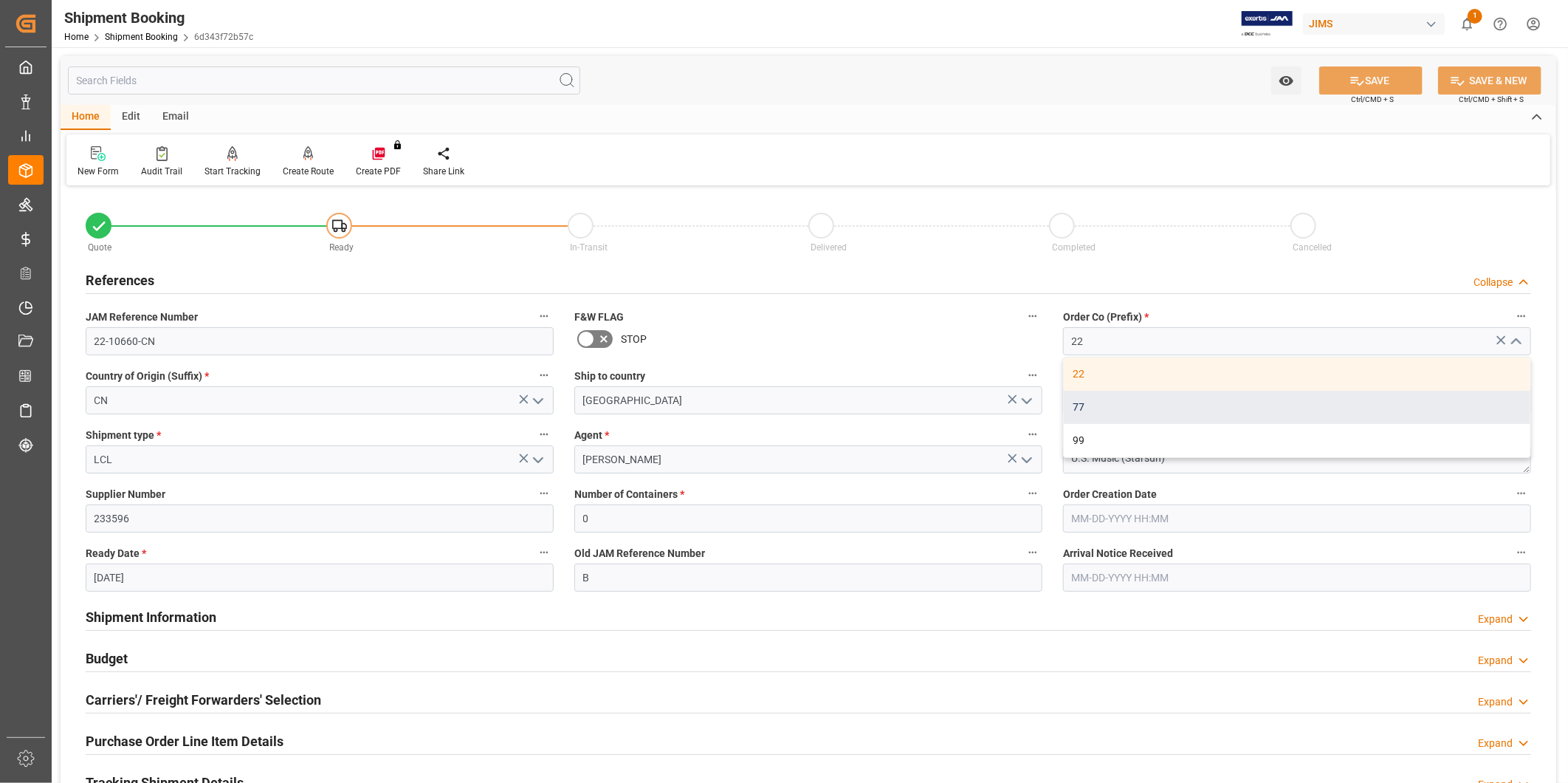
click at [1440, 396] on div "77" at bounding box center [1297, 407] width 467 height 33
type input "77"
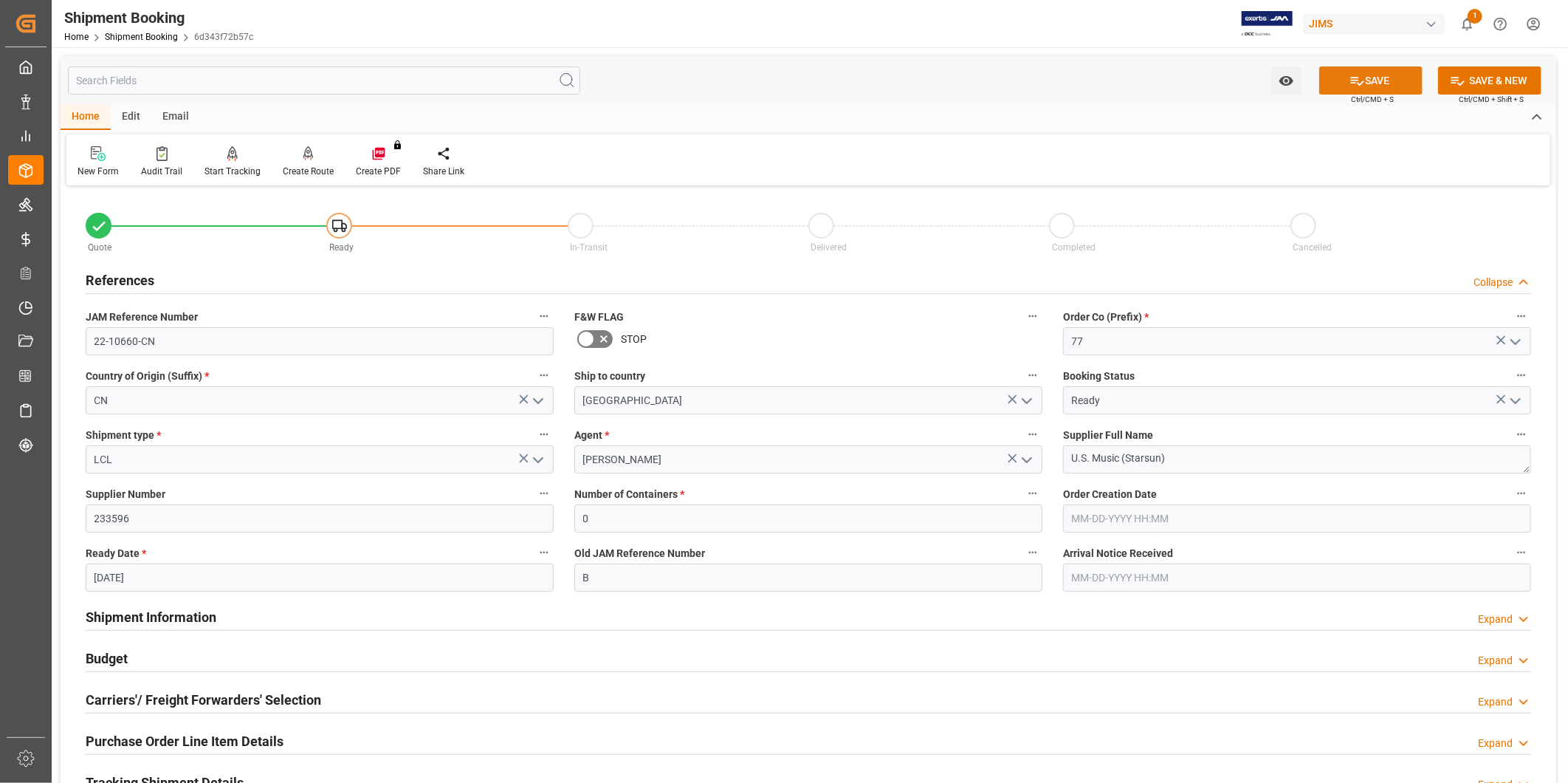
click at [1399, 92] on button "SAVE" at bounding box center [1370, 80] width 103 height 28
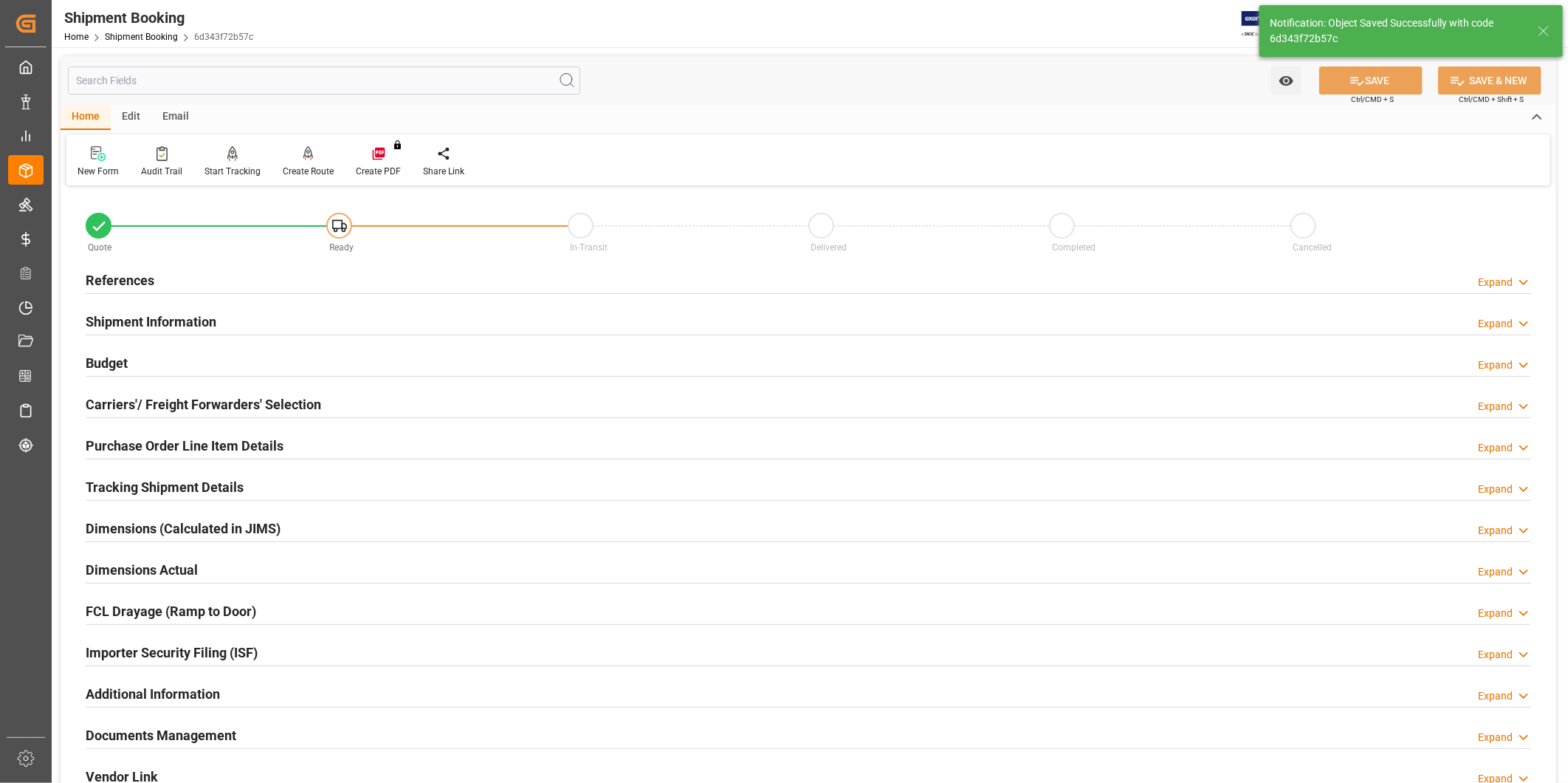
click at [1500, 281] on div "Expand" at bounding box center [1495, 283] width 35 height 16
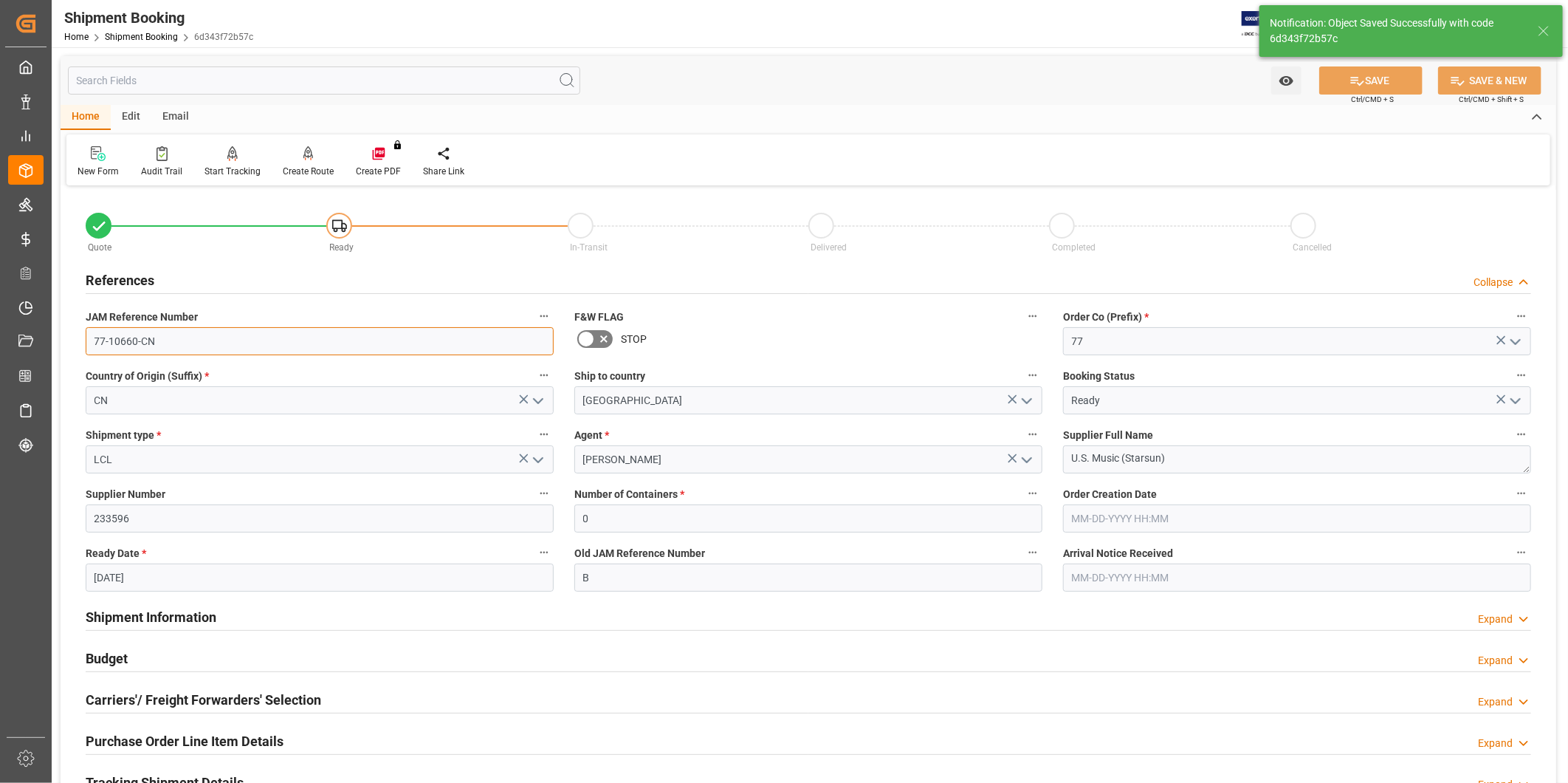
click at [283, 353] on input "77-10660-CN" at bounding box center [320, 341] width 468 height 28
